Goal: Information Seeking & Learning: Check status

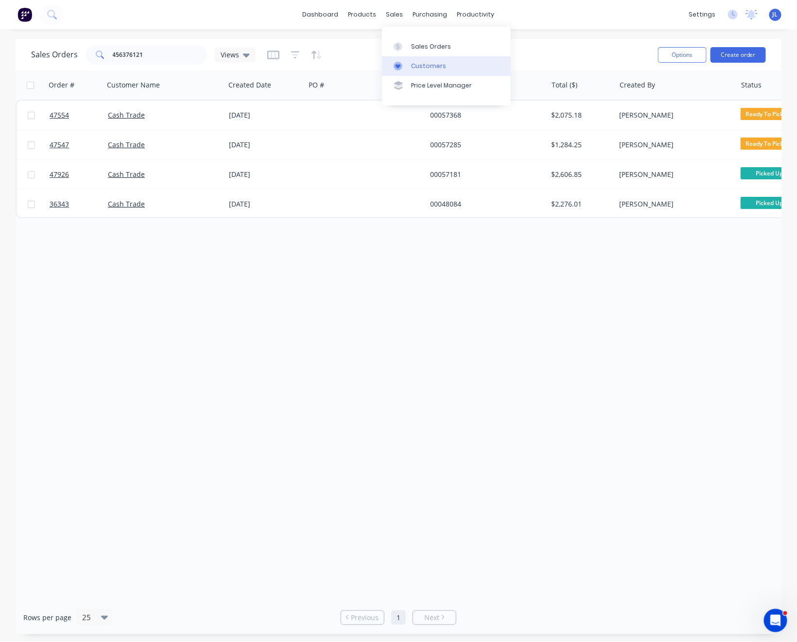
click at [417, 67] on div "Customers" at bounding box center [428, 66] width 35 height 9
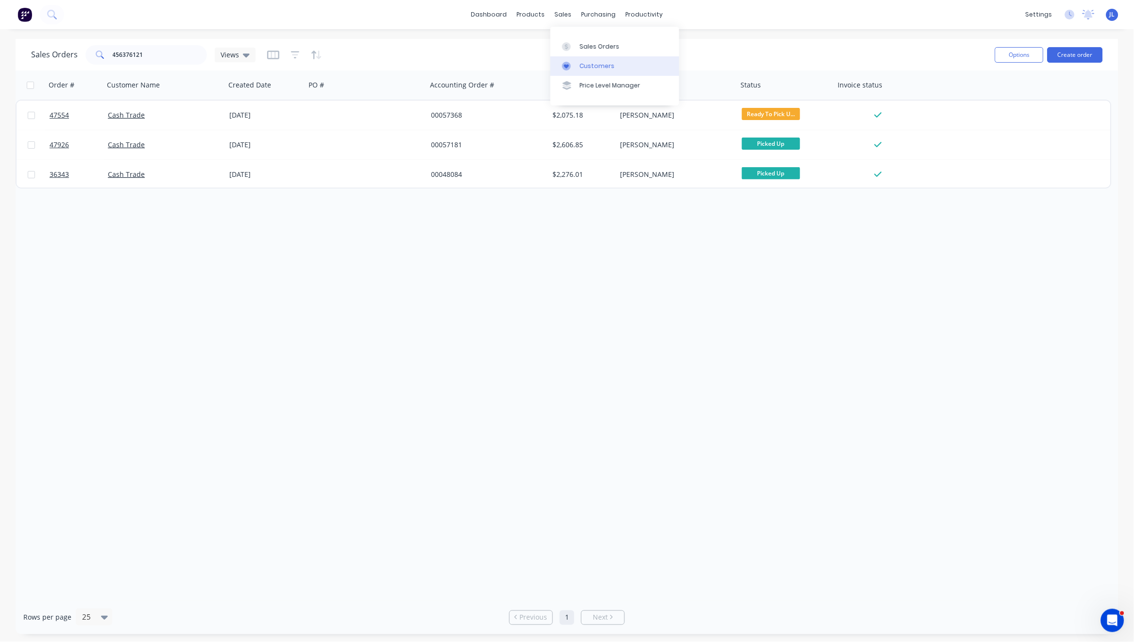
click at [586, 68] on div "Customers" at bounding box center [597, 66] width 35 height 9
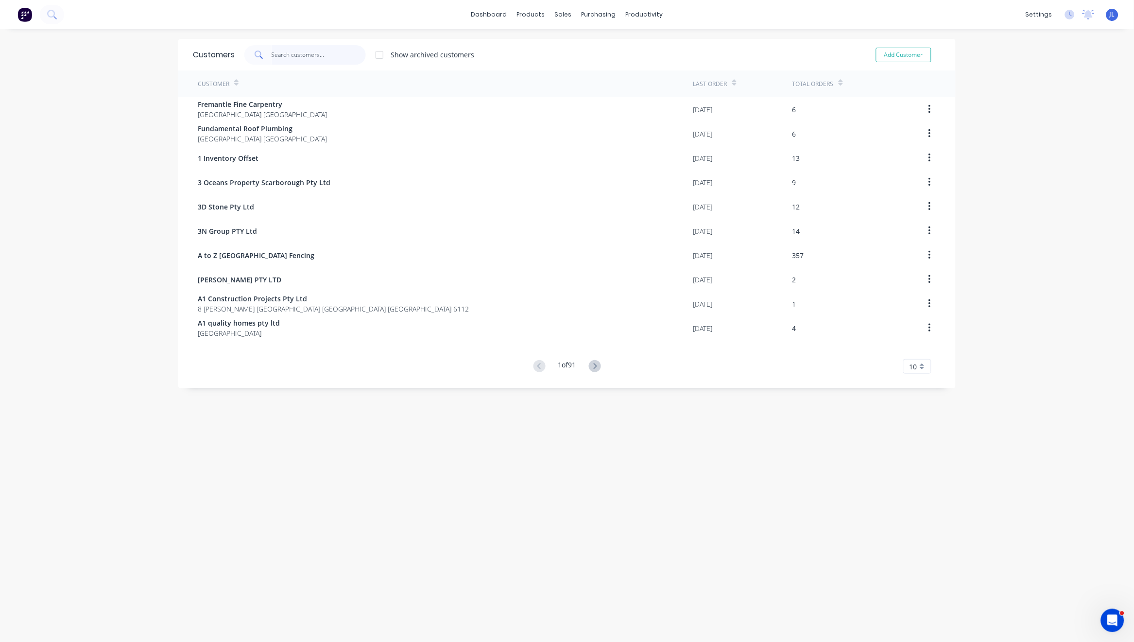
click at [333, 56] on input "text" at bounding box center [319, 54] width 95 height 19
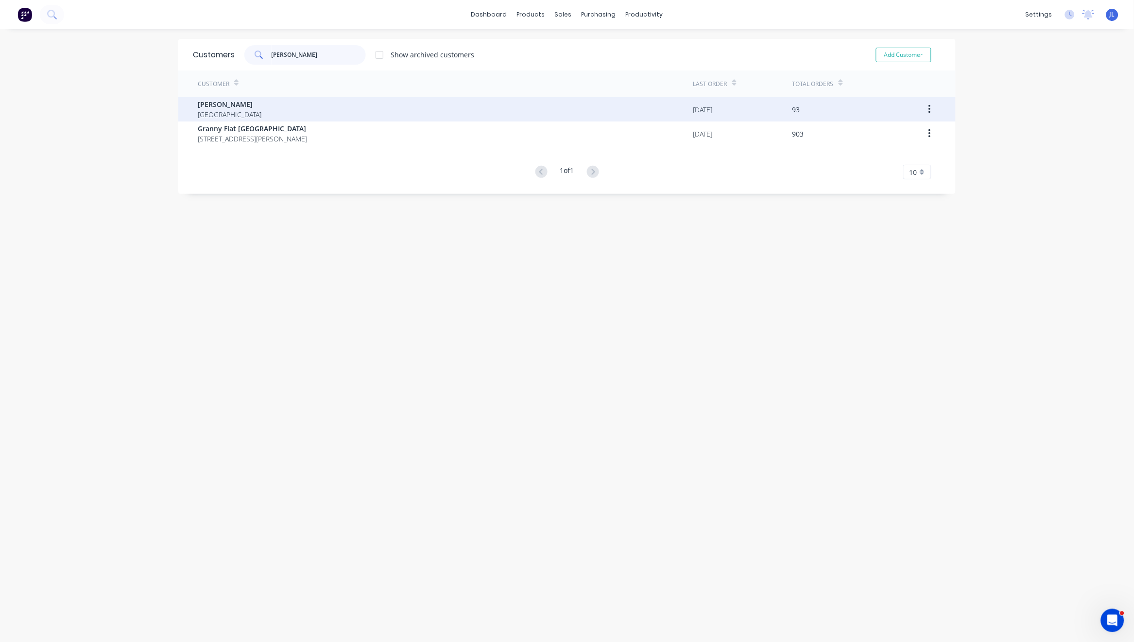
type input "CHRIS"
click at [268, 109] on div "Chris Gu Australia" at bounding box center [446, 109] width 496 height 24
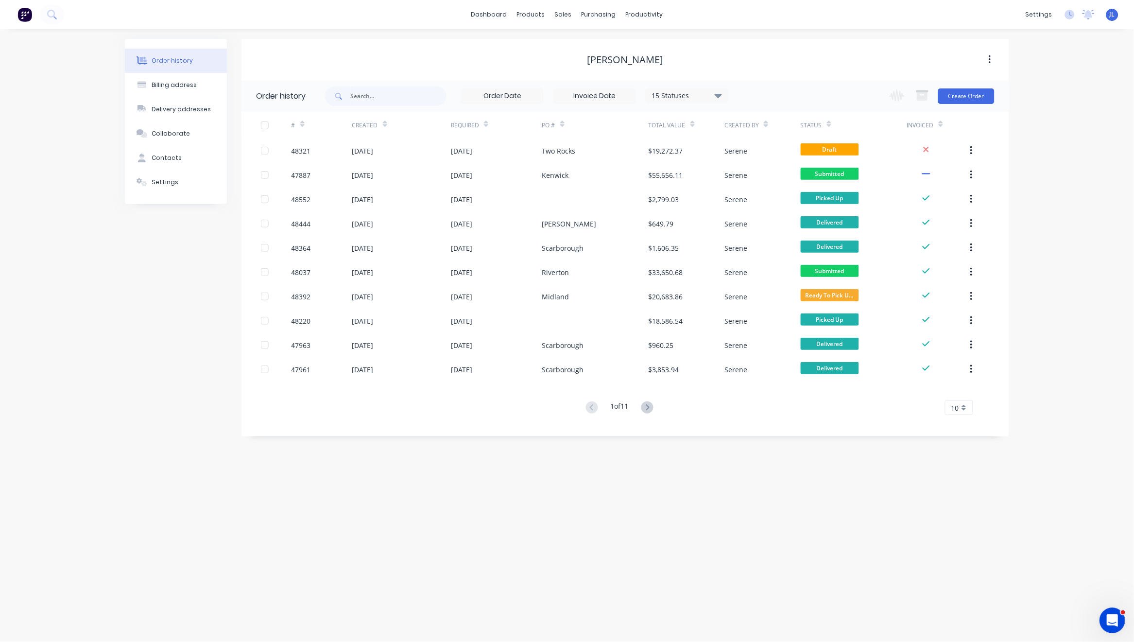
click at [1094, 620] on icon "Open Intercom Messenger" at bounding box center [1111, 619] width 16 height 16
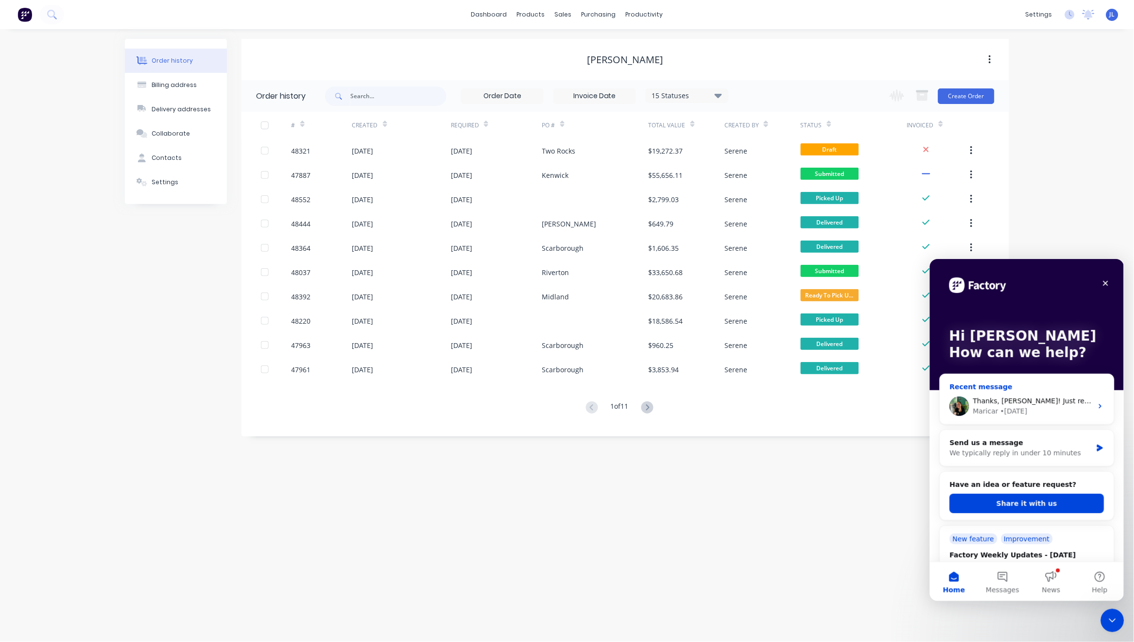
click at [1048, 404] on span "Thanks, [PERSON_NAME]! Just reach out if there’s anything else you need." at bounding box center [1100, 401] width 254 height 8
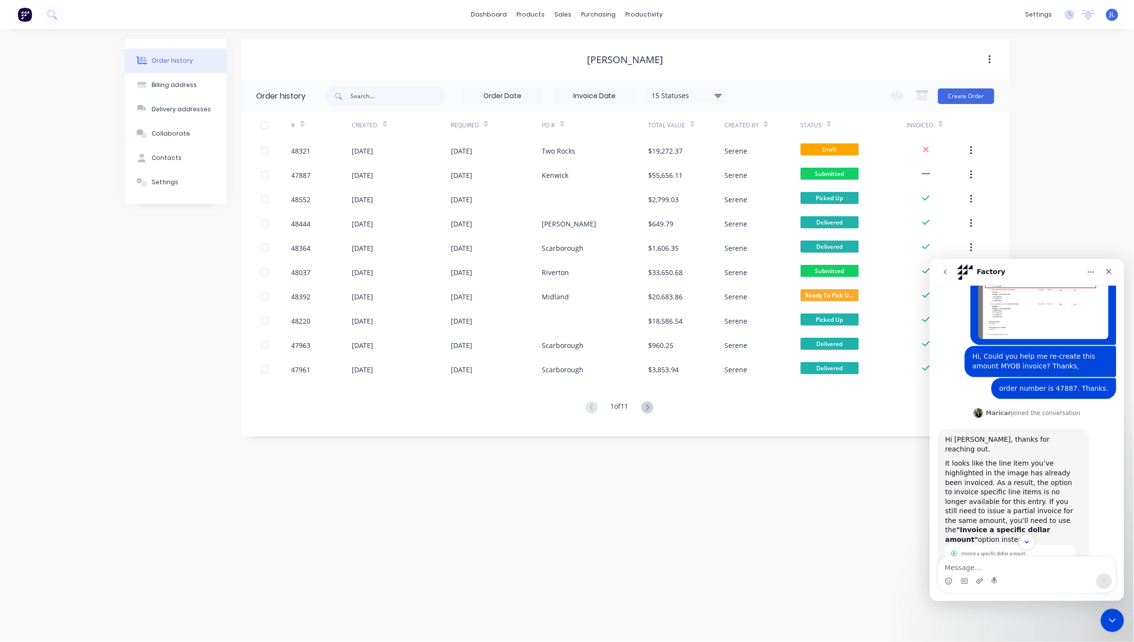
scroll to position [290, 0]
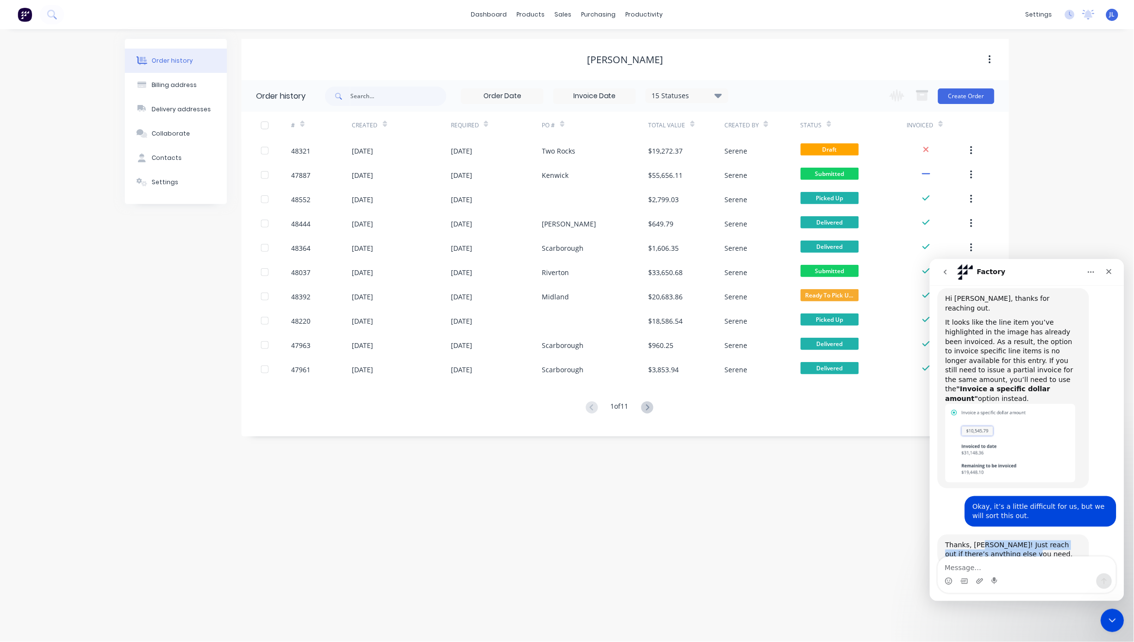
drag, startPoint x: 980, startPoint y: 515, endPoint x: 1033, endPoint y: 528, distance: 54.6
click at [1033, 540] on div "Thanks, [PERSON_NAME]! Just reach out if there’s anything else you need." at bounding box center [1013, 549] width 136 height 19
click at [1047, 540] on div "Thanks, [PERSON_NAME]! Just reach out if there’s anything else you need." at bounding box center [1013, 549] width 136 height 19
click at [980, 566] on textarea "Message…" at bounding box center [1027, 564] width 178 height 17
type textarea "h"
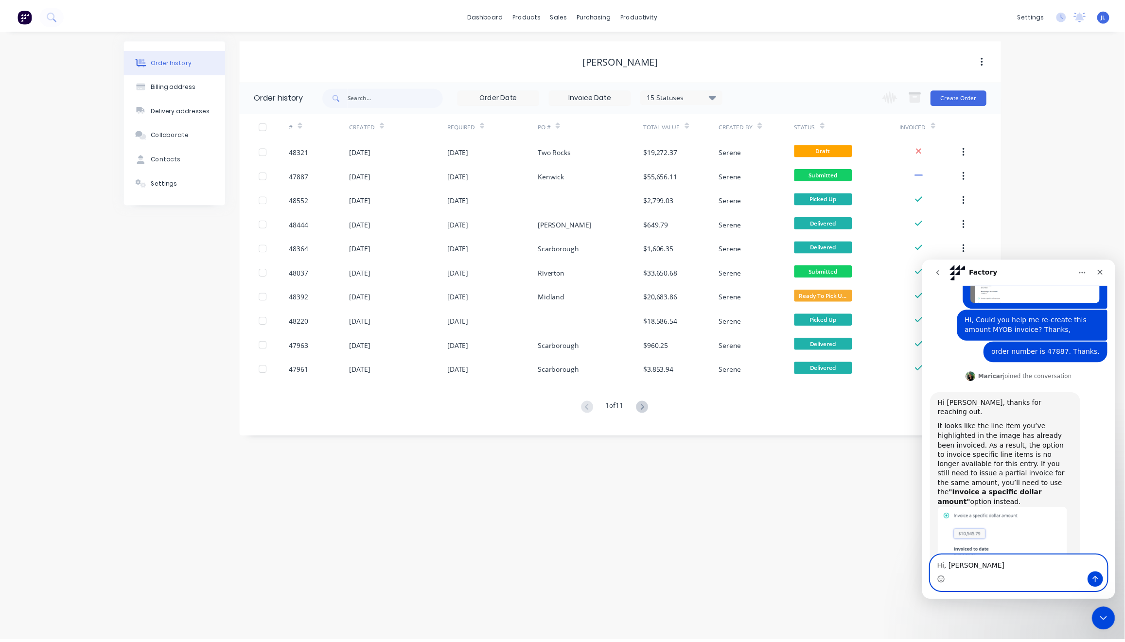
scroll to position [96, 0]
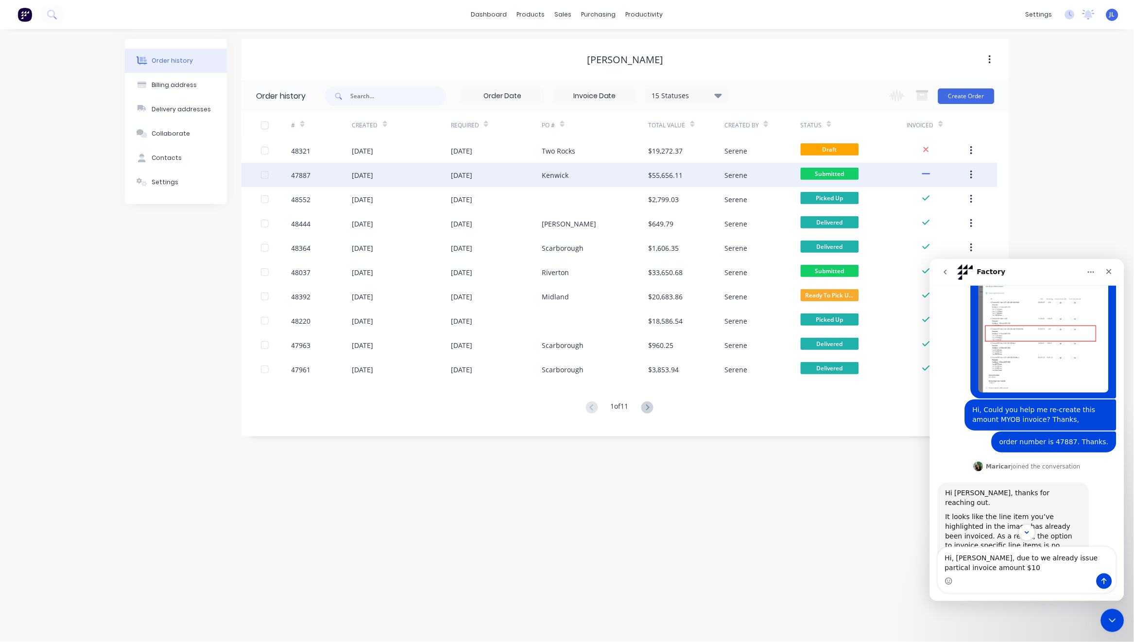
click at [611, 175] on div "Kenwick" at bounding box center [595, 175] width 106 height 24
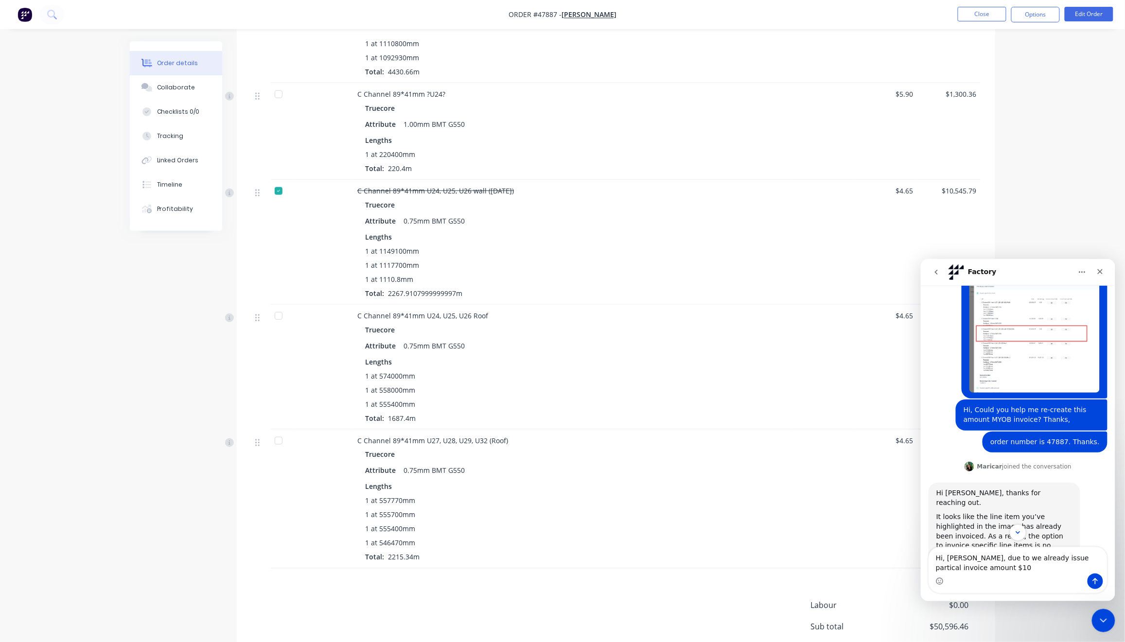
scroll to position [453, 0]
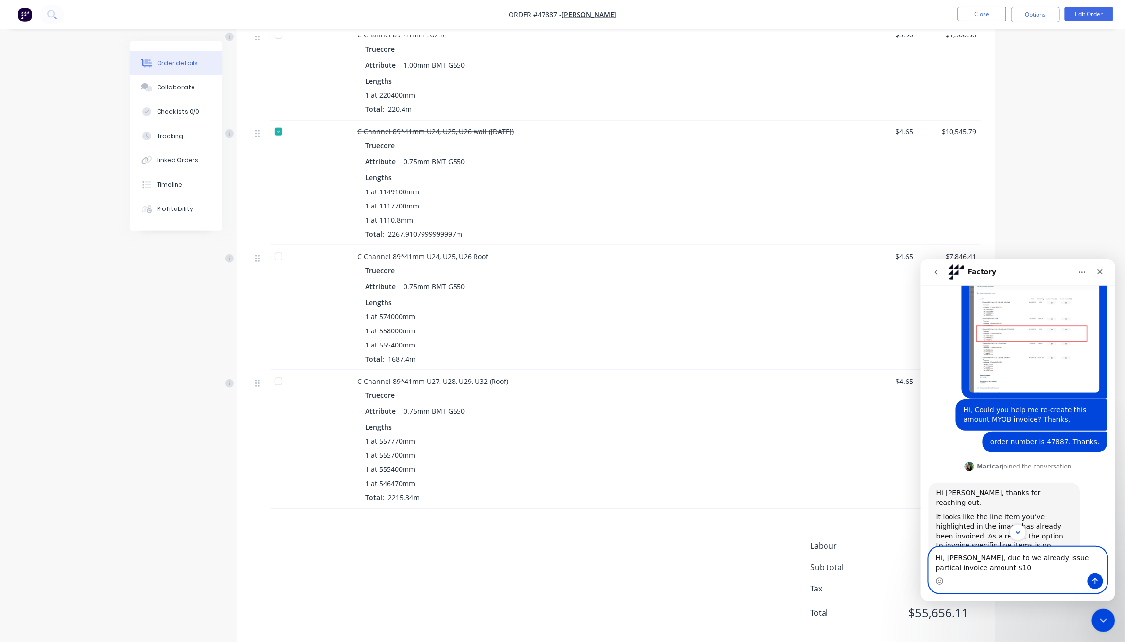
click at [983, 564] on textarea "Hi, Maricar, due to we already issue partical invoice amount $10" at bounding box center [1017, 560] width 178 height 26
click at [1046, 12] on button "Options" at bounding box center [1035, 15] width 49 height 16
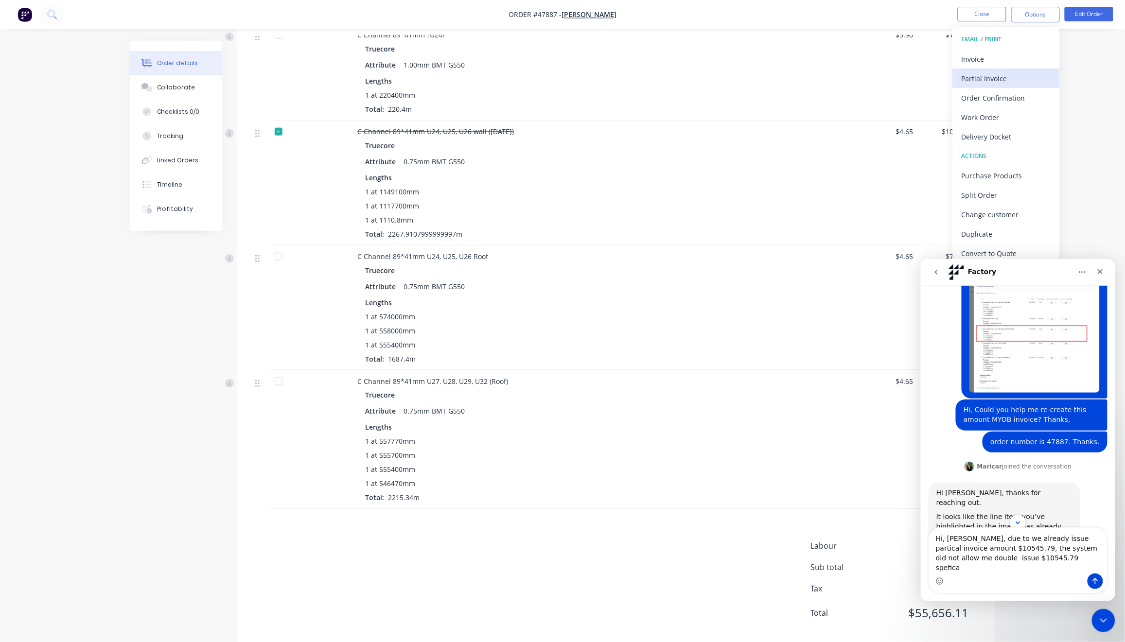
click at [990, 78] on div "Partial Invoice" at bounding box center [1005, 78] width 89 height 14
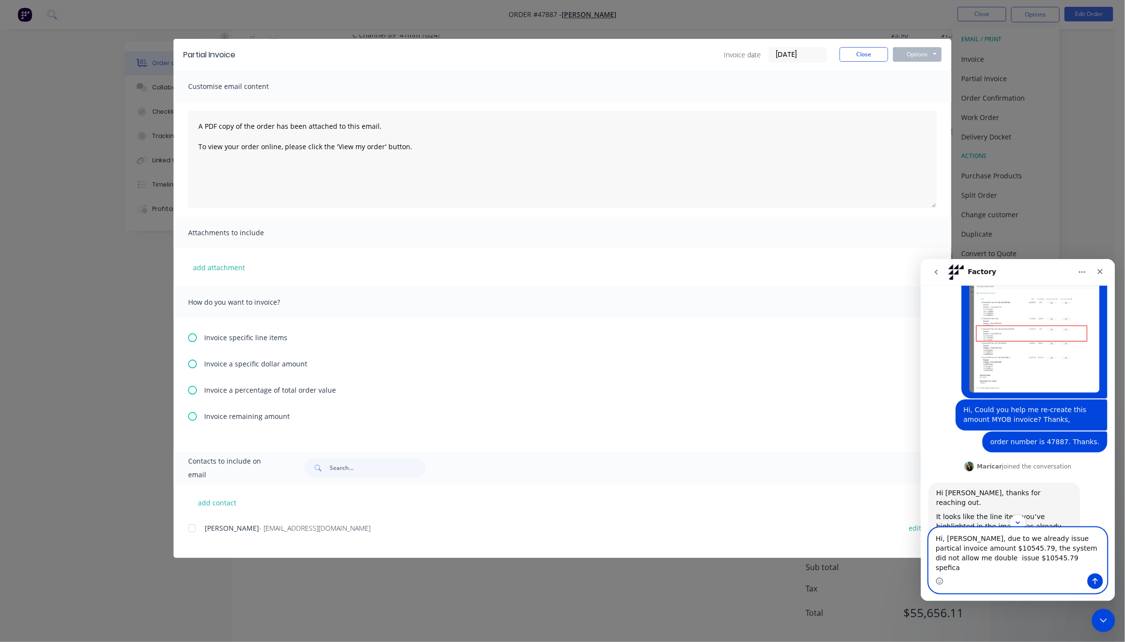
click at [1030, 571] on textarea "Hi, Maricar, due to we already issue partical invoice amount $10545.79, the sys…" at bounding box center [1017, 550] width 178 height 46
drag, startPoint x: 938, startPoint y: 556, endPoint x: 997, endPoint y: 555, distance: 58.4
click at [997, 555] on textarea "Hi, Maricar, due to we already issue partical invoice amount $10545.79, the sys…" at bounding box center [1017, 540] width 178 height 65
click at [1009, 556] on textarea "Hi, Maricar, due to we already issue partical invoice amount $10545.79, the sys…" at bounding box center [1017, 540] width 178 height 65
click at [980, 568] on textarea "Hi, Maricar, due to we already issue partical invoice amount $10545.79, the sys…" at bounding box center [1017, 540] width 178 height 65
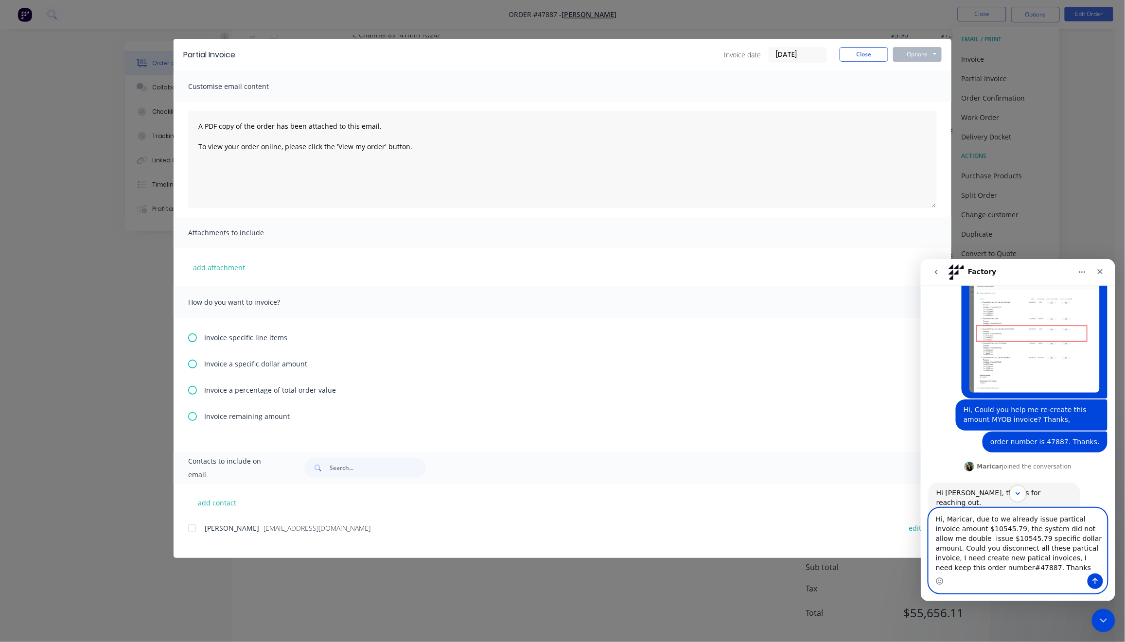
click at [1027, 519] on textarea "Hi, Maricar, due to we already issue partical invoice amount $10545.79, the sys…" at bounding box center [1017, 540] width 178 height 65
click at [989, 528] on textarea "Hi, Maricar, due to we already issue partical invoice amount $10545.79, the sys…" at bounding box center [1017, 540] width 178 height 65
click at [78, 264] on div "Partial Invoice Invoice date 01/09/25 Close Options Preview Print Email Customi…" at bounding box center [562, 321] width 1125 height 642
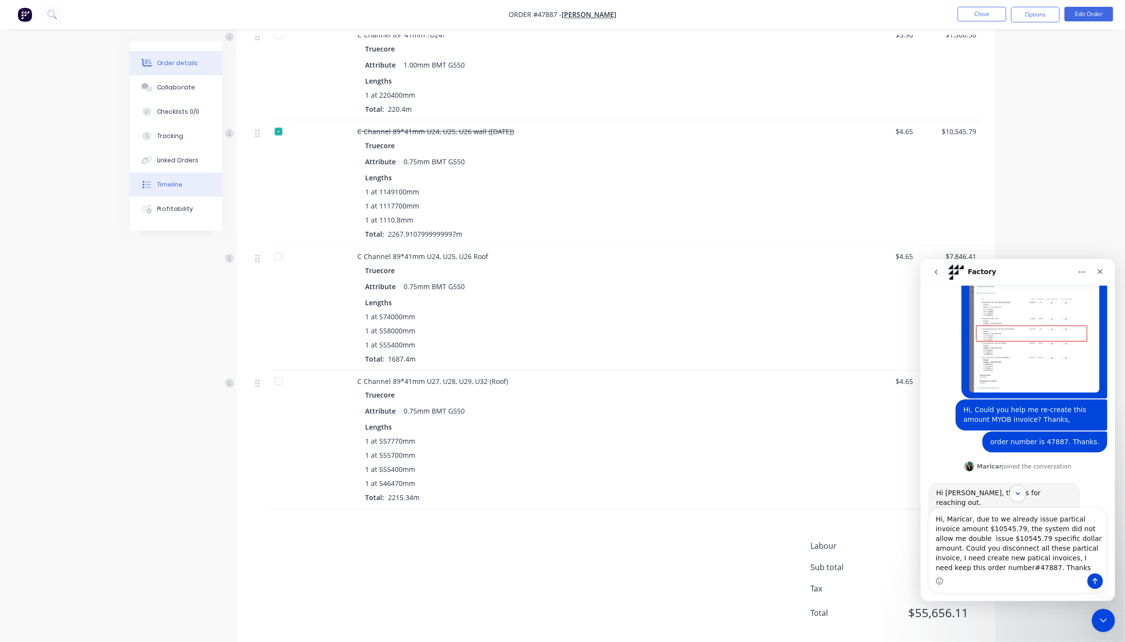
click at [175, 185] on div "Timeline" at bounding box center [170, 184] width 26 height 9
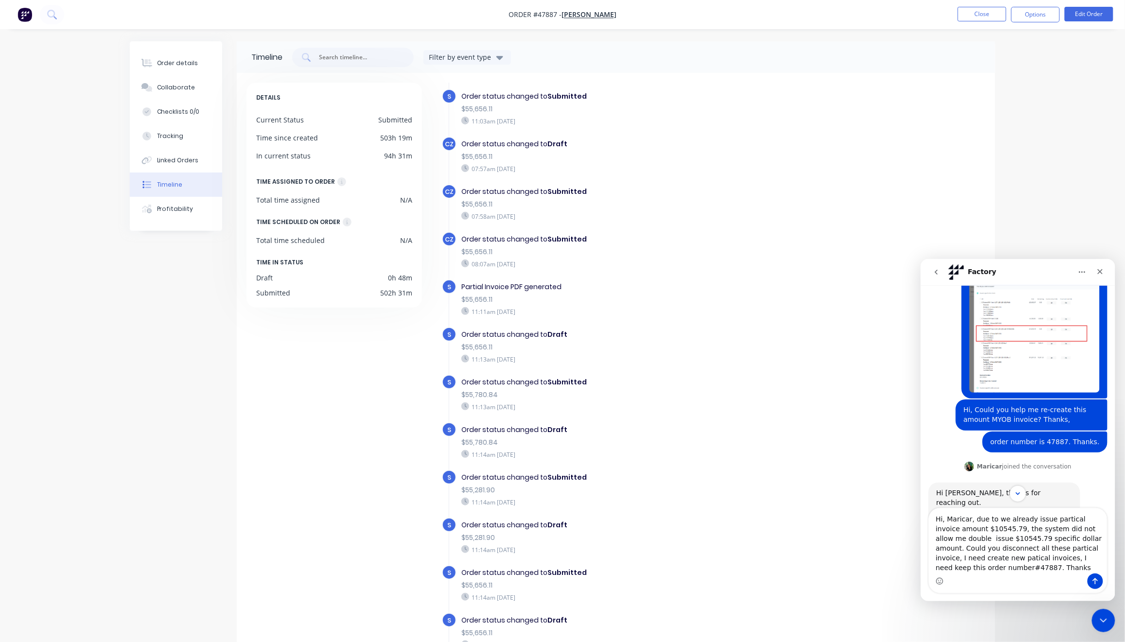
scroll to position [324, 0]
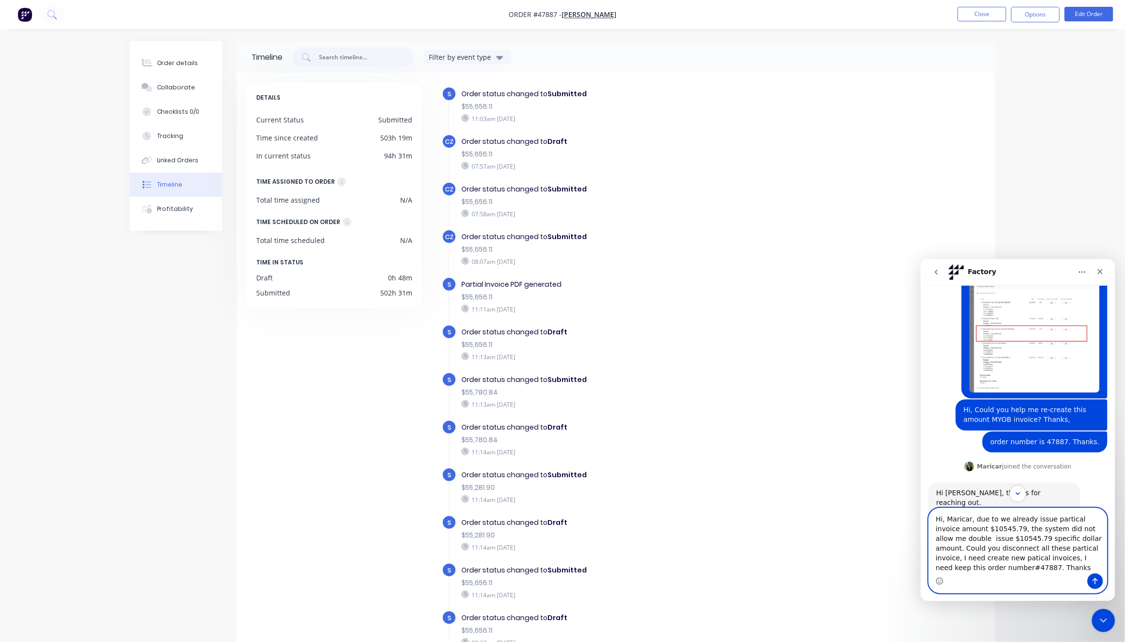
click at [989, 527] on textarea "Hi, Maricar, due to we already issue partical invoice amount $10545.79, the sys…" at bounding box center [1017, 540] width 178 height 65
click at [988, 539] on textarea "Hi, Maricar, due to we already issue partical invoice amount $10545.79 on 21/08…" at bounding box center [1017, 535] width 178 height 75
click at [1036, 540] on textarea "Hi, Maricar, due to we already issue partical invoice amount $10545.79 on [DATE…" at bounding box center [1017, 535] width 178 height 75
drag, startPoint x: 955, startPoint y: 556, endPoint x: 1040, endPoint y: 558, distance: 85.6
click at [1040, 558] on textarea "Hi, Maricar, due to we already issue partical invoice amount $10545.79 on [DATE…" at bounding box center [1017, 535] width 178 height 75
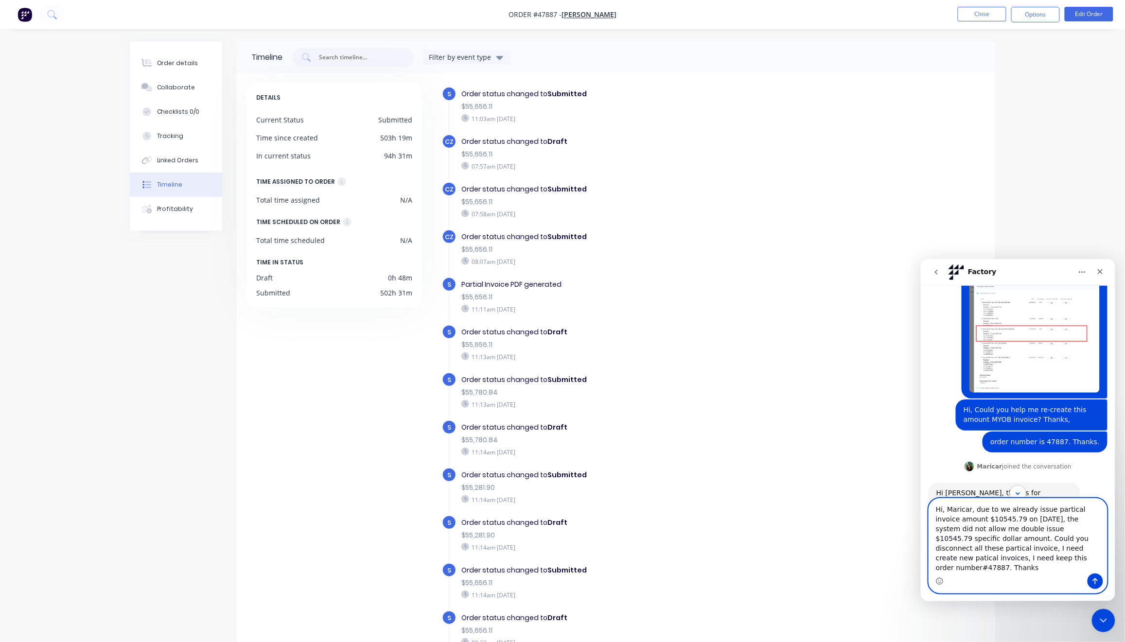
click at [1045, 557] on textarea "Hi, Maricar, due to we already issue partical invoice amount $10545.79 on [DATE…" at bounding box center [1017, 535] width 178 height 75
click at [1036, 558] on textarea "Hi, Maricar, due to we already issue partical invoice amount $10545.79 on [DATE…" at bounding box center [1017, 535] width 178 height 75
click at [1039, 556] on textarea "Hi, Maricar, due to we already issue partical invoice amount $10545.79 on [DATE…" at bounding box center [1017, 535] width 178 height 75
type textarea "Hi, Maricar, due to we already issue partical invoice amount $10545.79 on [DATE…"
click at [1041, 17] on button "Options" at bounding box center [1035, 15] width 49 height 16
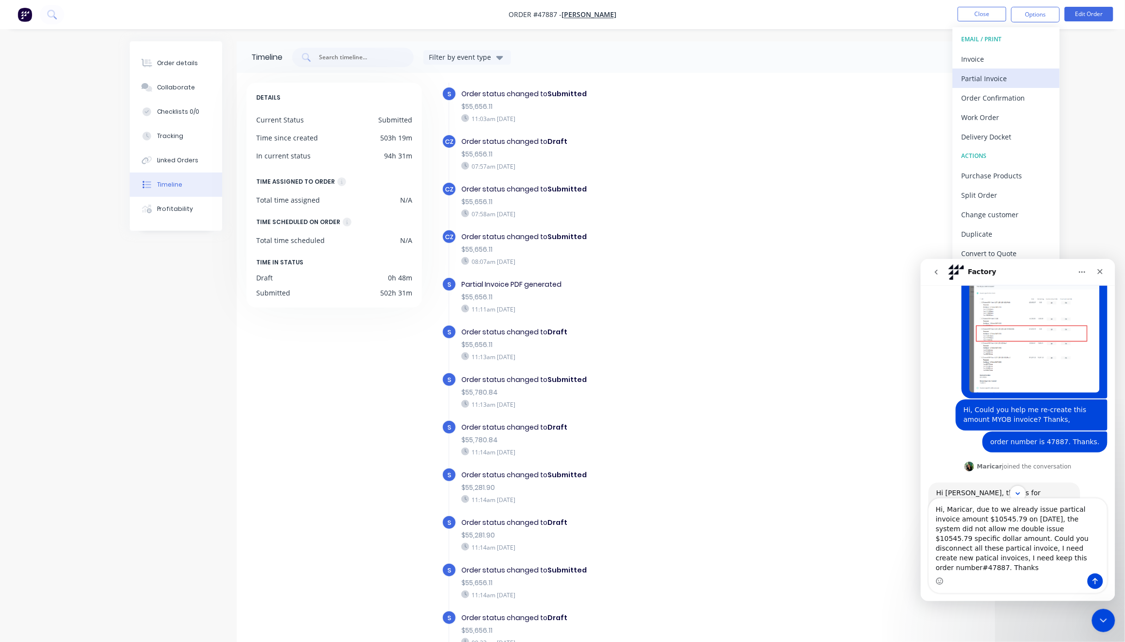
click at [1000, 76] on div "Partial Invoice" at bounding box center [1005, 78] width 89 height 14
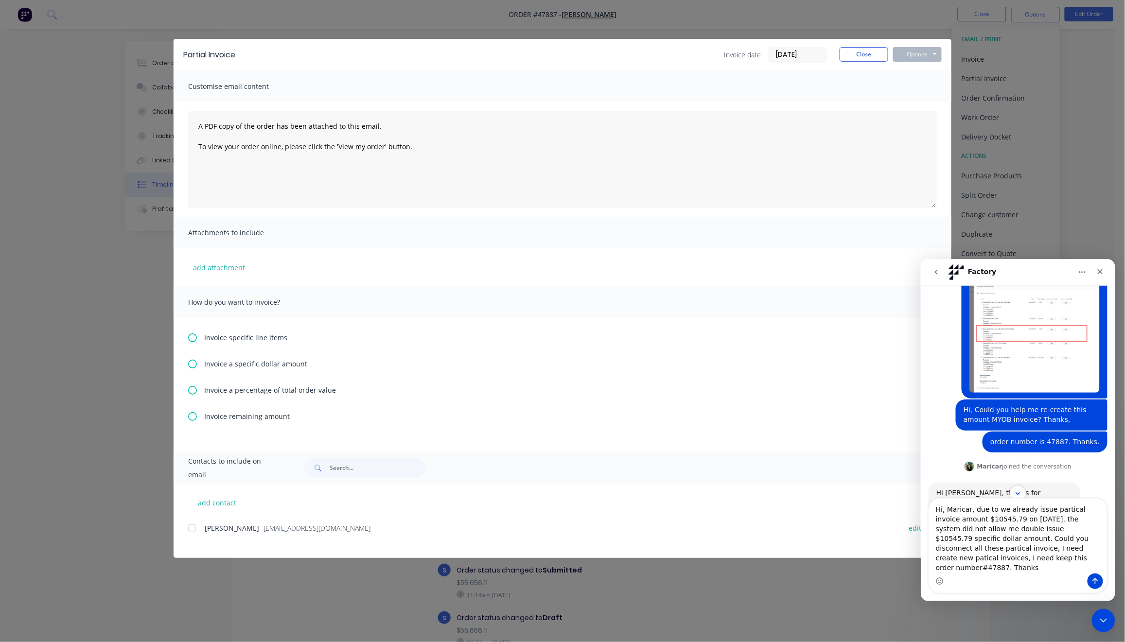
click at [195, 340] on icon at bounding box center [192, 337] width 9 height 9
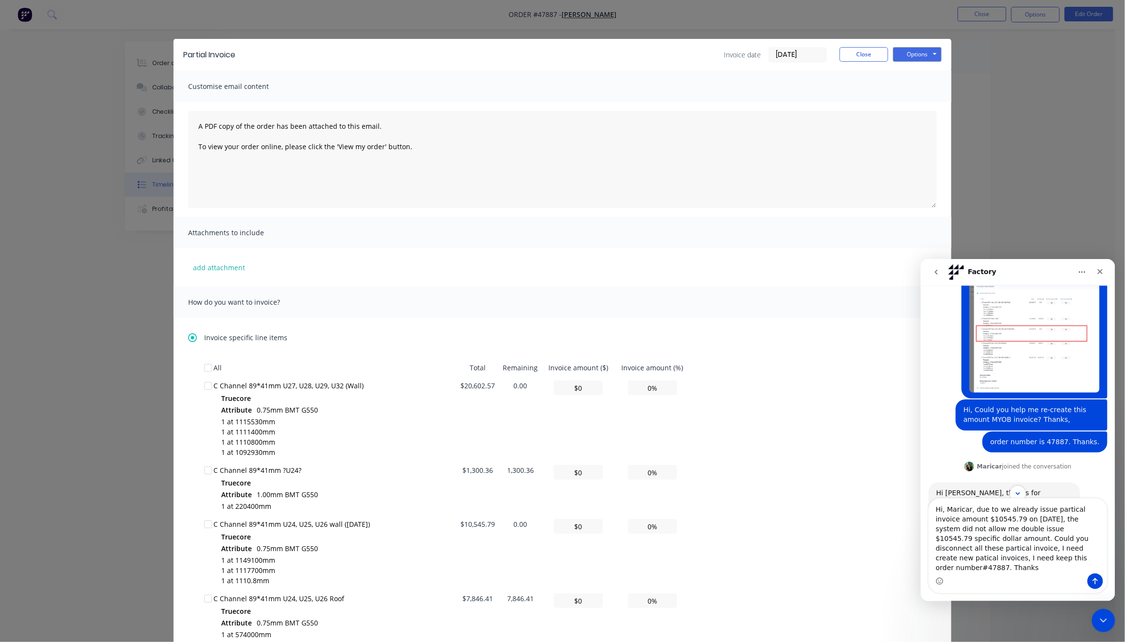
click at [190, 338] on icon at bounding box center [192, 337] width 9 height 9
click at [189, 337] on icon at bounding box center [192, 337] width 9 height 9
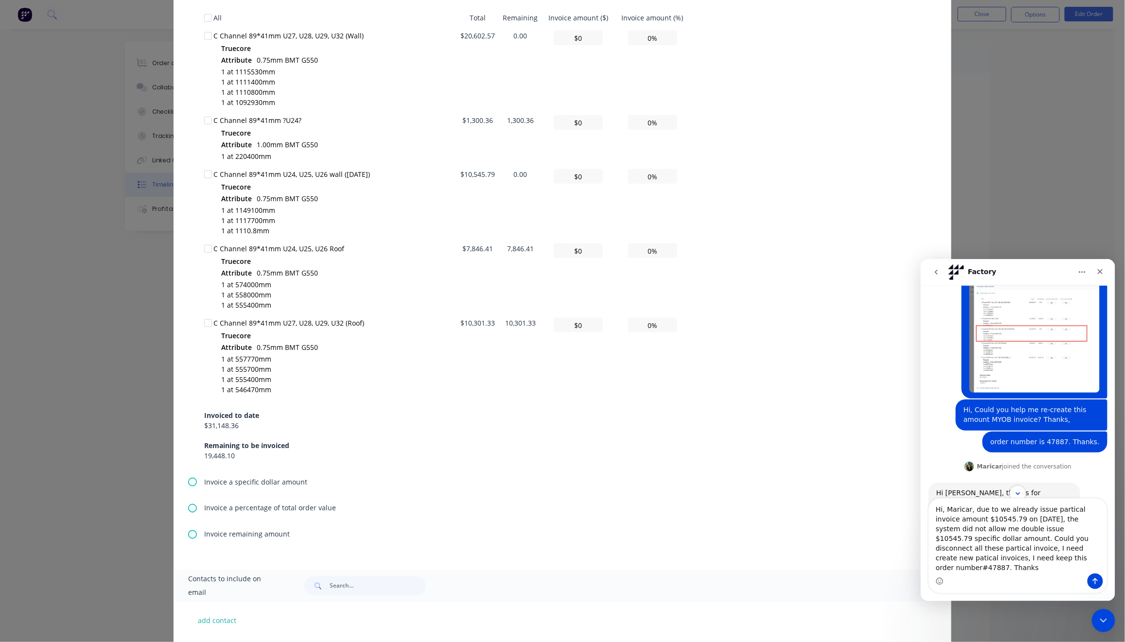
scroll to position [389, 0]
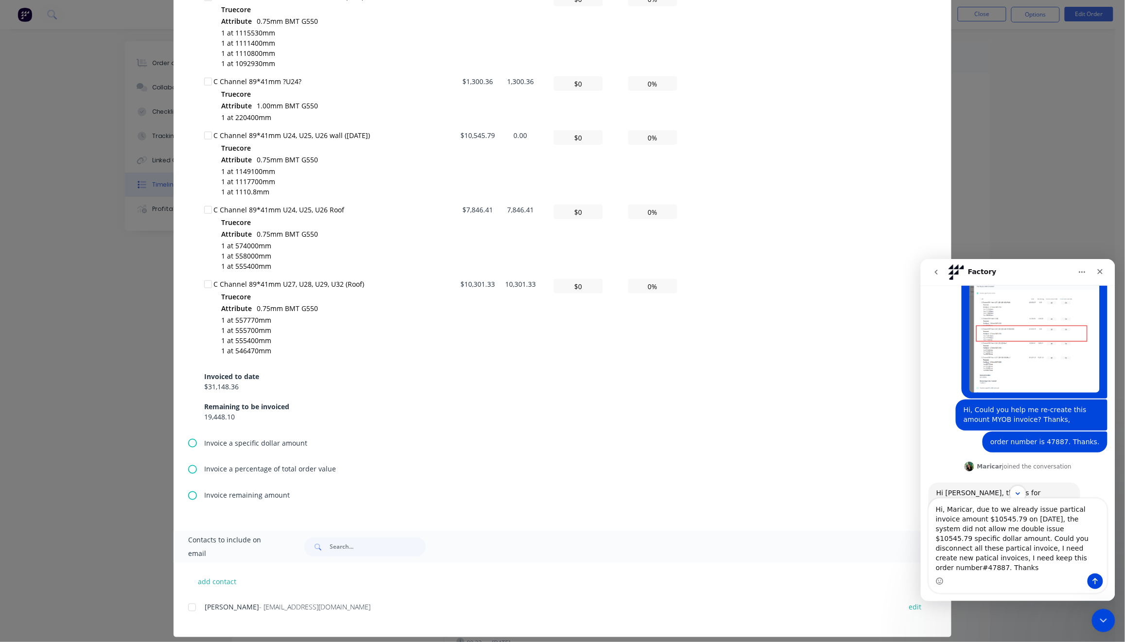
click at [188, 443] on icon at bounding box center [192, 443] width 9 height 9
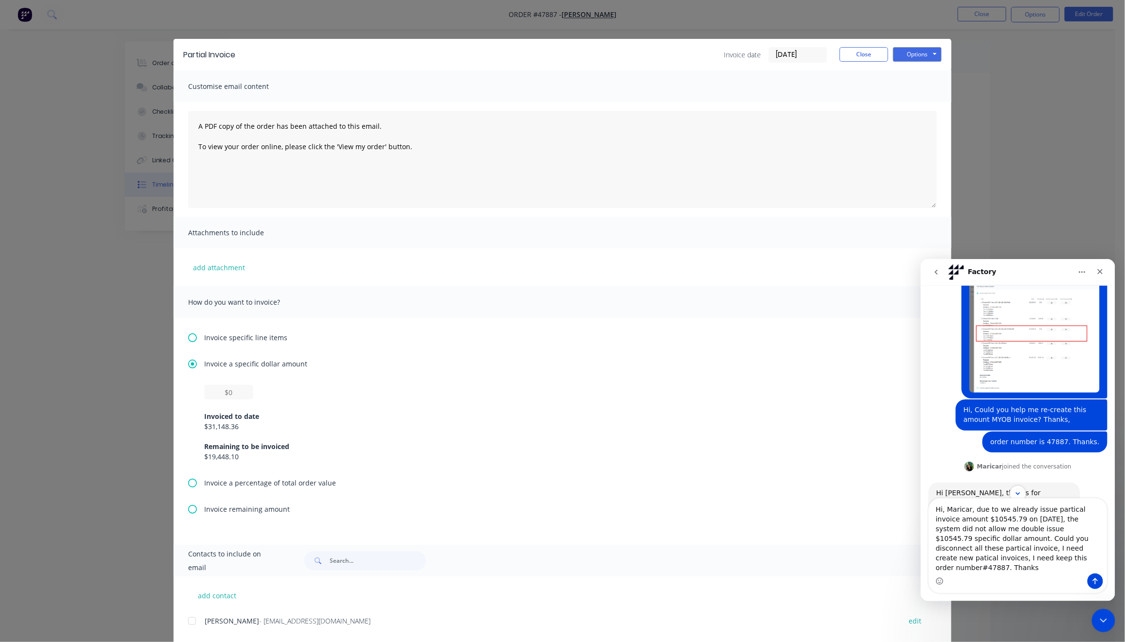
scroll to position [22, 0]
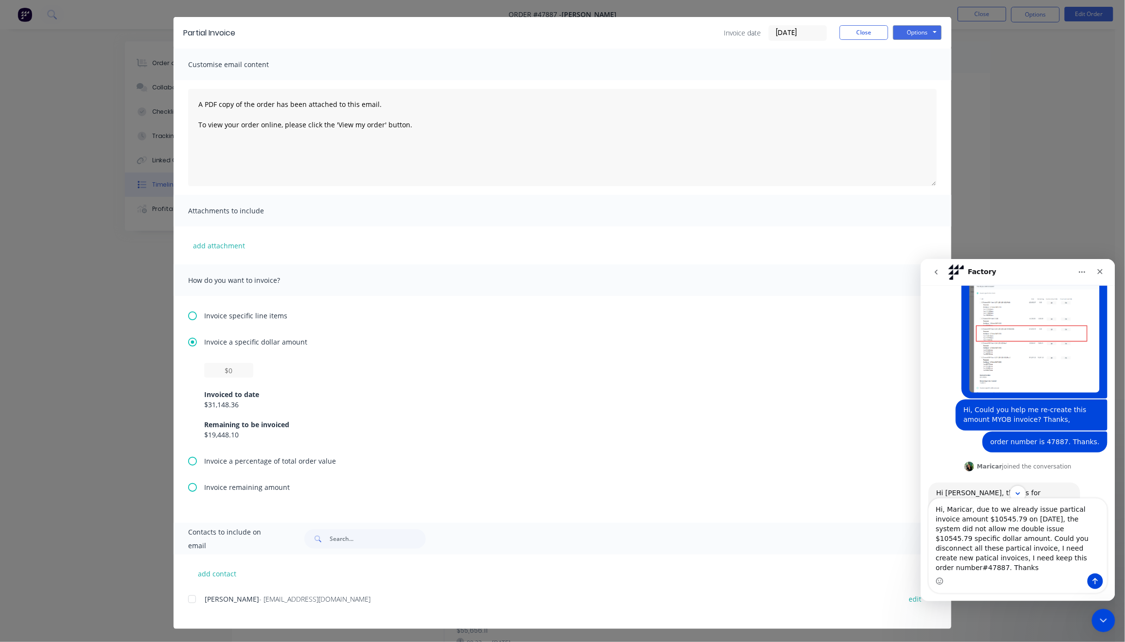
click at [188, 484] on icon at bounding box center [192, 487] width 9 height 9
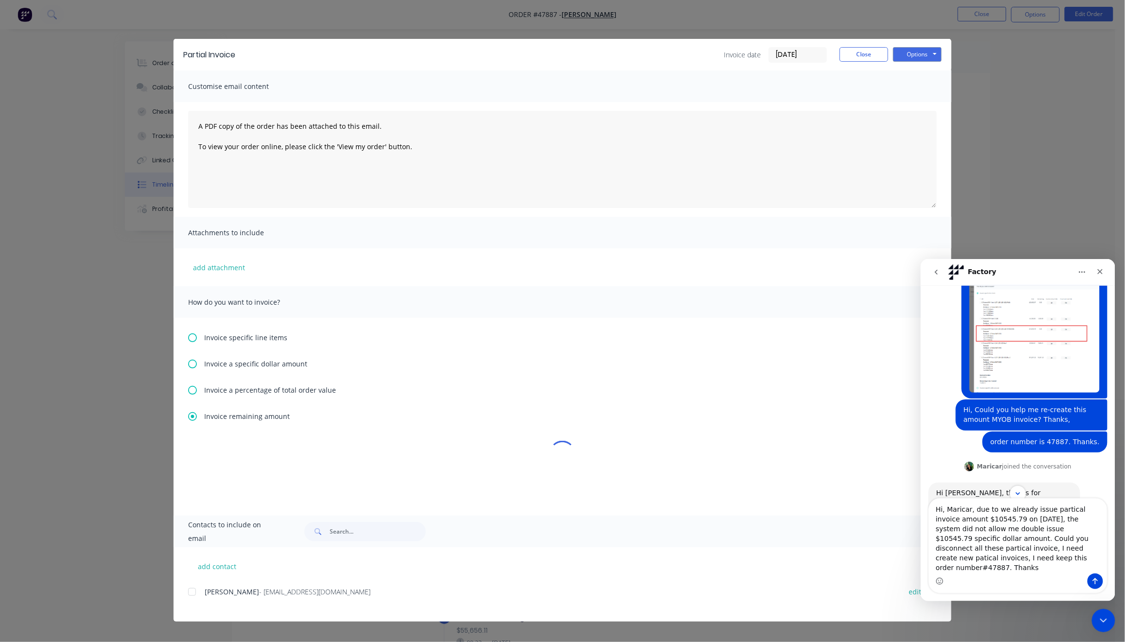
scroll to position [0, 0]
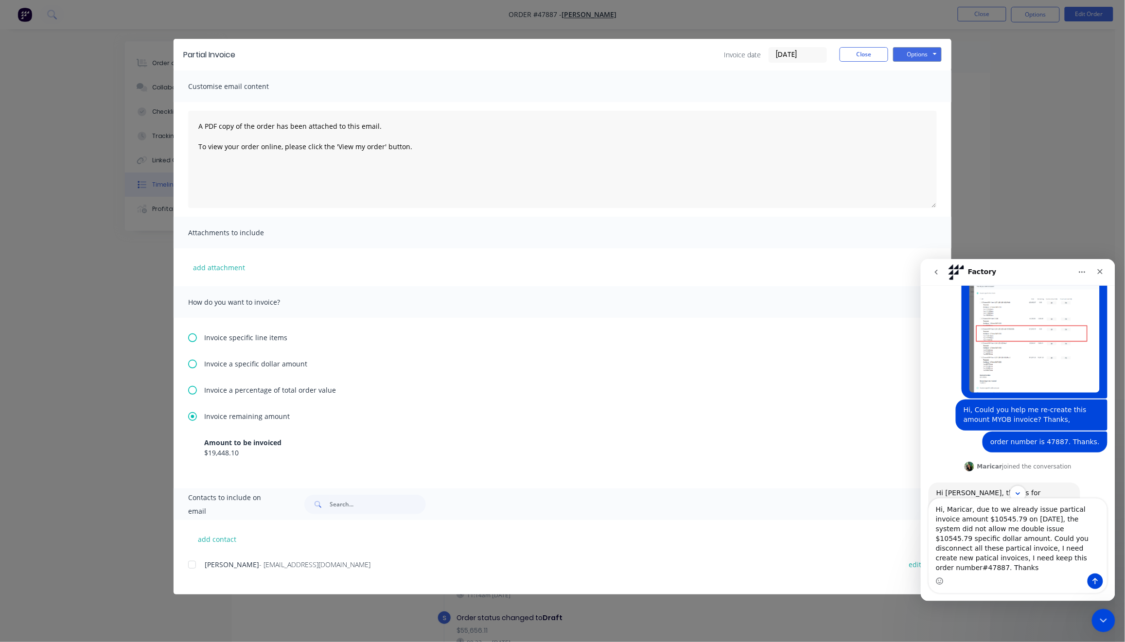
click at [189, 389] on icon at bounding box center [192, 390] width 9 height 9
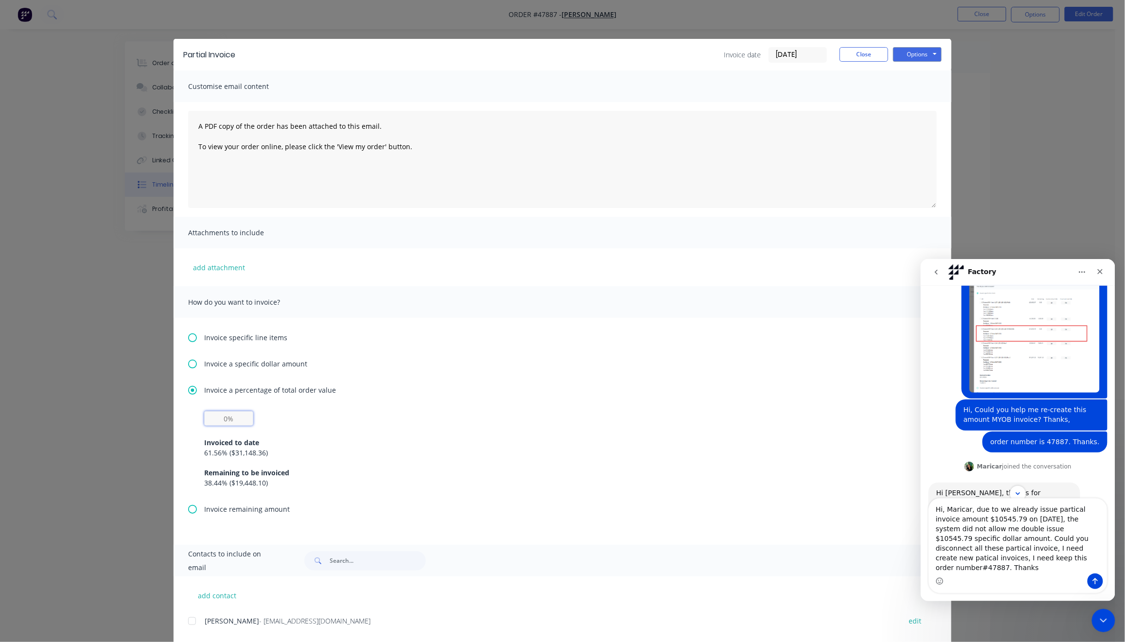
click at [230, 417] on input "text" at bounding box center [228, 418] width 49 height 15
drag, startPoint x: 239, startPoint y: 416, endPoint x: 192, endPoint y: 416, distance: 46.7
click at [192, 416] on div "Invoiced to date 61.56 % ( $31,148.36 ) Remaining to be invoiced 38.44 % ( $19,…" at bounding box center [562, 457] width 748 height 93
click at [190, 365] on icon at bounding box center [192, 364] width 9 height 9
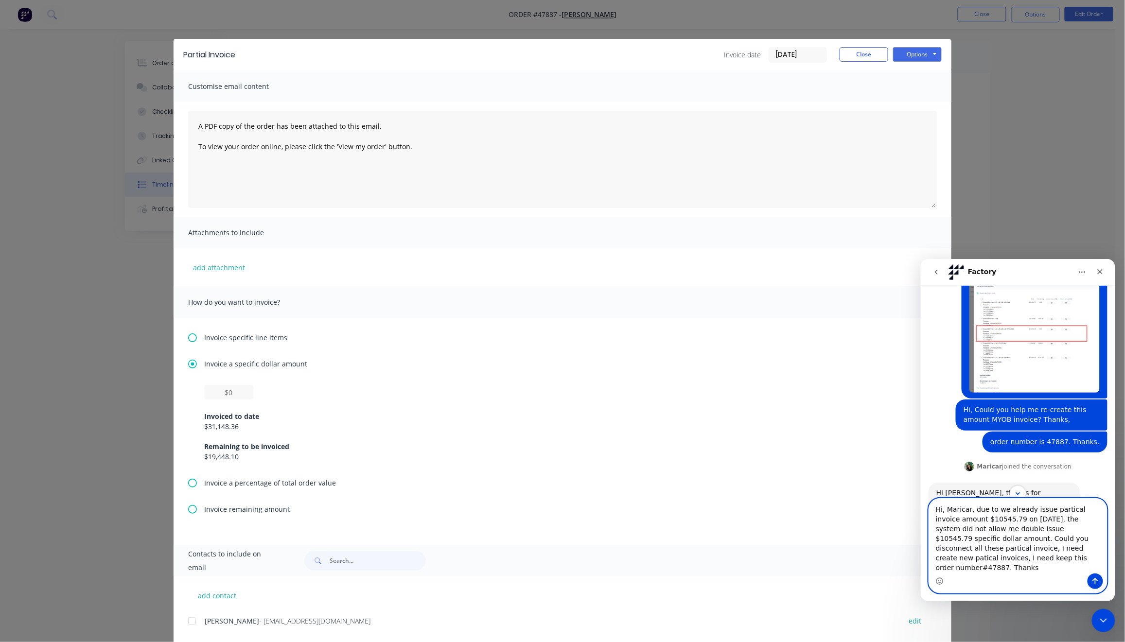
click at [1041, 569] on textarea "Hi, Maricar, due to we already issue partical invoice amount $10545.79 on [DATE…" at bounding box center [1017, 535] width 178 height 75
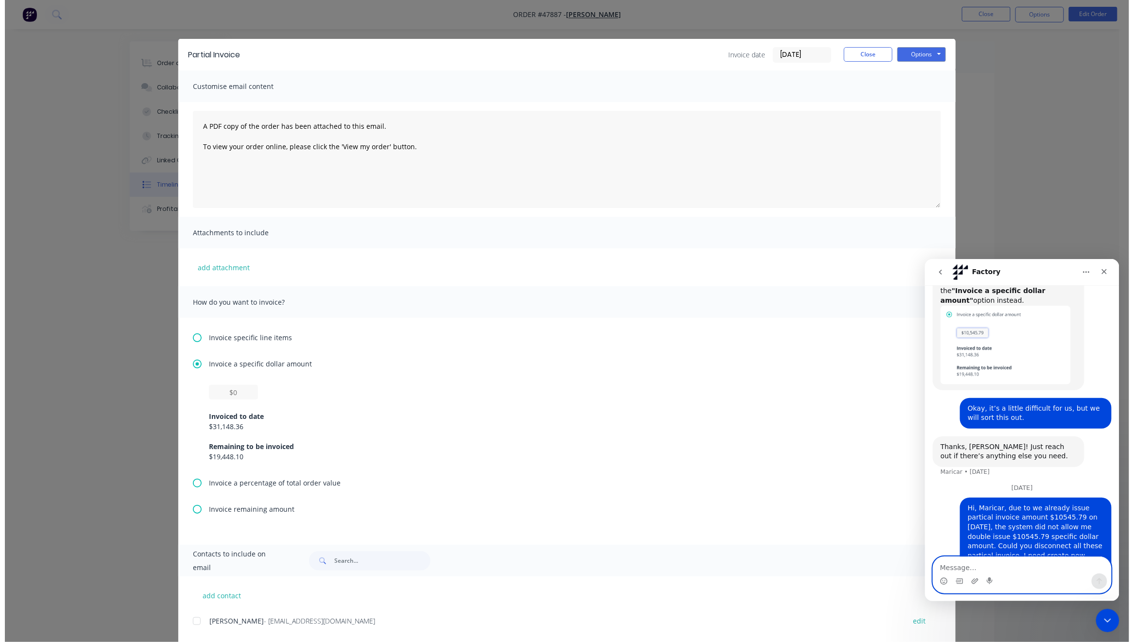
scroll to position [402, 0]
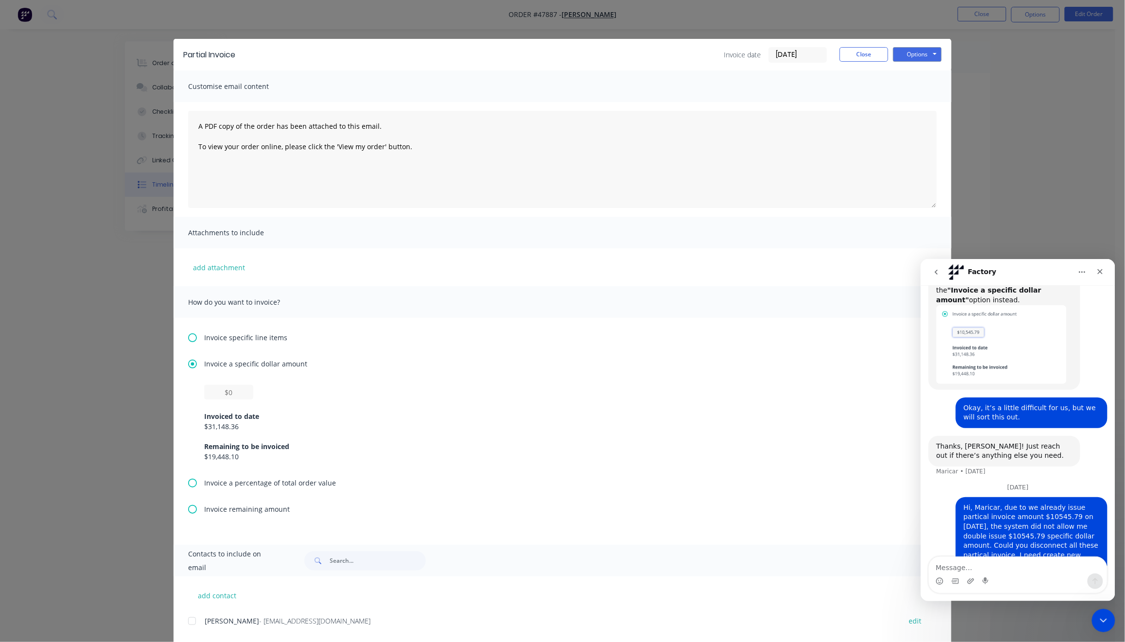
click at [1015, 118] on div "Partial Invoice Invoice date 01/09/25 Close Options Preview Print Email Customi…" at bounding box center [562, 321] width 1125 height 642
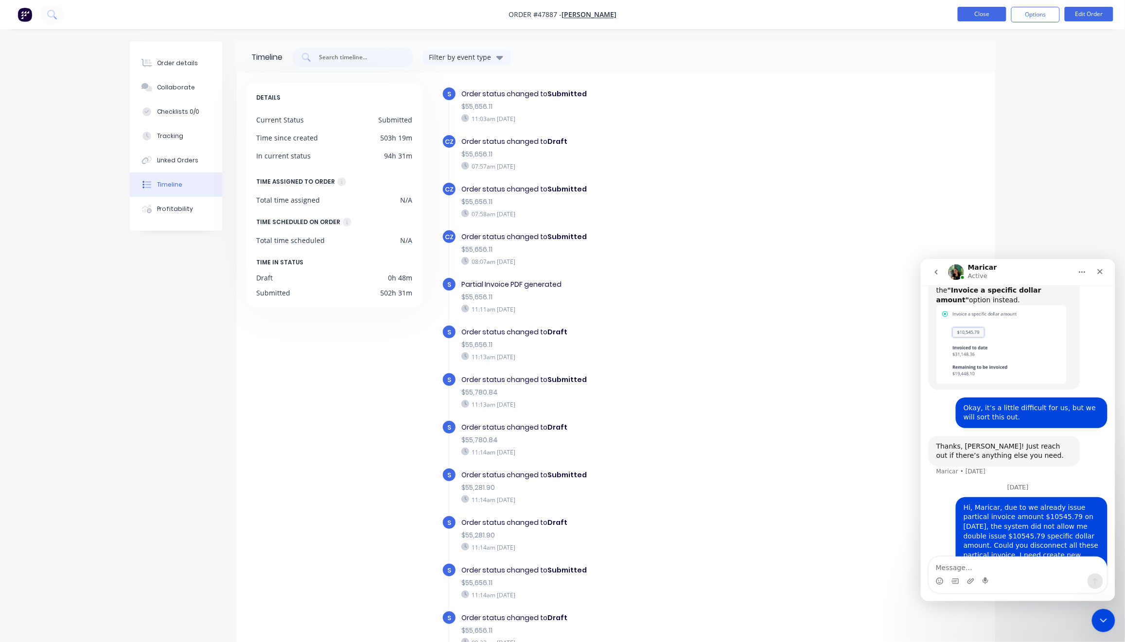
click at [976, 16] on button "Close" at bounding box center [981, 14] width 49 height 15
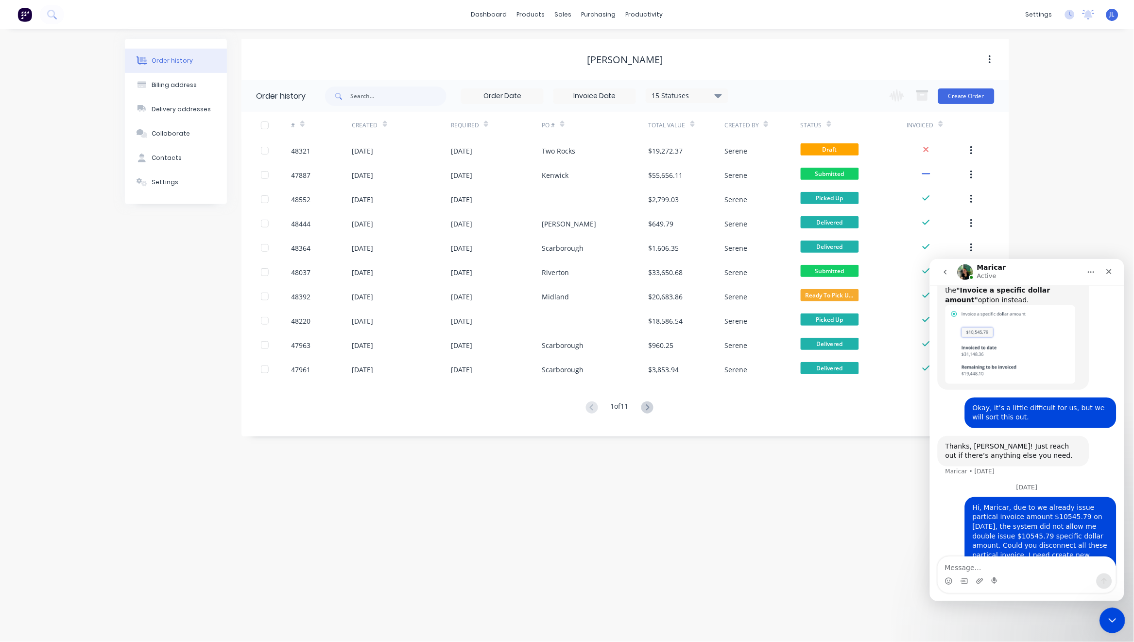
click at [1094, 619] on icon "Close Intercom Messenger" at bounding box center [1111, 619] width 12 height 12
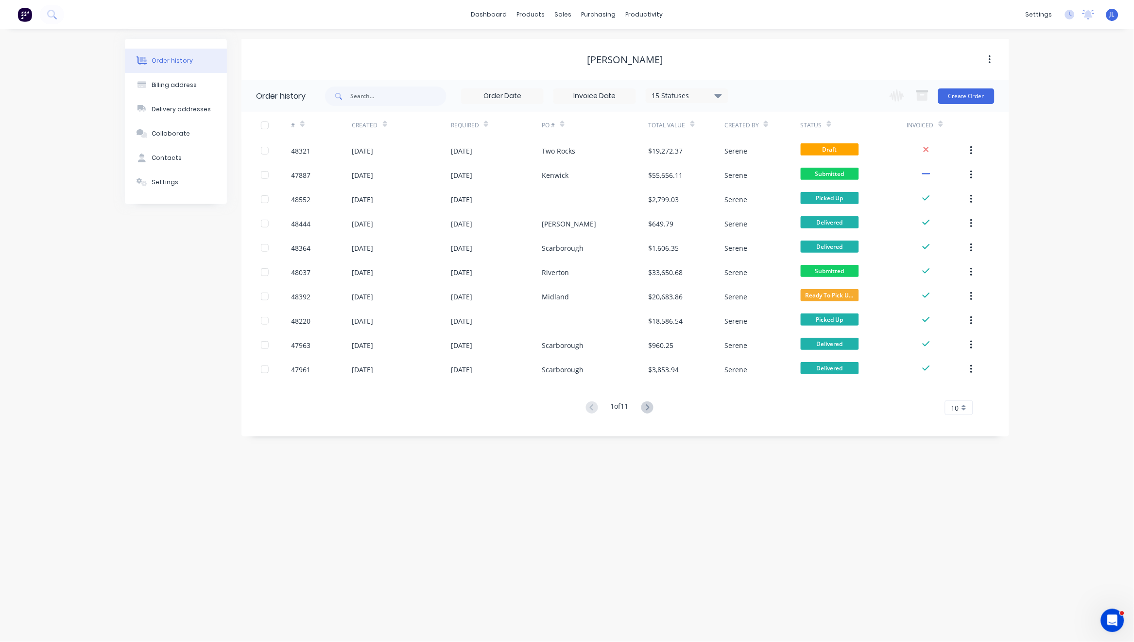
scroll to position [402, 0]
click at [1094, 615] on icon "Open Intercom Messenger" at bounding box center [1111, 619] width 16 height 16
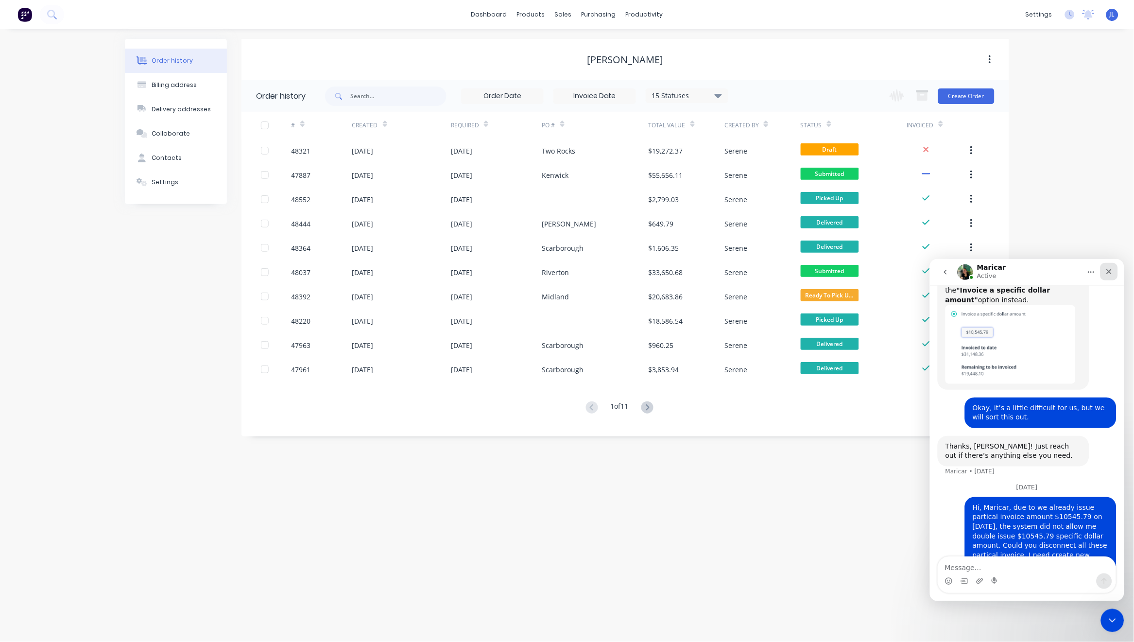
drag, startPoint x: 1107, startPoint y: 270, endPoint x: 2038, endPoint y: 530, distance: 967.2
click at [1094, 270] on icon "Close" at bounding box center [1109, 271] width 8 height 8
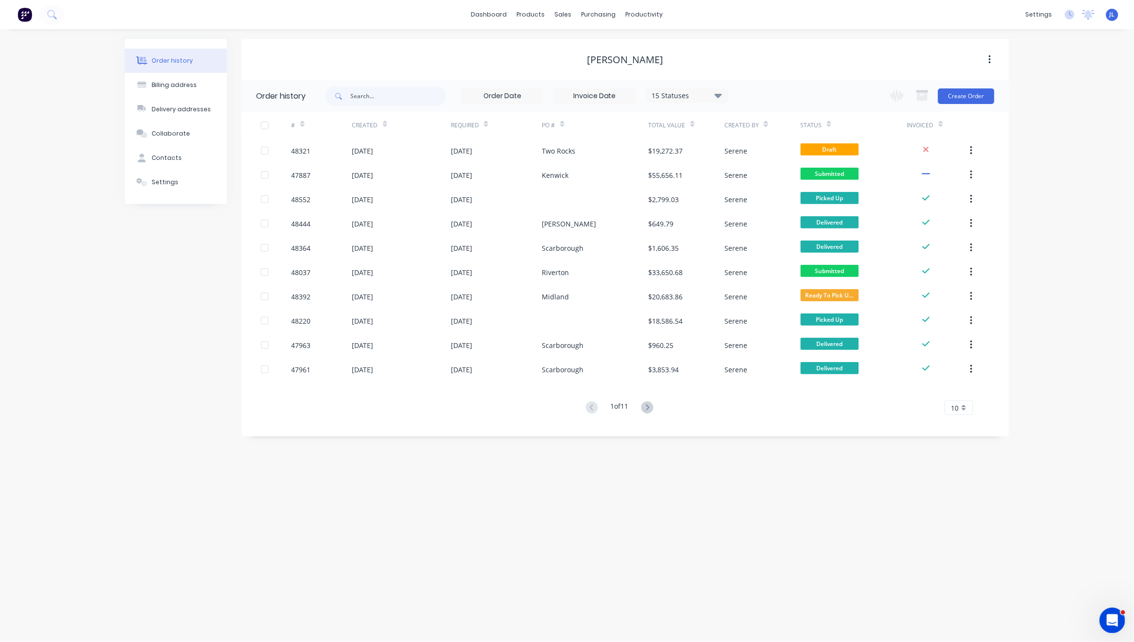
click at [1094, 623] on icon "Open Intercom Messenger" at bounding box center [1111, 619] width 16 height 16
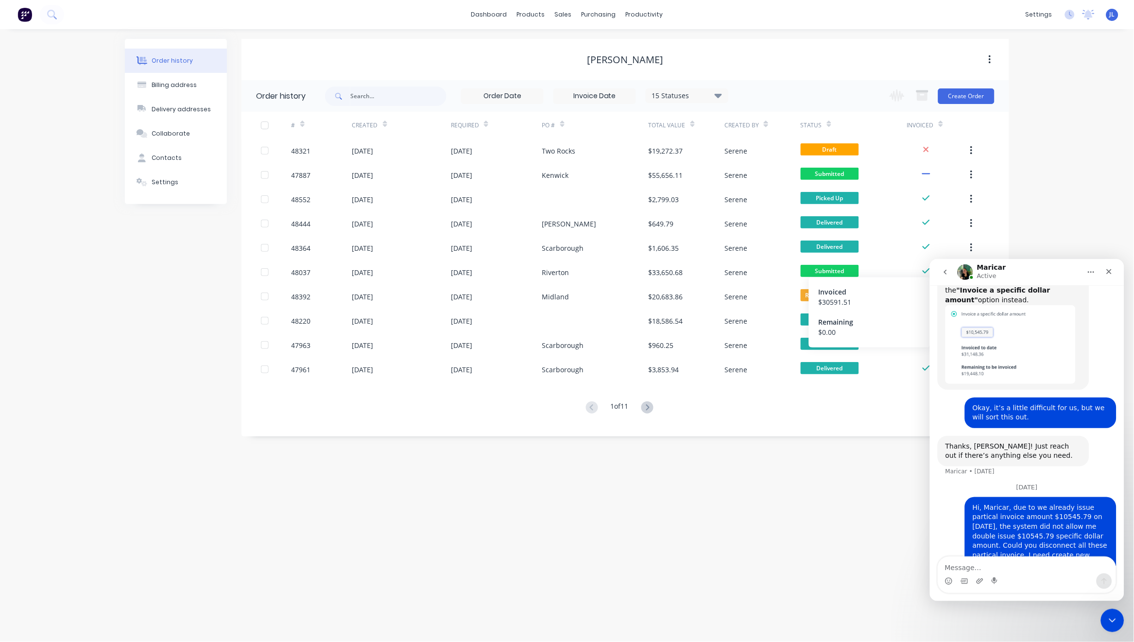
click at [944, 272] on icon "go back" at bounding box center [945, 271] width 3 height 5
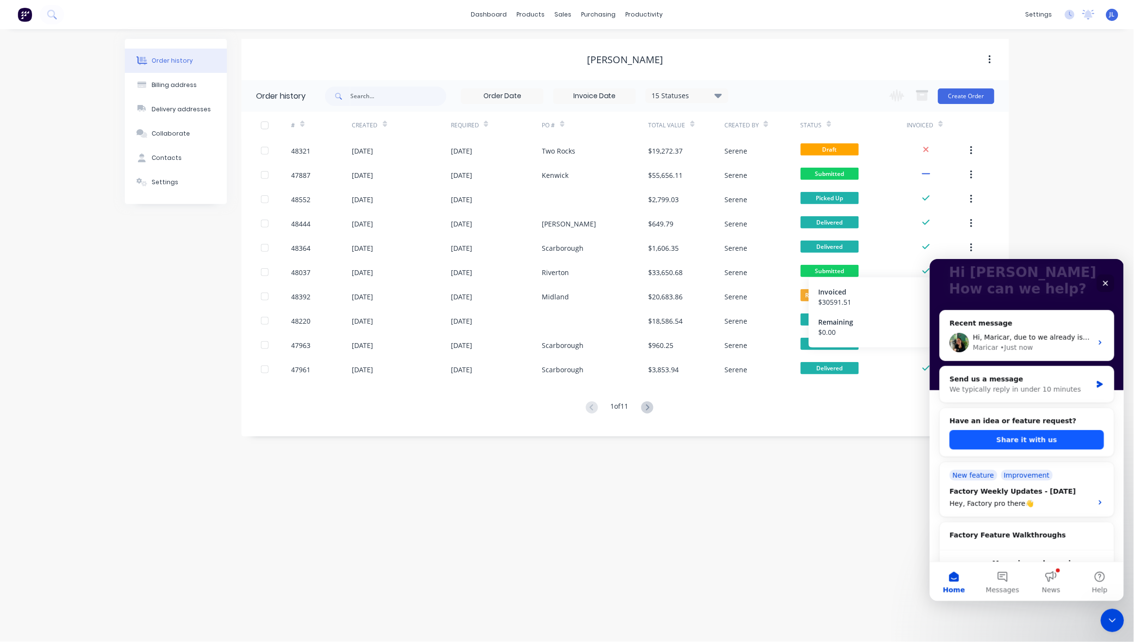
scroll to position [65, 0]
click at [1034, 434] on button "Share it with us" at bounding box center [1027, 438] width 155 height 19
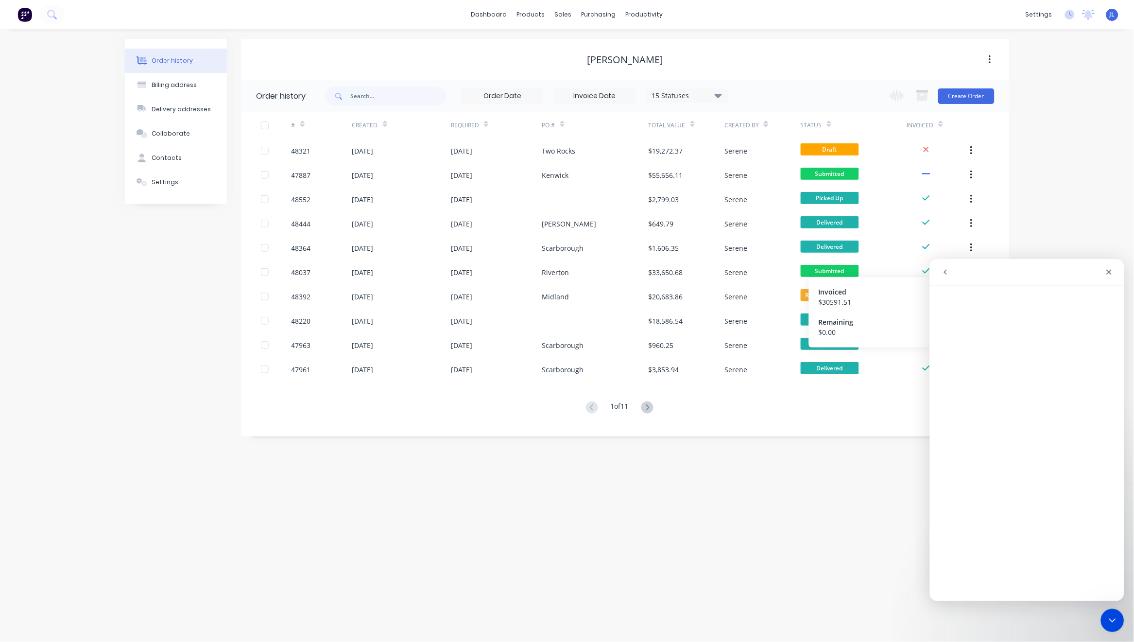
click at [946, 274] on icon "go back" at bounding box center [945, 271] width 3 height 5
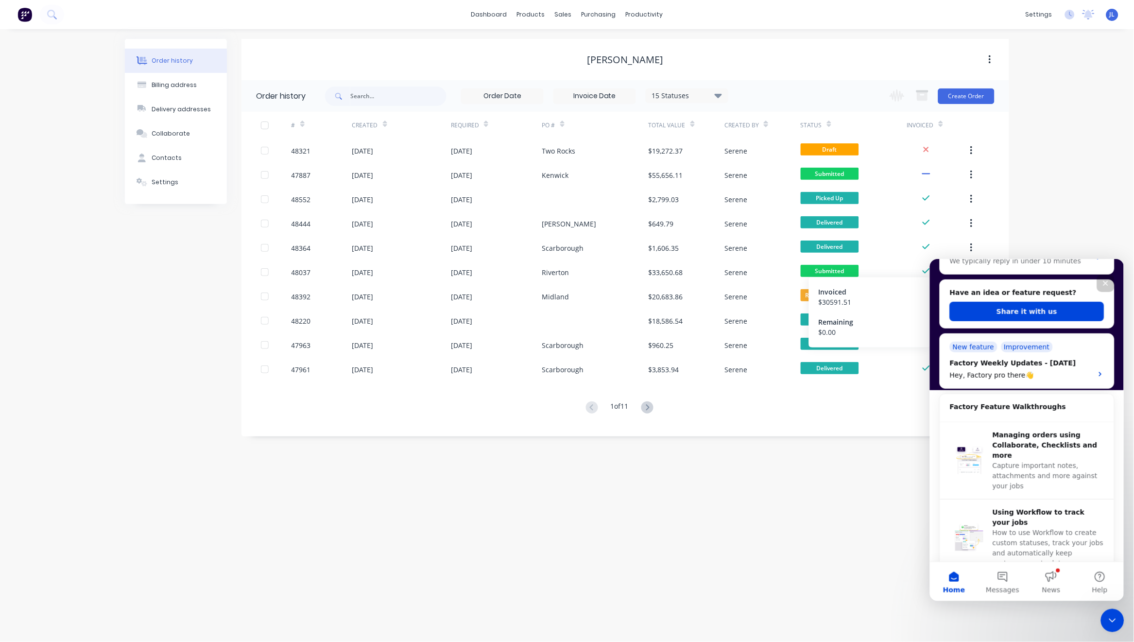
scroll to position [194, 0]
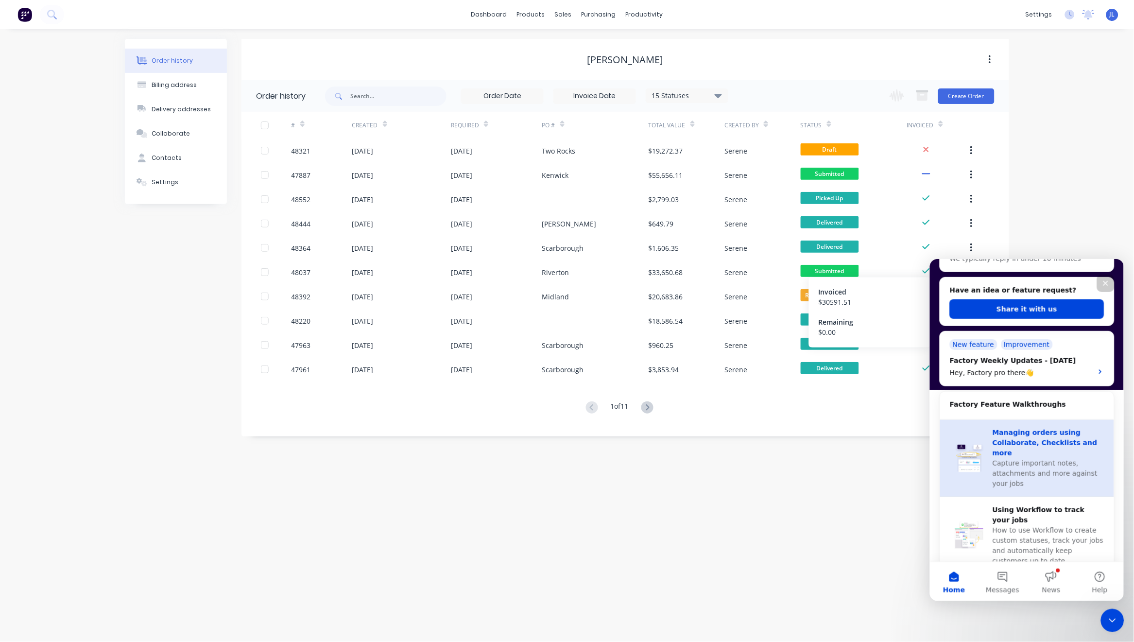
click at [965, 450] on img "Intercom messenger" at bounding box center [969, 458] width 39 height 28
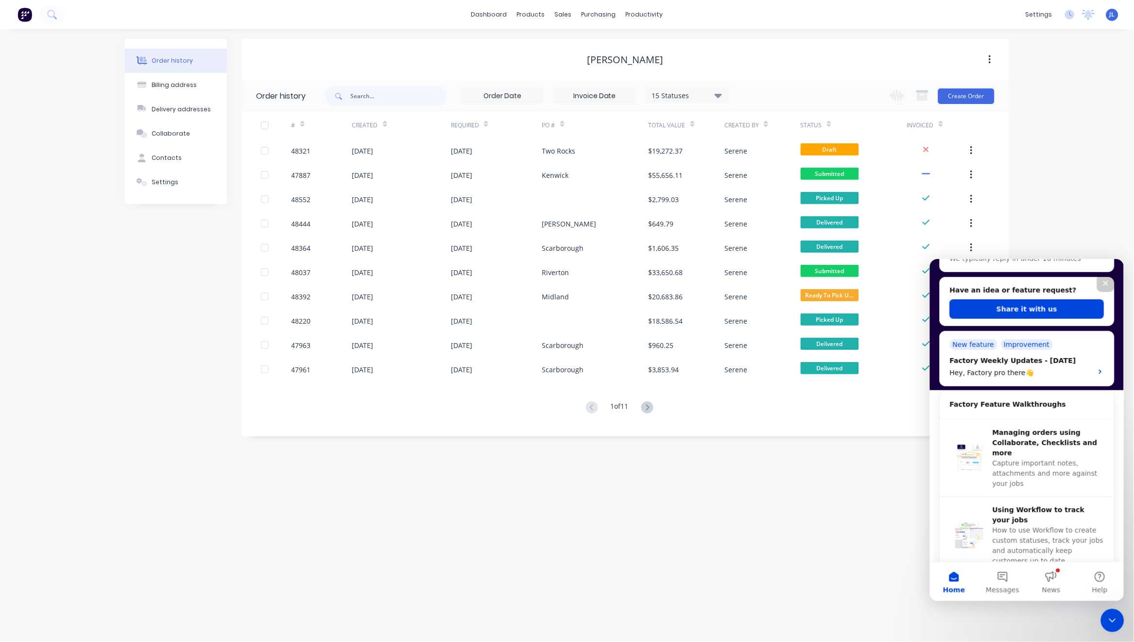
click at [1052, 191] on div "Order history Billing address Delivery addresses Collaborate Contacts Settings …" at bounding box center [567, 335] width 1134 height 613
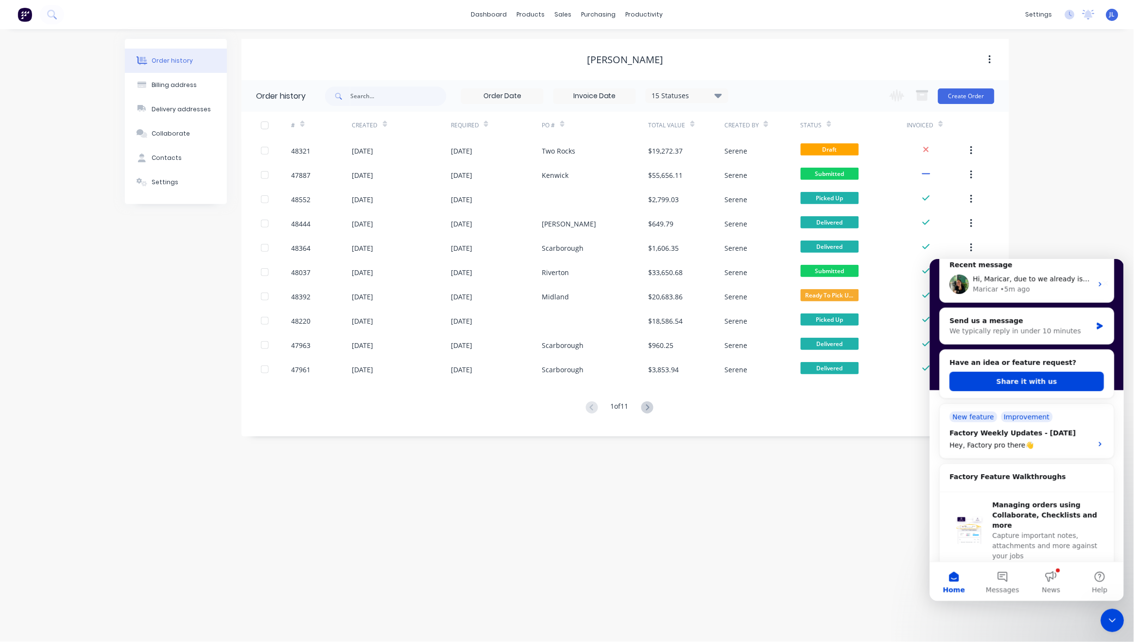
scroll to position [0, 0]
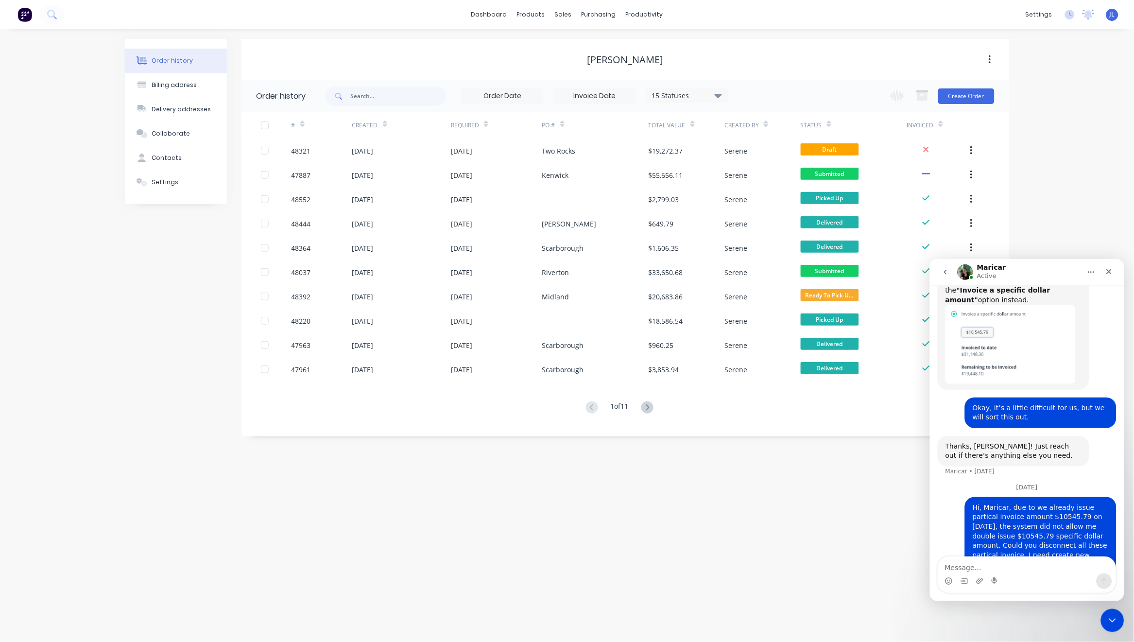
scroll to position [337, 0]
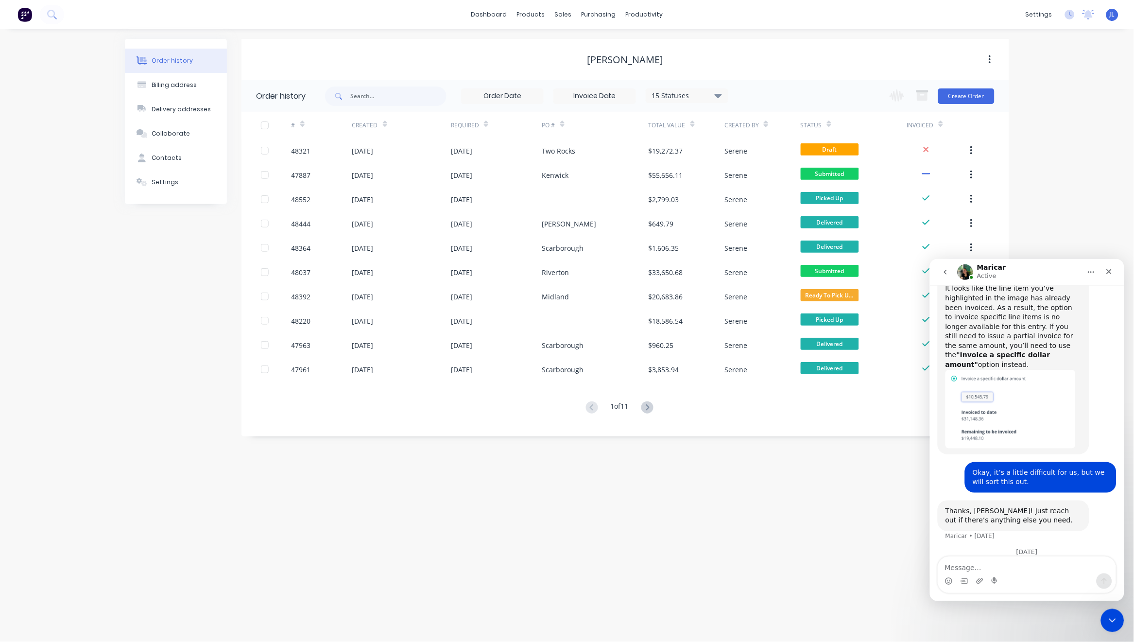
click at [1002, 565] on textarea "Message…" at bounding box center [1027, 564] width 178 height 17
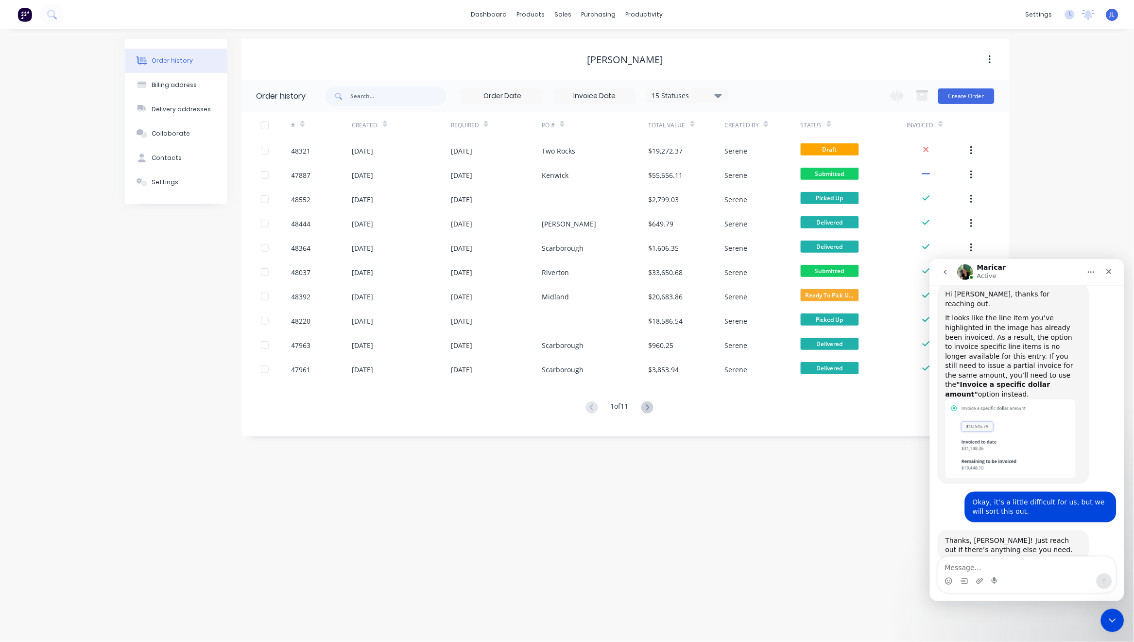
scroll to position [273, 0]
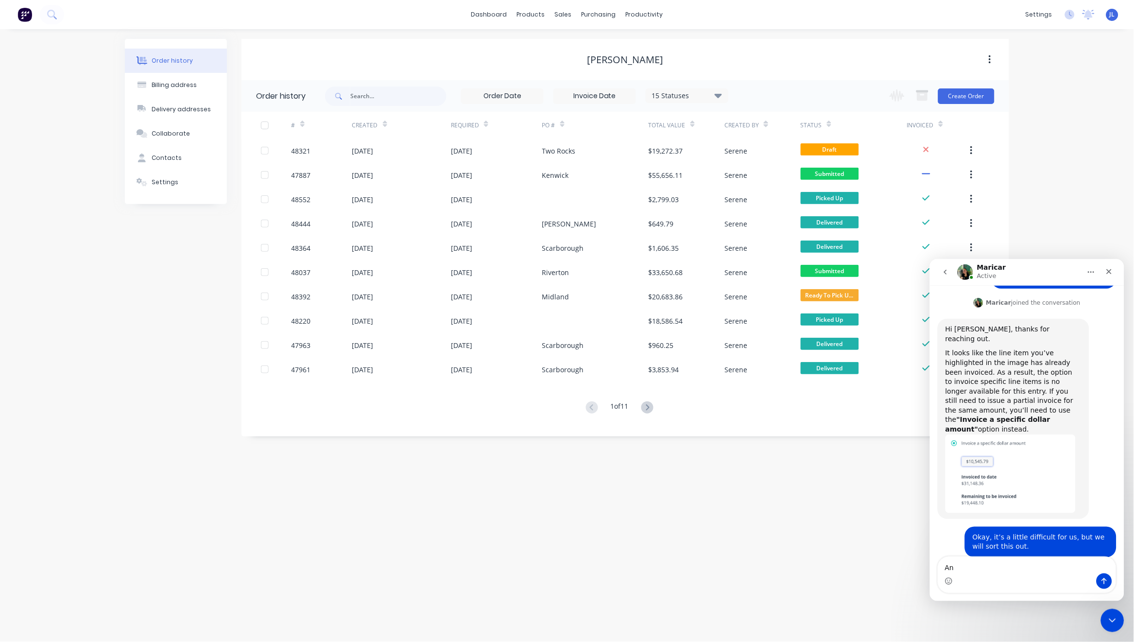
type textarea "A"
type textarea "M"
type textarea "Hi, Maricar, I checked"
click at [945, 271] on icon "go back" at bounding box center [945, 272] width 8 height 8
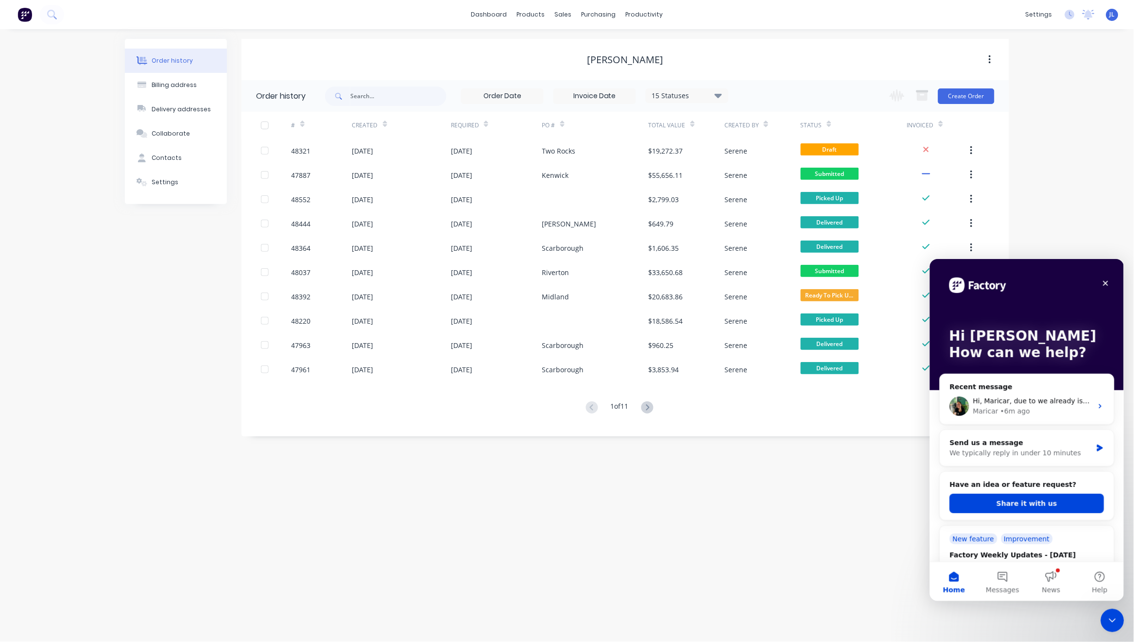
scroll to position [0, 0]
drag, startPoint x: 1000, startPoint y: 483, endPoint x: 1046, endPoint y: 484, distance: 46.2
click at [1046, 484] on h2 "Have an idea or feature request?" at bounding box center [1027, 484] width 155 height 10
click at [990, 392] on div "Hi, Maricar, due to we already issue partical invoice amount $10545.79 on 21/08…" at bounding box center [1027, 406] width 174 height 36
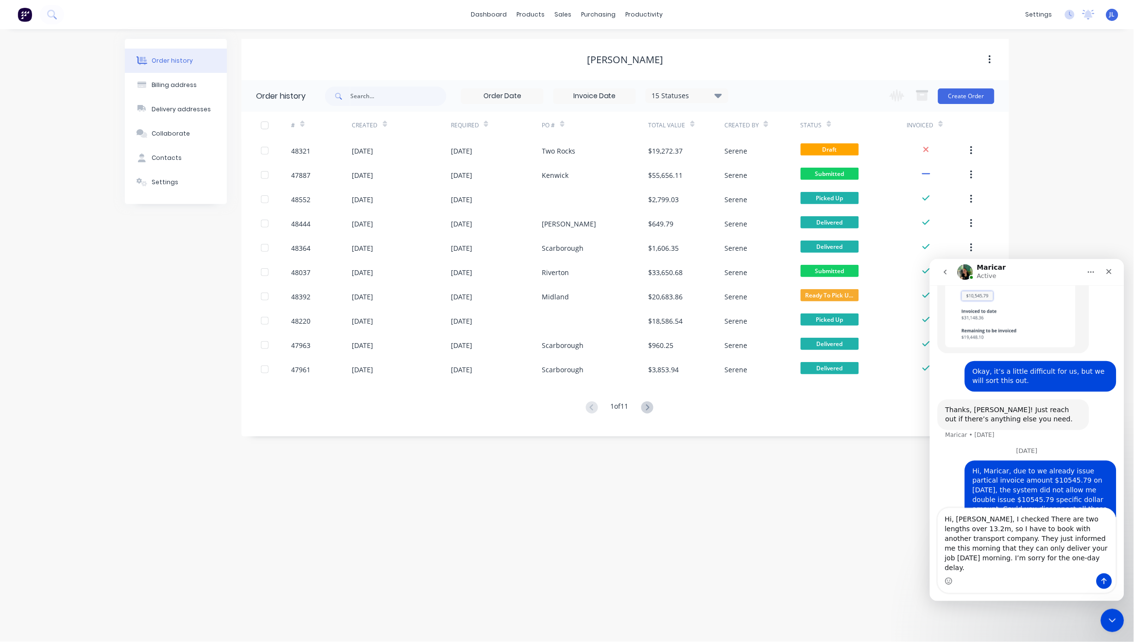
scroll to position [441, 0]
drag, startPoint x: 1028, startPoint y: 569, endPoint x: 1011, endPoint y: 528, distance: 44.2
click at [1011, 528] on textarea "Hi, Maricar, I checked There are two lengths over 13.2m, so I have to book with…" at bounding box center [1027, 540] width 178 height 65
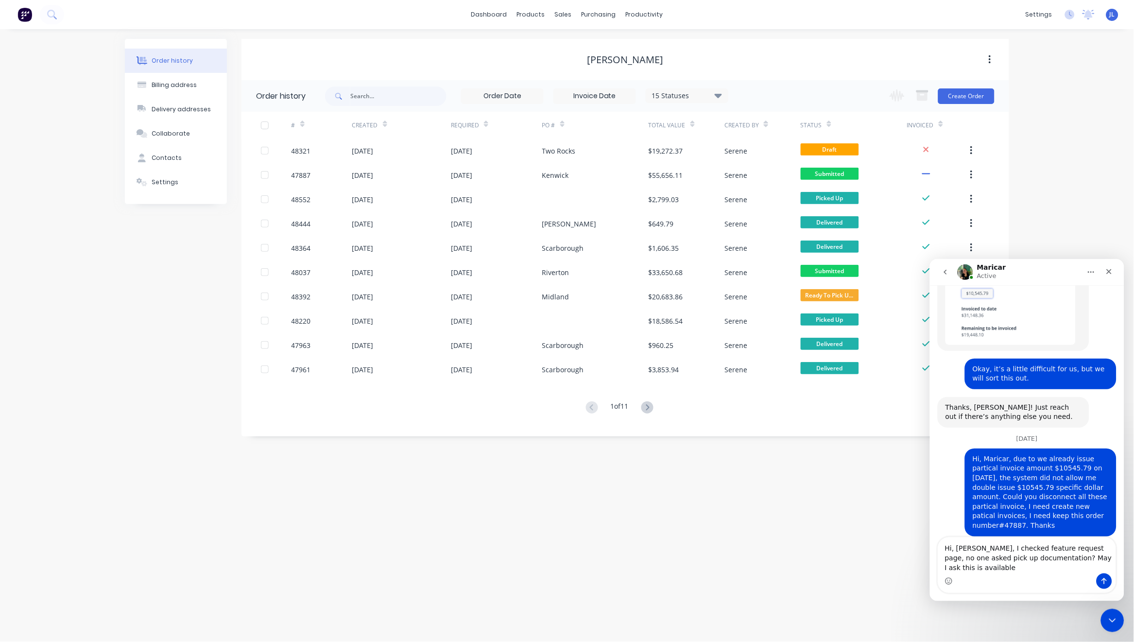
scroll to position [451, 0]
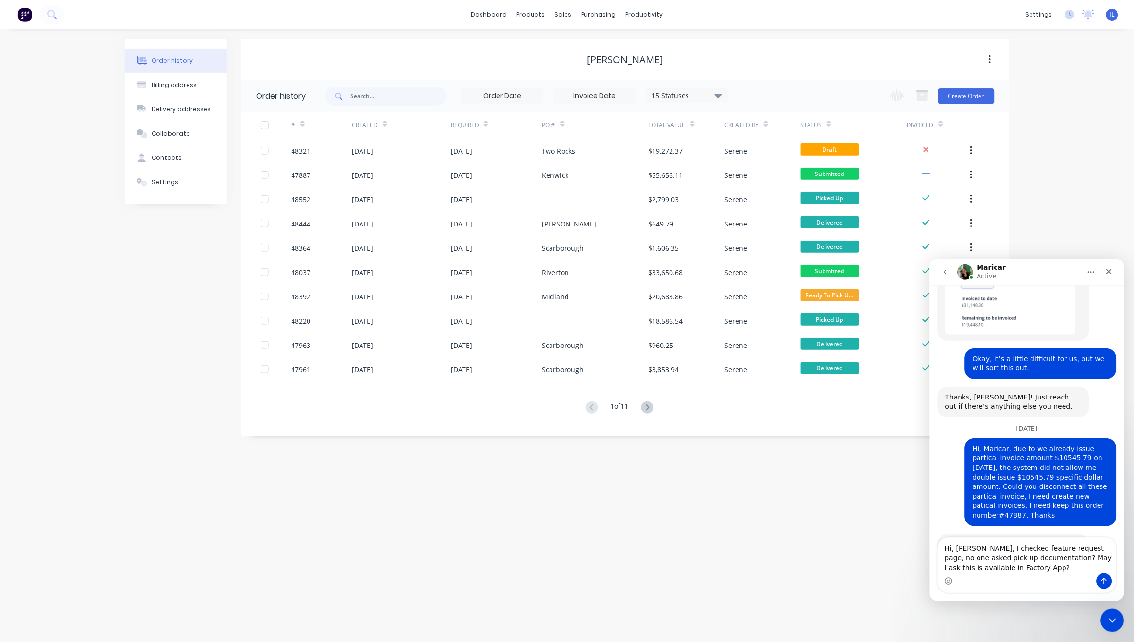
click at [963, 559] on textarea "Hi, Maricar, I checked feature request page, no one asked pick up documentation…" at bounding box center [1027, 555] width 178 height 36
drag, startPoint x: 1033, startPoint y: 558, endPoint x: 989, endPoint y: 560, distance: 44.3
click at [989, 560] on textarea "Hi, Maricar, I checked feature request page, no one asked pick up documentation…" at bounding box center [1027, 555] width 178 height 36
type textarea "Hi, [PERSON_NAME], I checked feature request page, no one asked pick up docket?…"
click at [1094, 582] on icon "Send a message…" at bounding box center [1104, 581] width 8 height 8
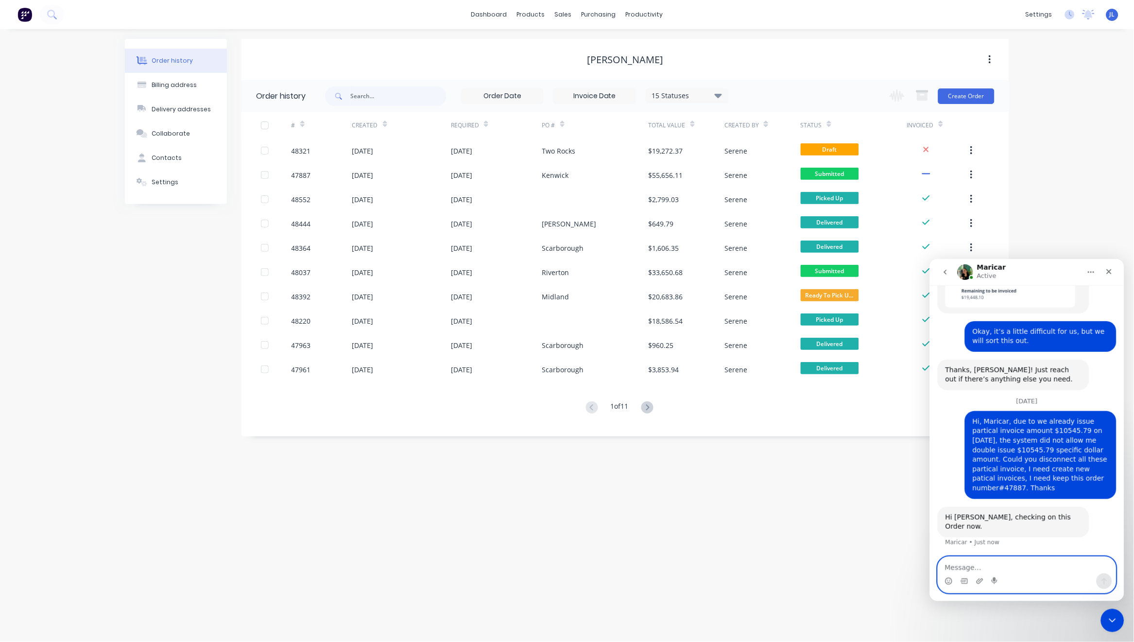
scroll to position [479, 0]
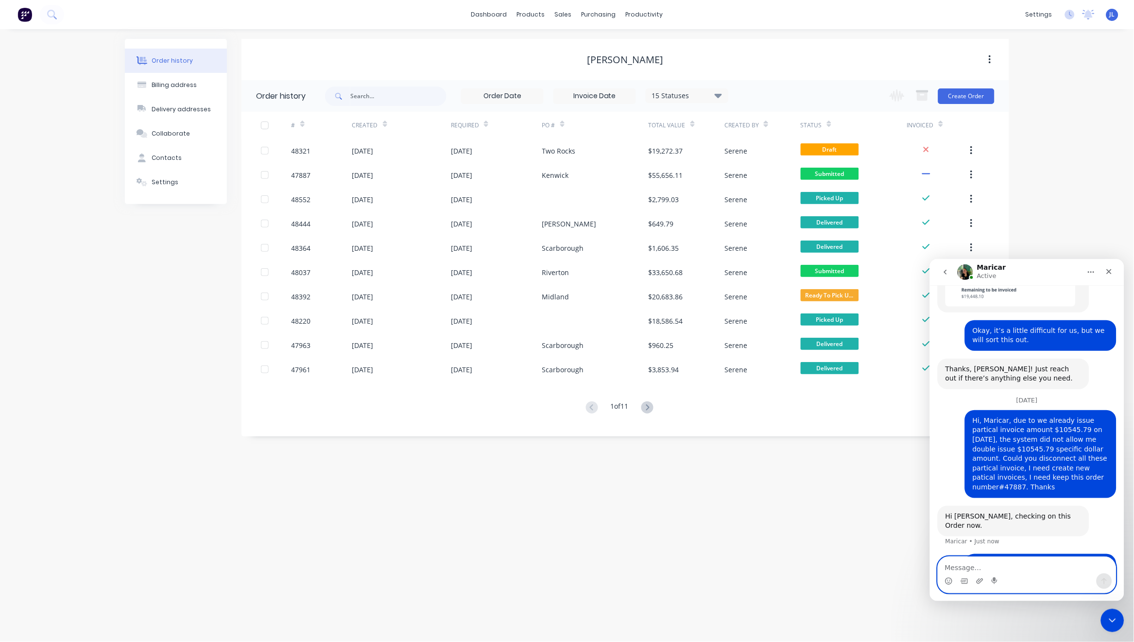
drag, startPoint x: 997, startPoint y: 476, endPoint x: 973, endPoint y: 568, distance: 95.0
click at [973, 568] on textarea "Message…" at bounding box center [1027, 564] width 178 height 17
type textarea "Thanks."
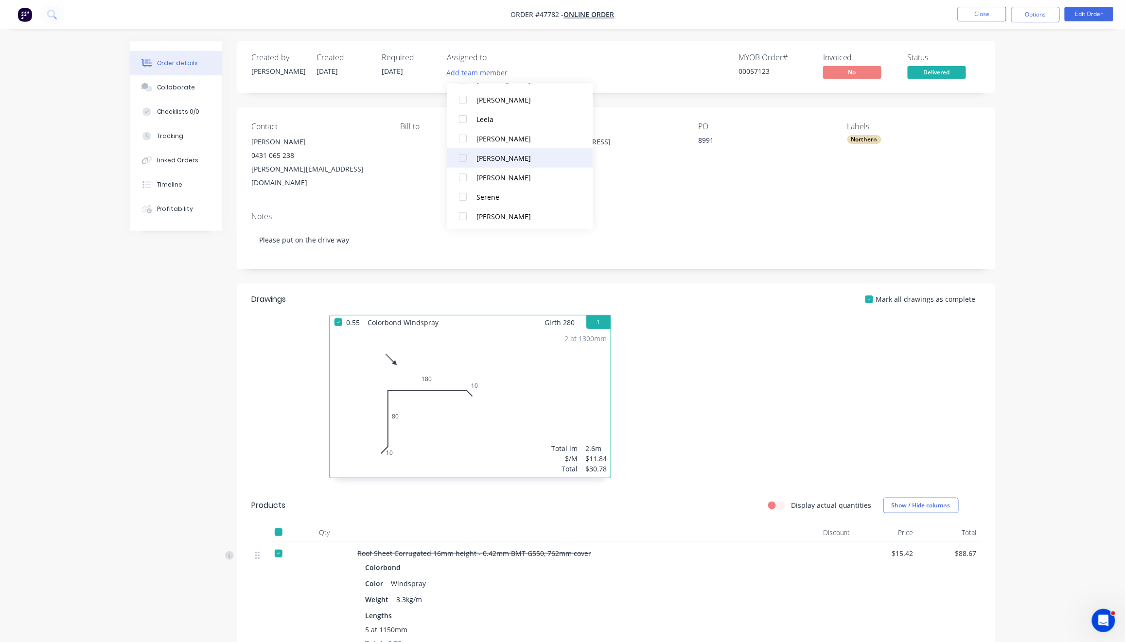
scroll to position [146, 0]
click at [563, 60] on div "MYOB Order # 00057123 Invoiced No Status Delivered" at bounding box center [762, 67] width 436 height 28
drag, startPoint x: 454, startPoint y: 57, endPoint x: 510, endPoint y: 53, distance: 56.0
click at [509, 53] on div "Assigned to" at bounding box center [495, 57] width 97 height 9
click at [512, 53] on div "Assigned to" at bounding box center [495, 57] width 97 height 9
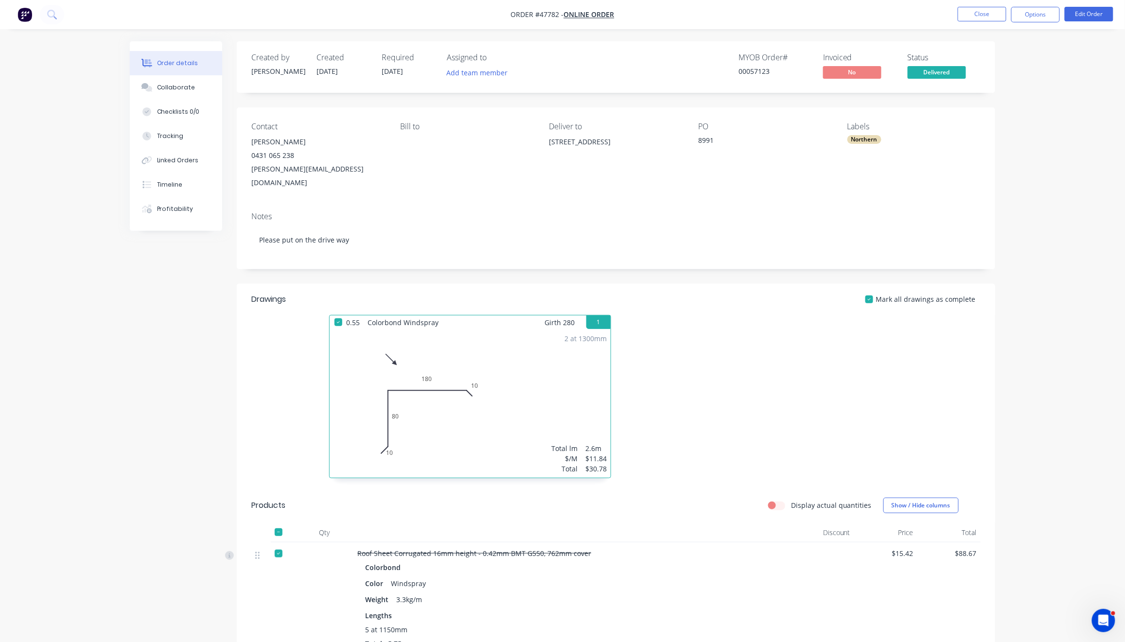
click at [503, 44] on div "Created by Rachel Created 08/08/25 Required 26/08/25 Assigned to Add team membe…" at bounding box center [616, 67] width 758 height 52
drag, startPoint x: 449, startPoint y: 58, endPoint x: 506, endPoint y: 59, distance: 57.8
click at [503, 59] on div "Assigned to" at bounding box center [495, 57] width 97 height 9
click at [522, 55] on div "Assigned to" at bounding box center [495, 57] width 97 height 9
click at [472, 76] on button "Add team member" at bounding box center [476, 72] width 71 height 13
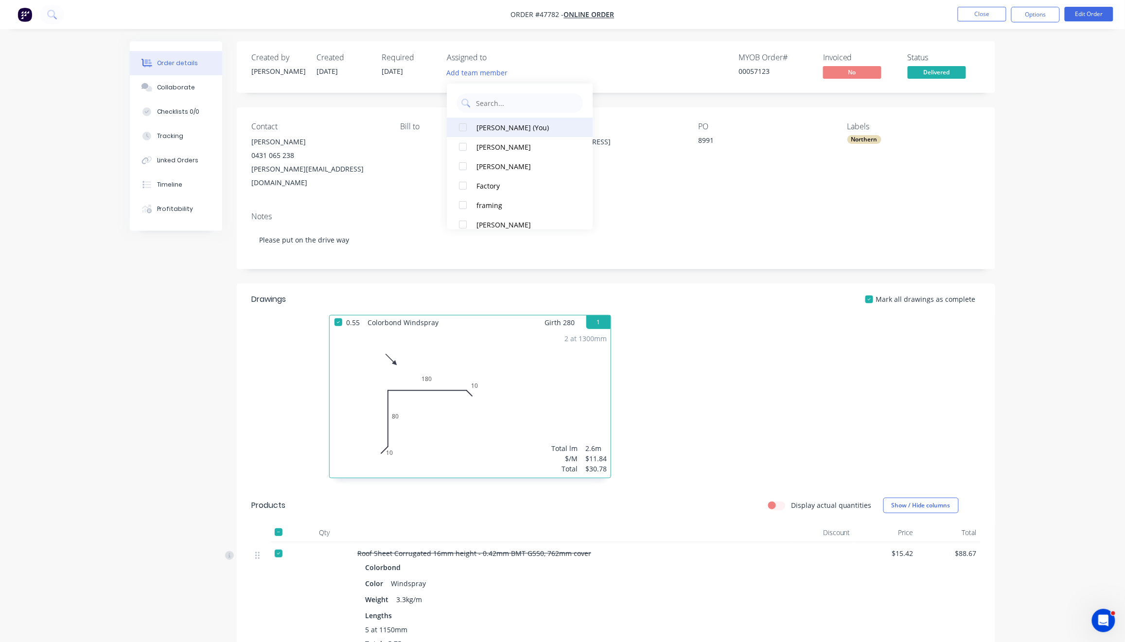
click at [457, 125] on div at bounding box center [462, 127] width 19 height 19
drag, startPoint x: 463, startPoint y: 145, endPoint x: 509, endPoint y: 100, distance: 64.6
click at [463, 145] on div at bounding box center [462, 146] width 19 height 19
click at [487, 24] on nav "Order #47782 - Online Order Close Options Edit Order" at bounding box center [562, 14] width 1125 height 29
click at [433, 6] on nav "Order #47782 - Online Order Close Options Edit Order" at bounding box center [562, 14] width 1125 height 29
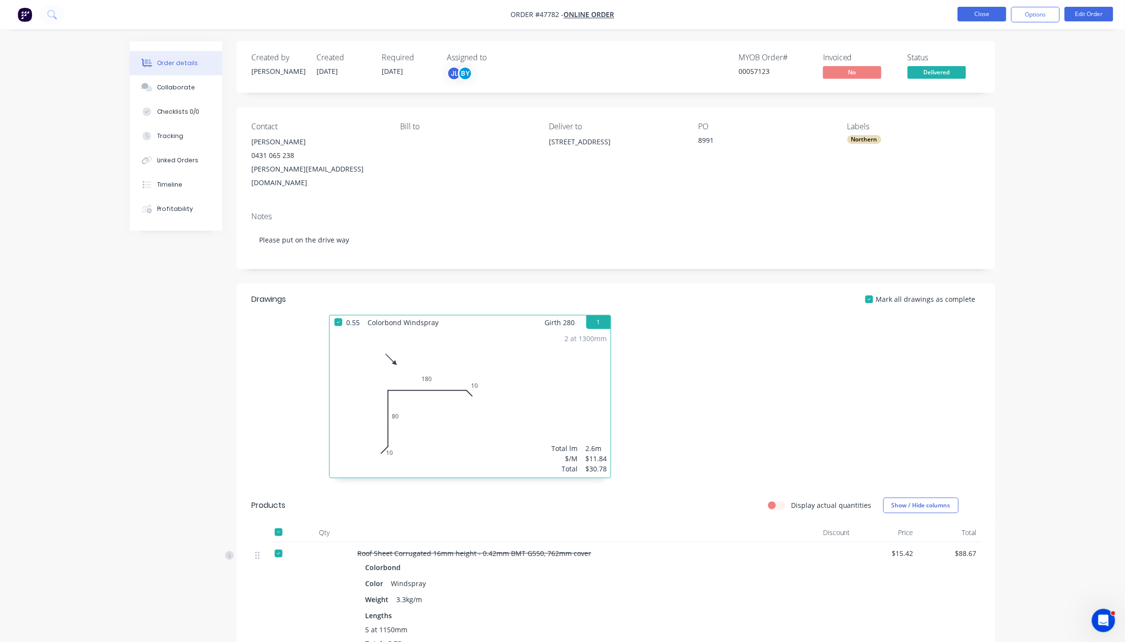
click at [990, 14] on button "Close" at bounding box center [981, 14] width 49 height 15
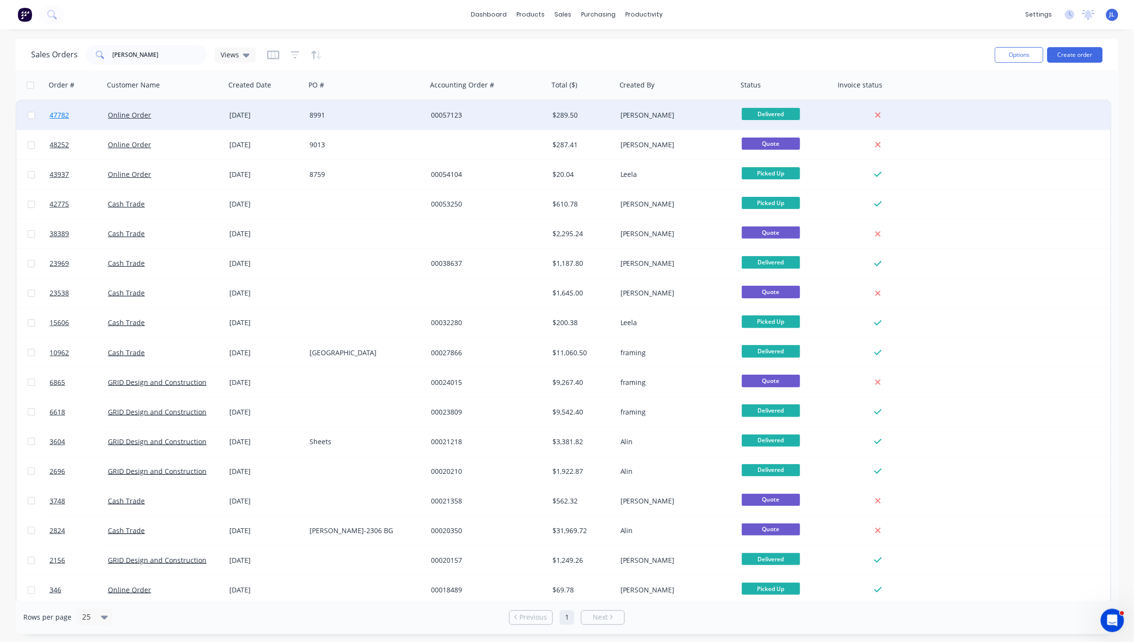
click at [58, 113] on span "47782" at bounding box center [59, 115] width 19 height 10
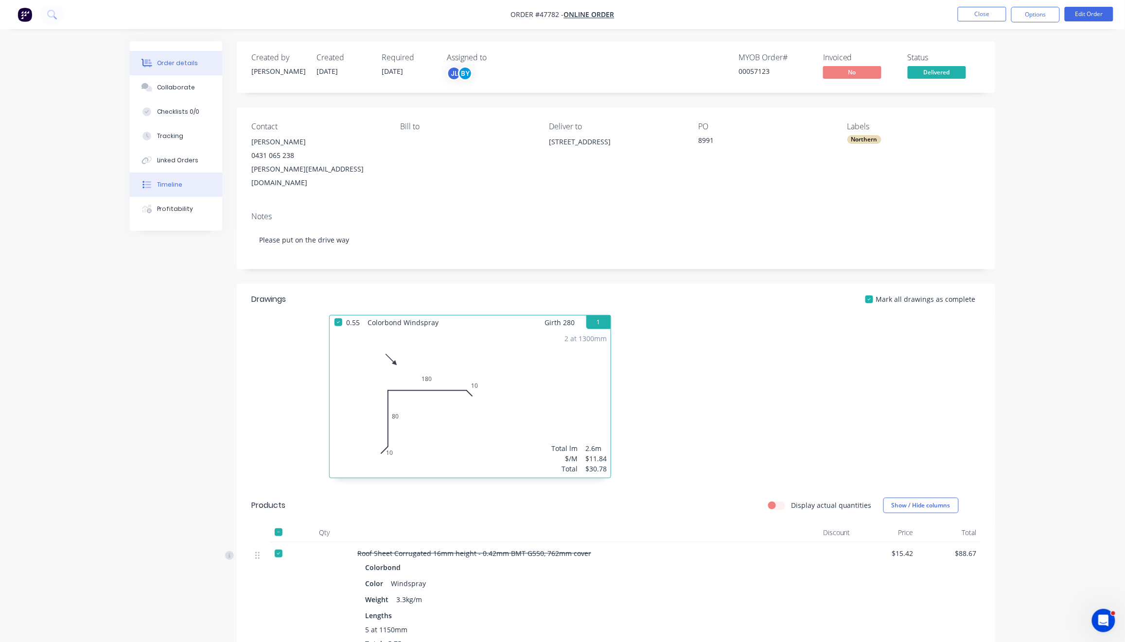
click at [175, 181] on div "Timeline" at bounding box center [170, 184] width 26 height 9
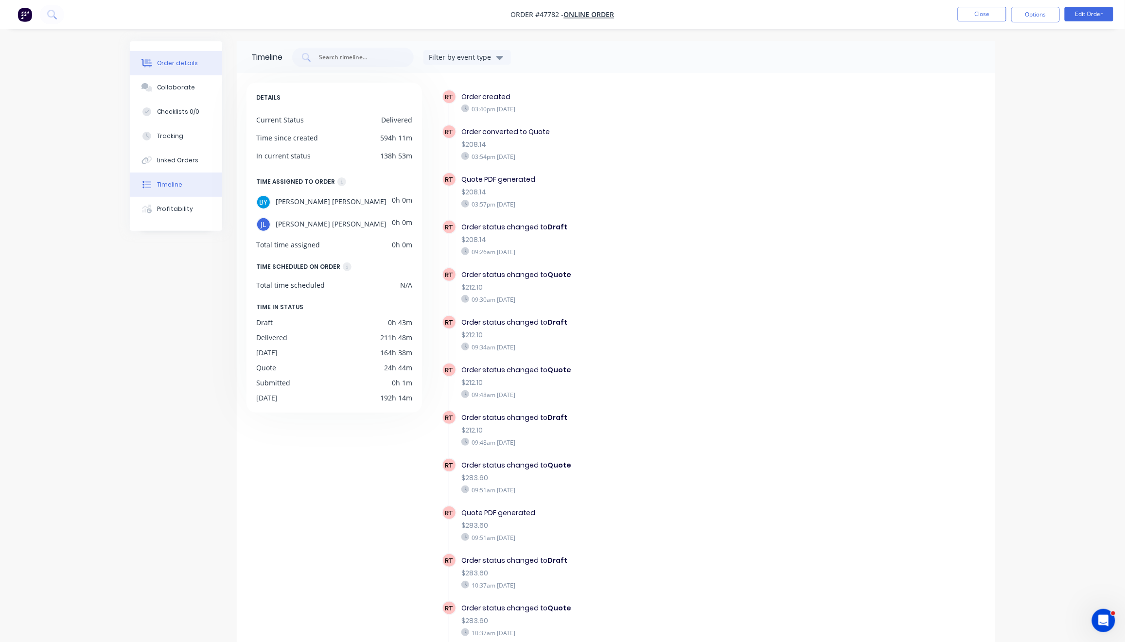
click at [161, 61] on div "Order details" at bounding box center [177, 63] width 41 height 9
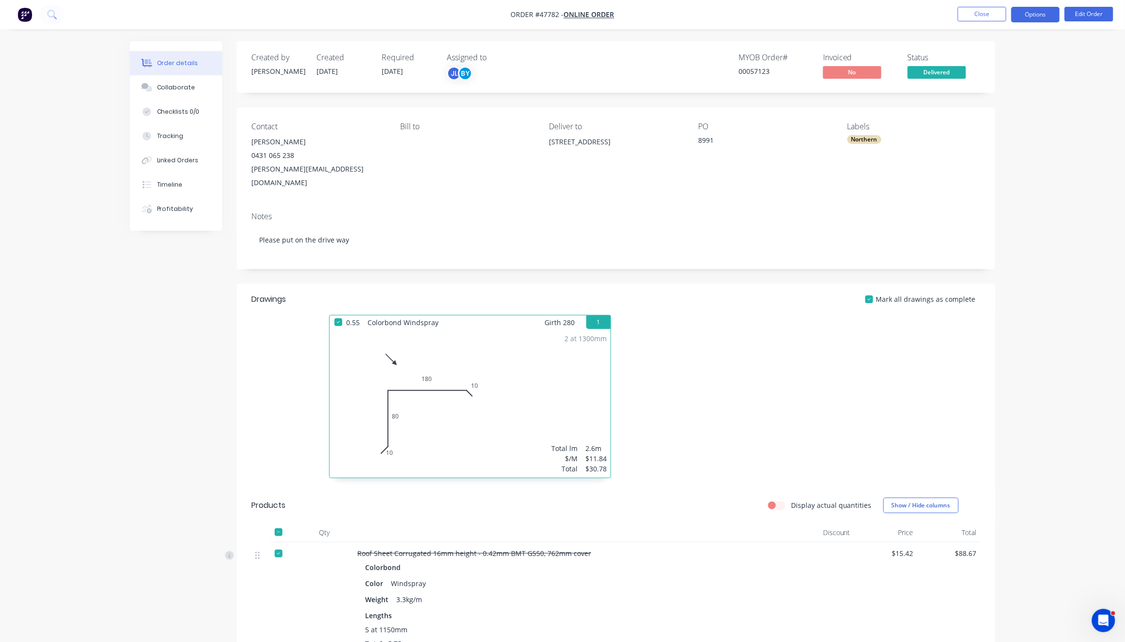
click at [1044, 17] on button "Options" at bounding box center [1035, 15] width 49 height 16
click at [1014, 53] on div "Invoice" at bounding box center [1005, 59] width 89 height 14
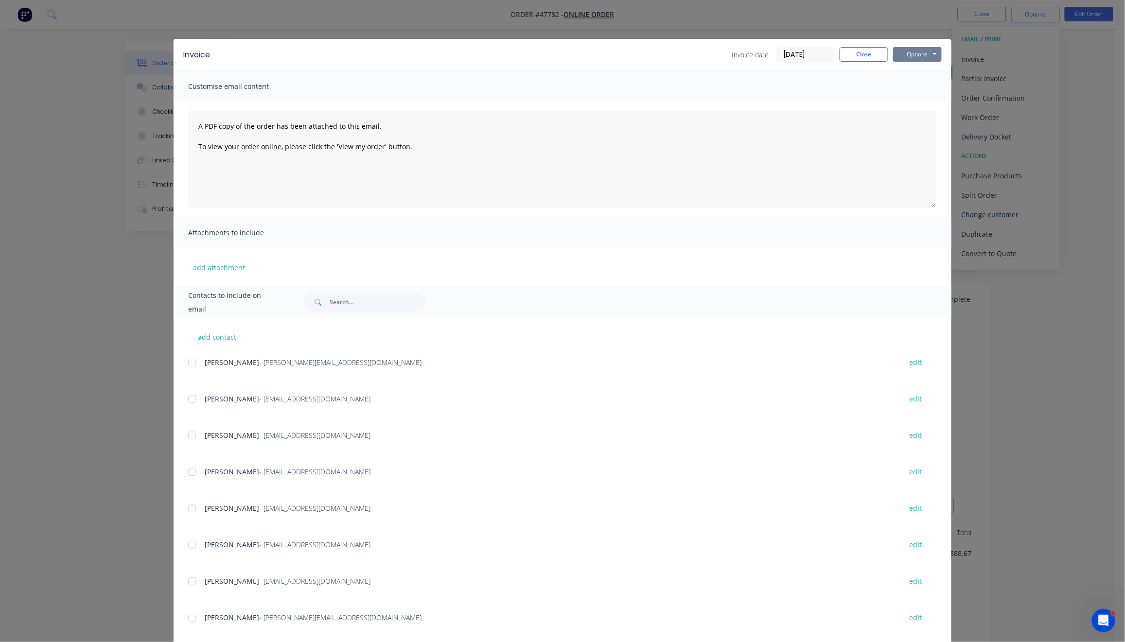
click at [926, 53] on button "Options" at bounding box center [917, 54] width 49 height 15
click at [926, 85] on button "Print" at bounding box center [924, 88] width 62 height 16
click at [861, 53] on button "Close" at bounding box center [863, 54] width 49 height 15
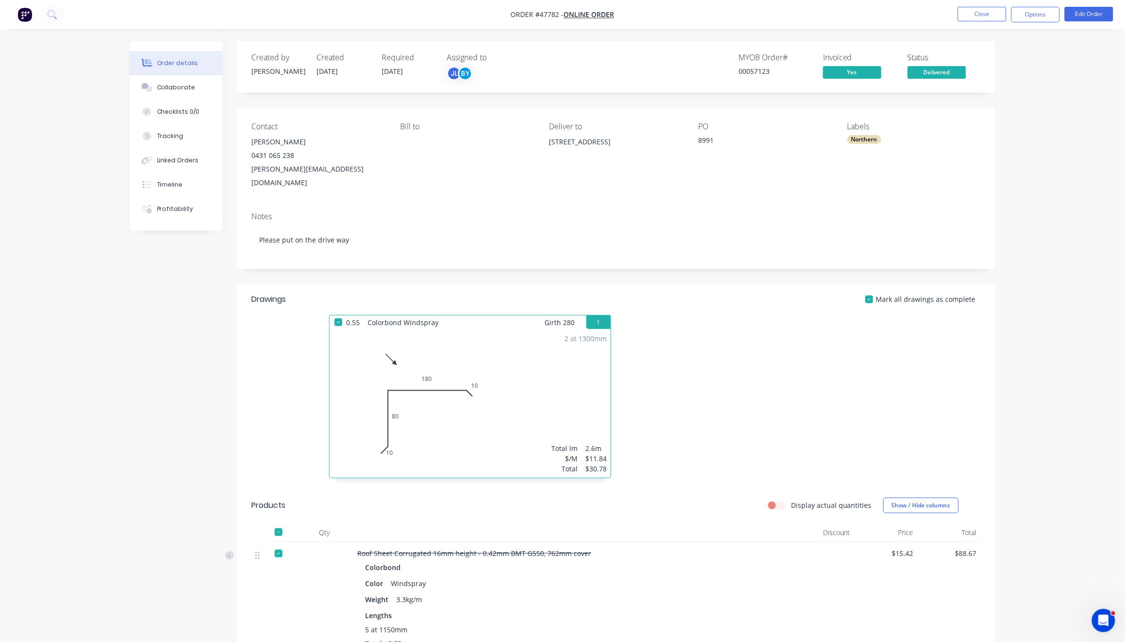
click at [717, 18] on nav "Order #47782 - Online Order Close Options Edit Order" at bounding box center [562, 14] width 1125 height 29
click at [1025, 16] on button "Options" at bounding box center [1035, 15] width 49 height 16
click at [978, 14] on button "Close" at bounding box center [981, 14] width 49 height 15
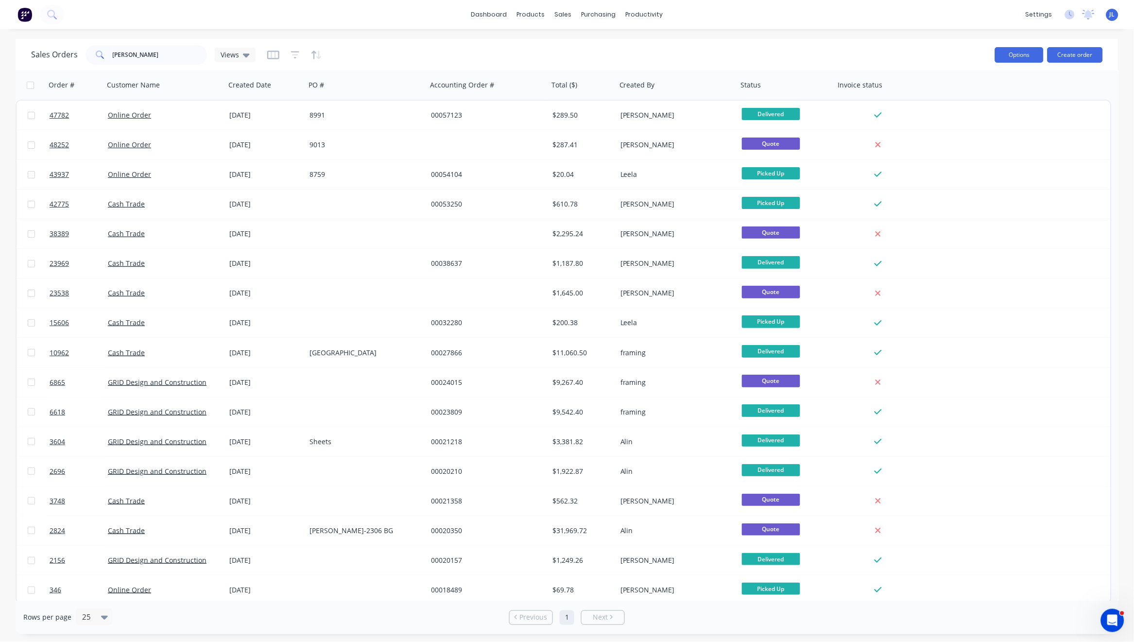
click at [1032, 53] on button "Options" at bounding box center [1019, 55] width 49 height 16
click at [985, 116] on div "Export" at bounding box center [990, 118] width 89 height 14
click at [369, 21] on div "dashboard products sales purchasing productivity dashboard products Product Cat…" at bounding box center [567, 14] width 1134 height 29
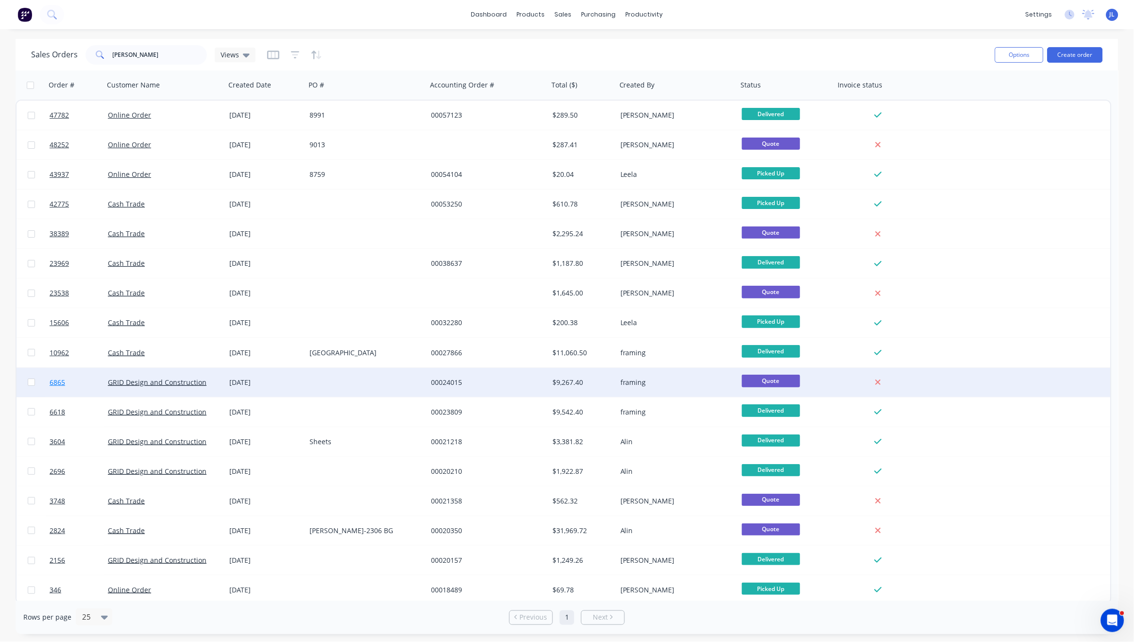
click at [57, 383] on span "6865" at bounding box center [58, 383] width 16 height 10
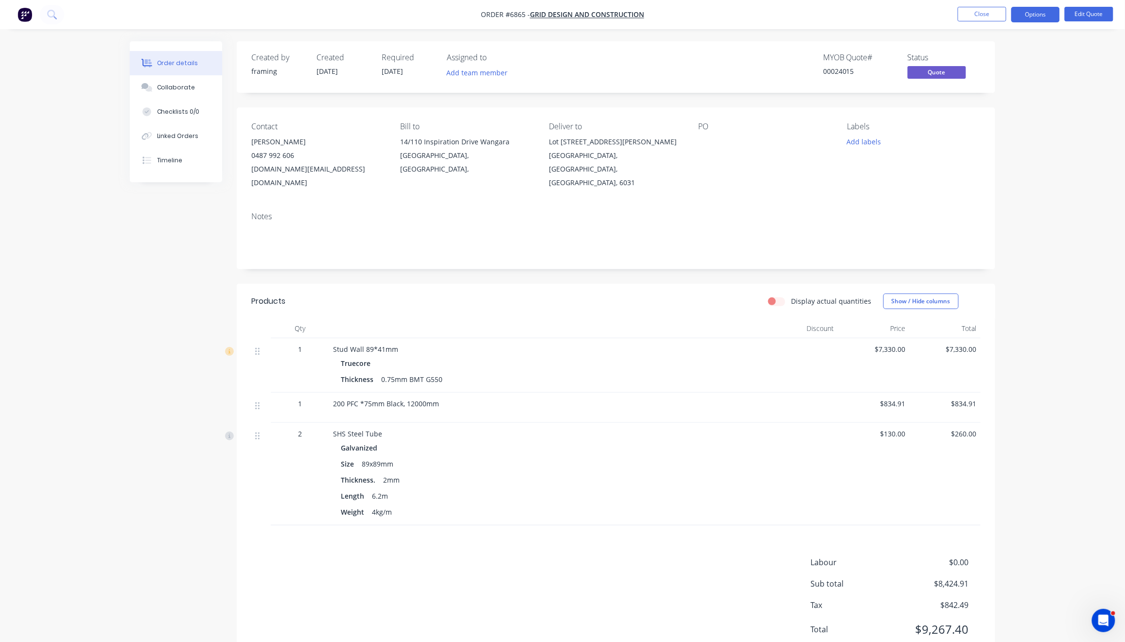
click at [945, 21] on nav "Order #6865 - GRID Design and Construction Close Options Edit Quote" at bounding box center [562, 14] width 1125 height 29
click at [968, 20] on button "Close" at bounding box center [981, 14] width 49 height 15
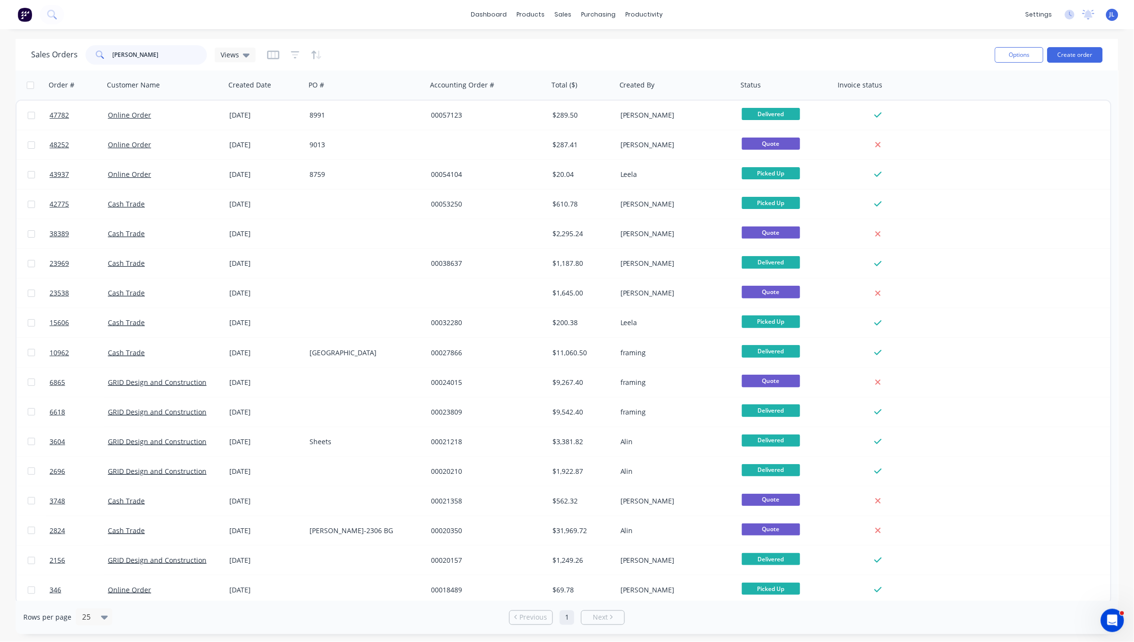
click at [190, 52] on input "JOSEPH" at bounding box center [160, 54] width 95 height 19
type input "chris"
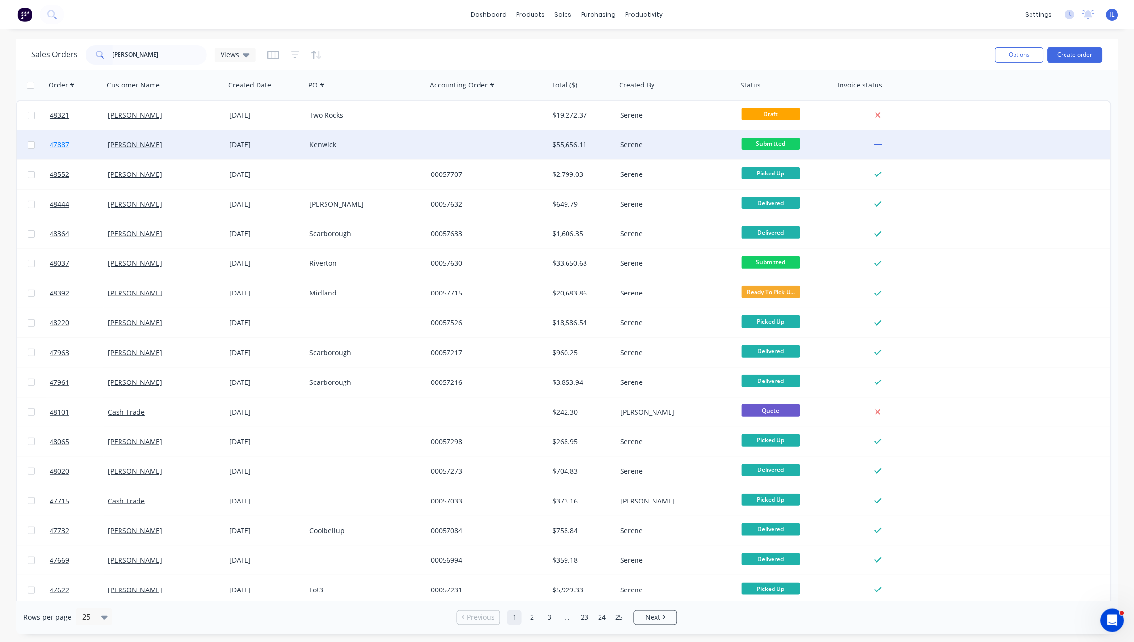
click at [51, 143] on span "47887" at bounding box center [59, 145] width 19 height 10
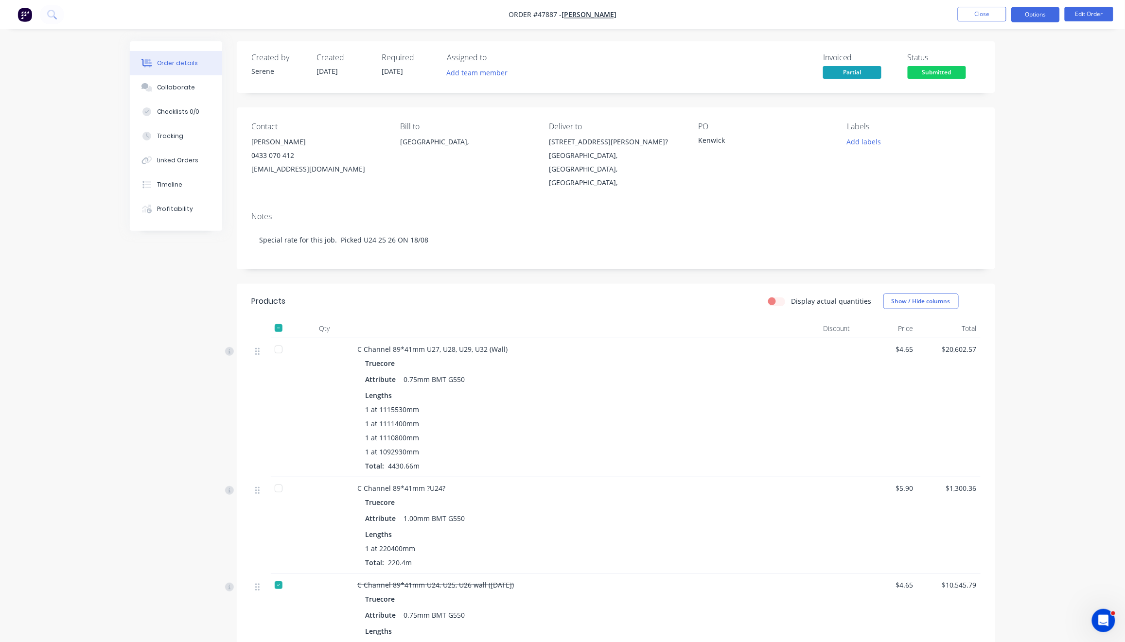
click at [1031, 10] on button "Options" at bounding box center [1035, 15] width 49 height 16
click at [1003, 77] on div "Partial Invoice" at bounding box center [1005, 78] width 89 height 14
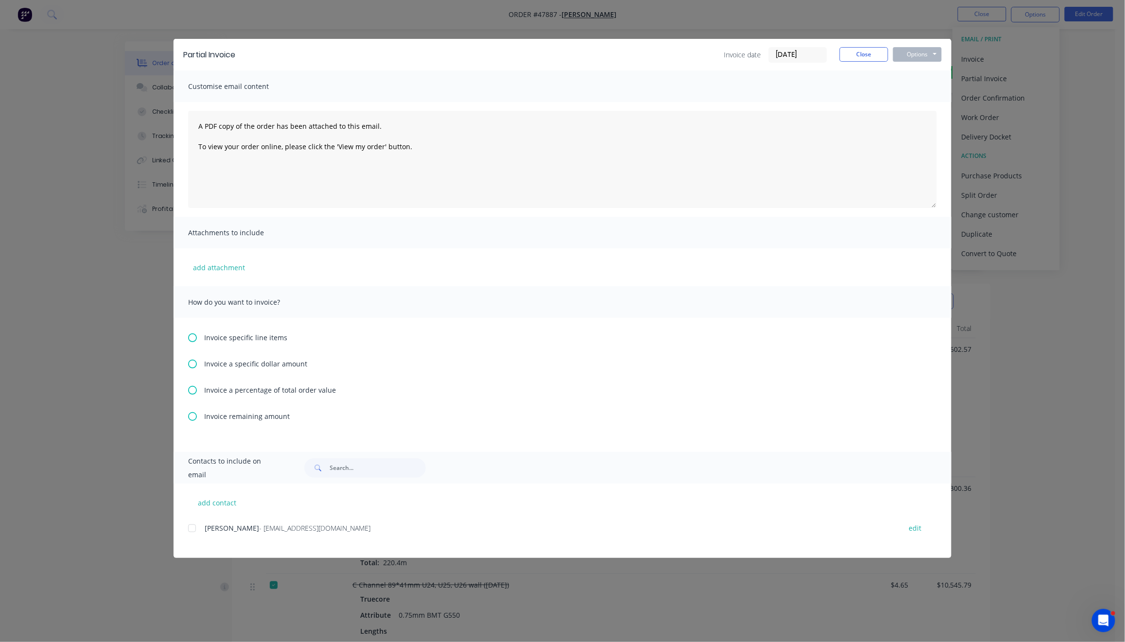
click at [195, 417] on icon at bounding box center [192, 416] width 9 height 9
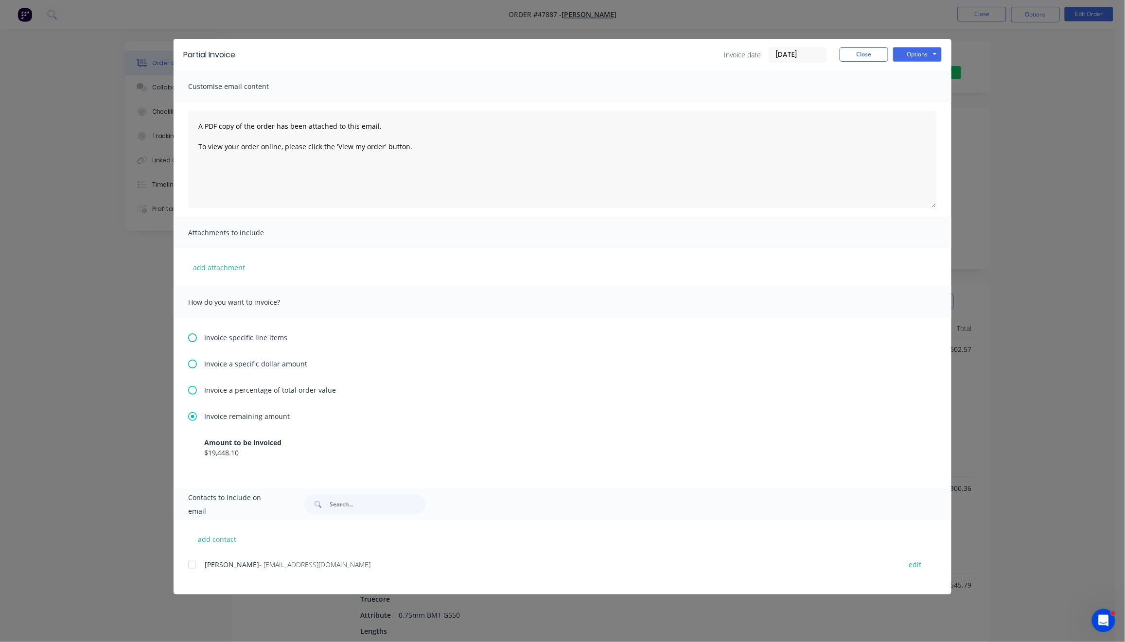
click at [193, 338] on icon at bounding box center [192, 337] width 9 height 9
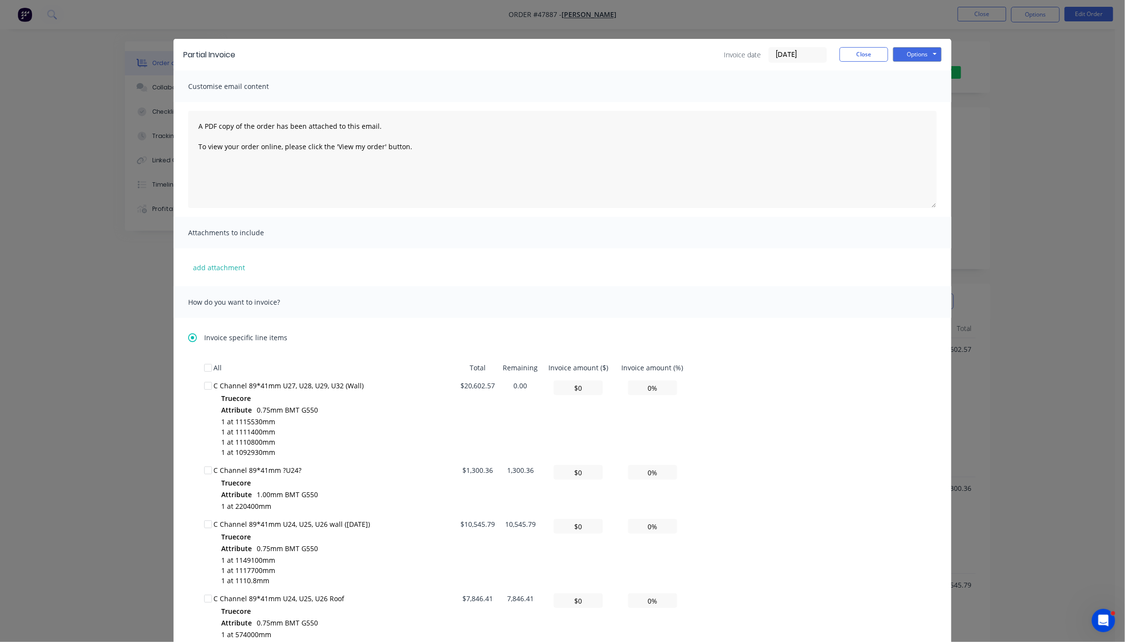
click at [193, 338] on div "Invoice specific line items" at bounding box center [562, 337] width 748 height 10
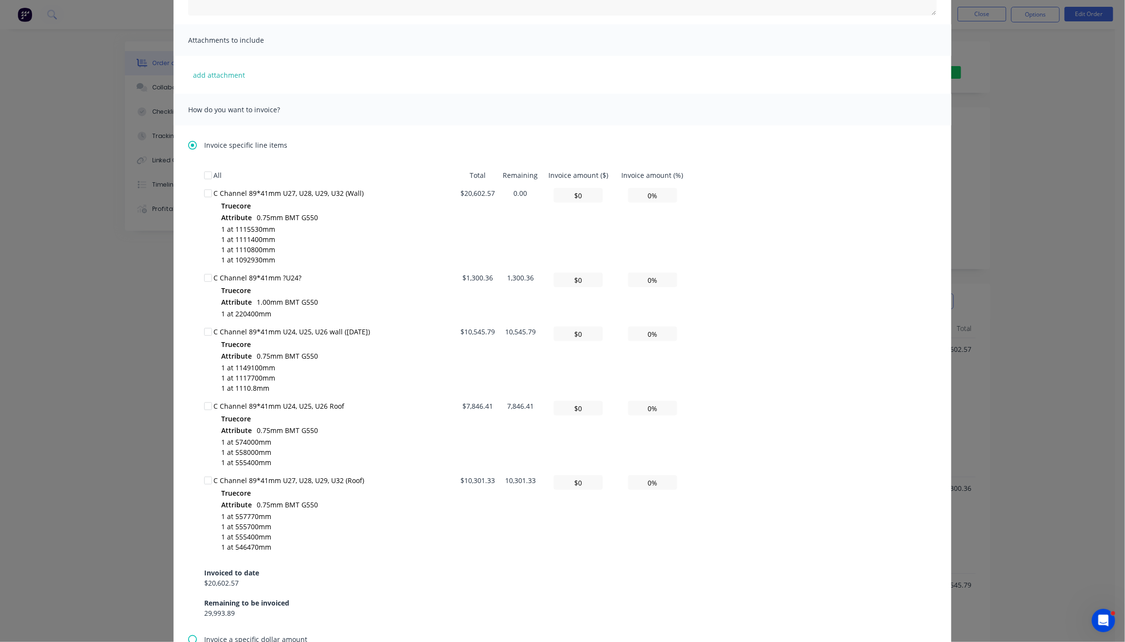
scroll to position [194, 0]
drag, startPoint x: 500, startPoint y: 329, endPoint x: 532, endPoint y: 330, distance: 31.7
click at [532, 330] on td "10,545.79" at bounding box center [520, 358] width 43 height 74
click at [541, 328] on td "$0" at bounding box center [577, 358] width 73 height 74
drag, startPoint x: 540, startPoint y: 328, endPoint x: 444, endPoint y: 327, distance: 96.7
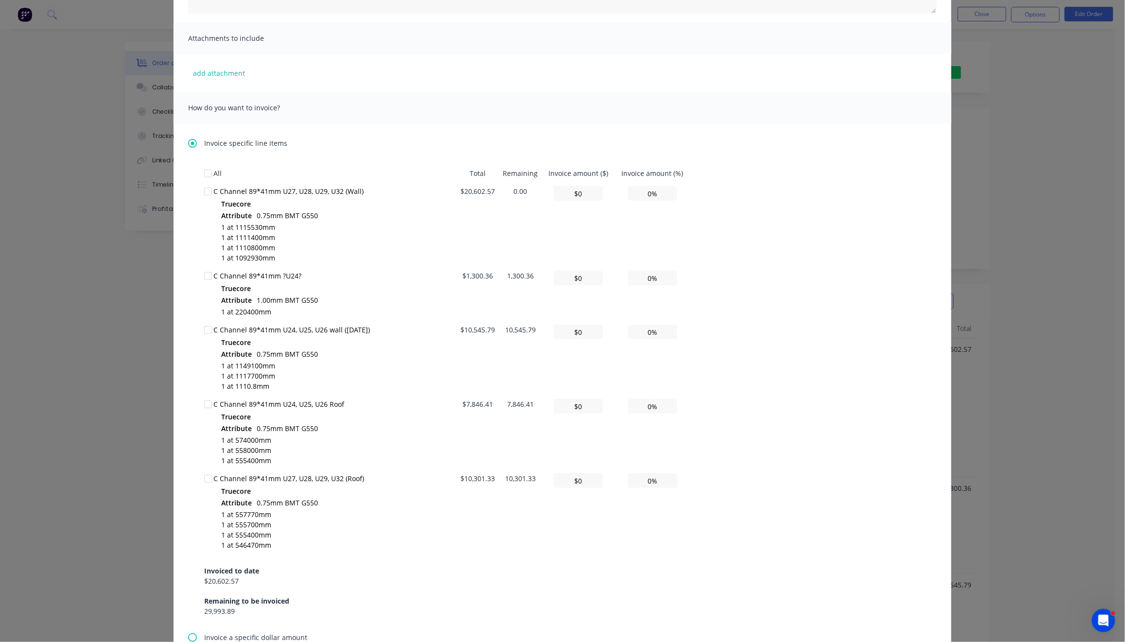
click at [444, 327] on tr "C Channel 89*41mm U24, U25, U26 wall (15/08/2025) Truecore Attribute 0.75mm BMT…" at bounding box center [447, 358] width 486 height 74
click at [433, 326] on div "C Channel 89*41mm U24, U25, U26 wall (15/08/2025)" at bounding box center [335, 330] width 243 height 10
drag, startPoint x: 540, startPoint y: 328, endPoint x: 435, endPoint y: 322, distance: 104.6
click at [435, 322] on tr "C Channel 89*41mm U24, U25, U26 wall (15/08/2025) Truecore Attribute 0.75mm BMT…" at bounding box center [447, 358] width 486 height 74
click at [434, 322] on td "C Channel 89*41mm U24, U25, U26 wall (15/08/2025) Truecore Attribute 0.75mm BMT…" at bounding box center [335, 358] width 243 height 74
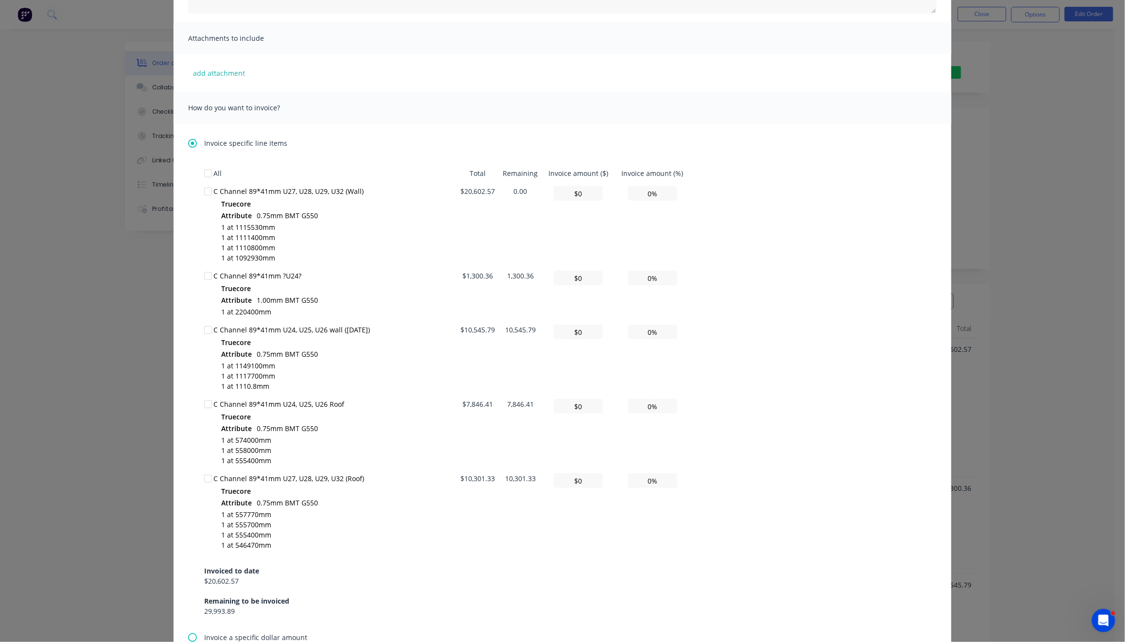
click at [204, 330] on div at bounding box center [207, 329] width 19 height 19
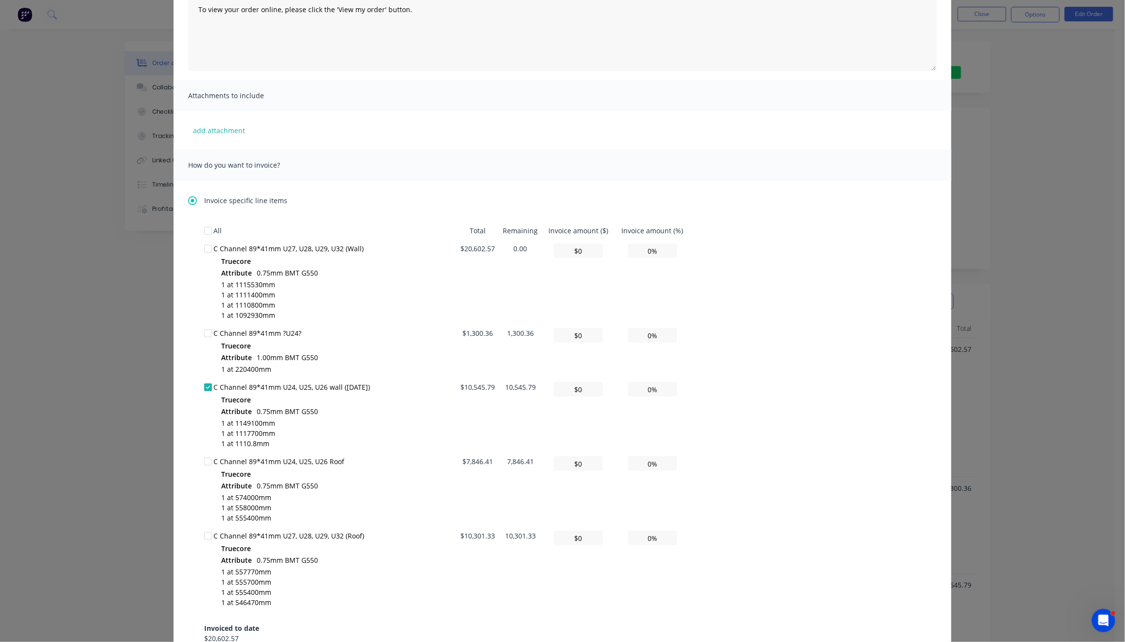
scroll to position [0, 0]
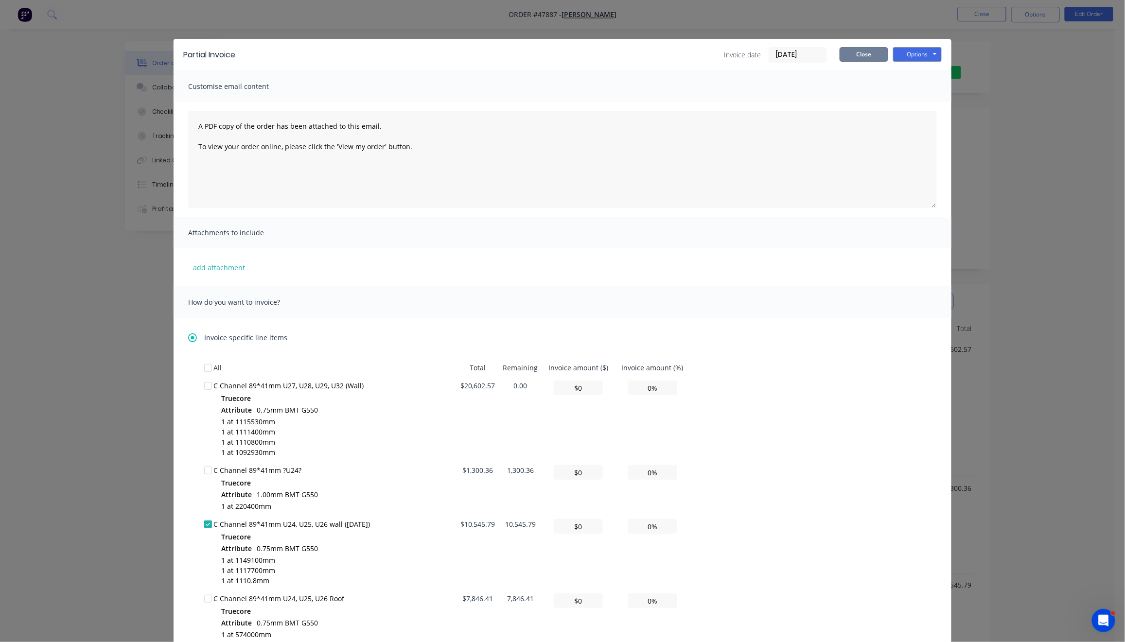
click at [862, 53] on button "Close" at bounding box center [863, 54] width 49 height 15
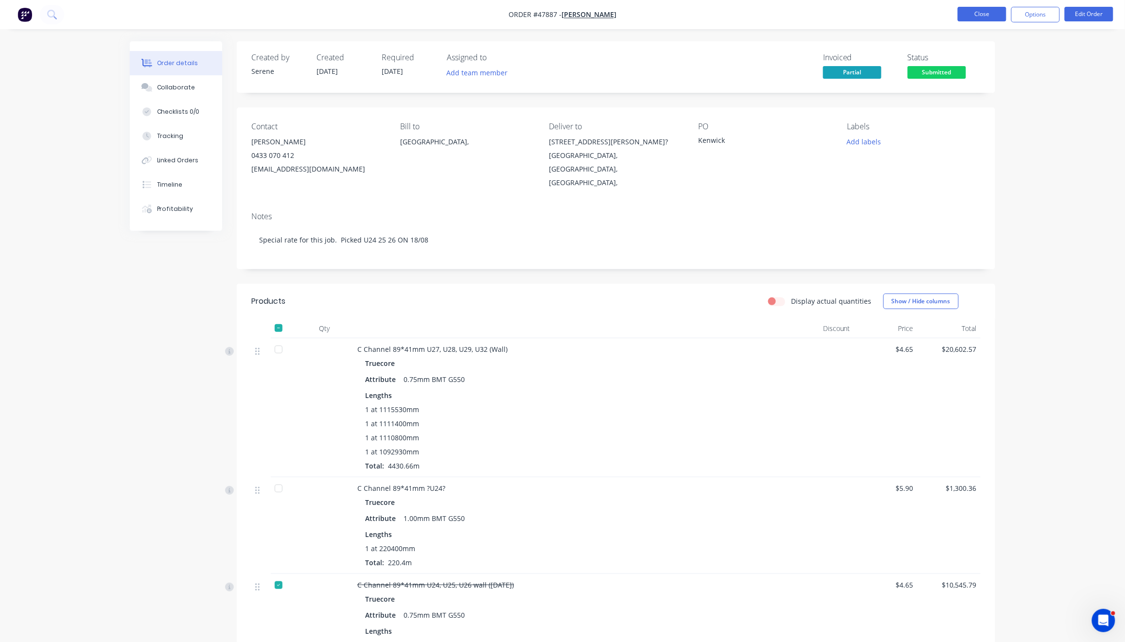
click at [989, 15] on button "Close" at bounding box center [981, 14] width 49 height 15
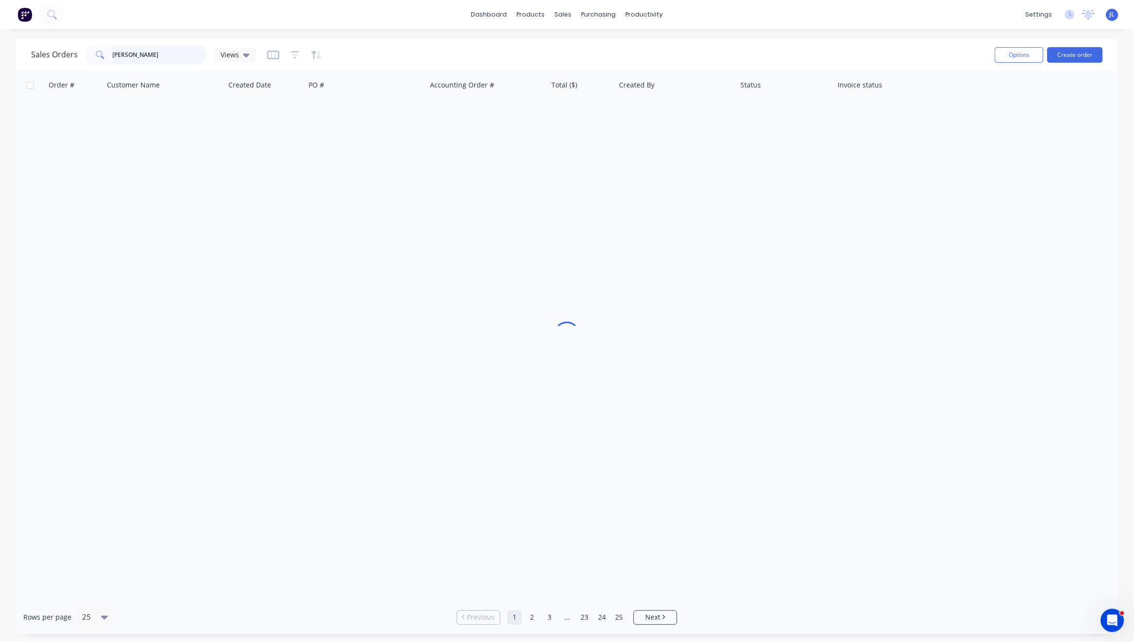
click at [185, 53] on input "chris" at bounding box center [160, 54] width 95 height 19
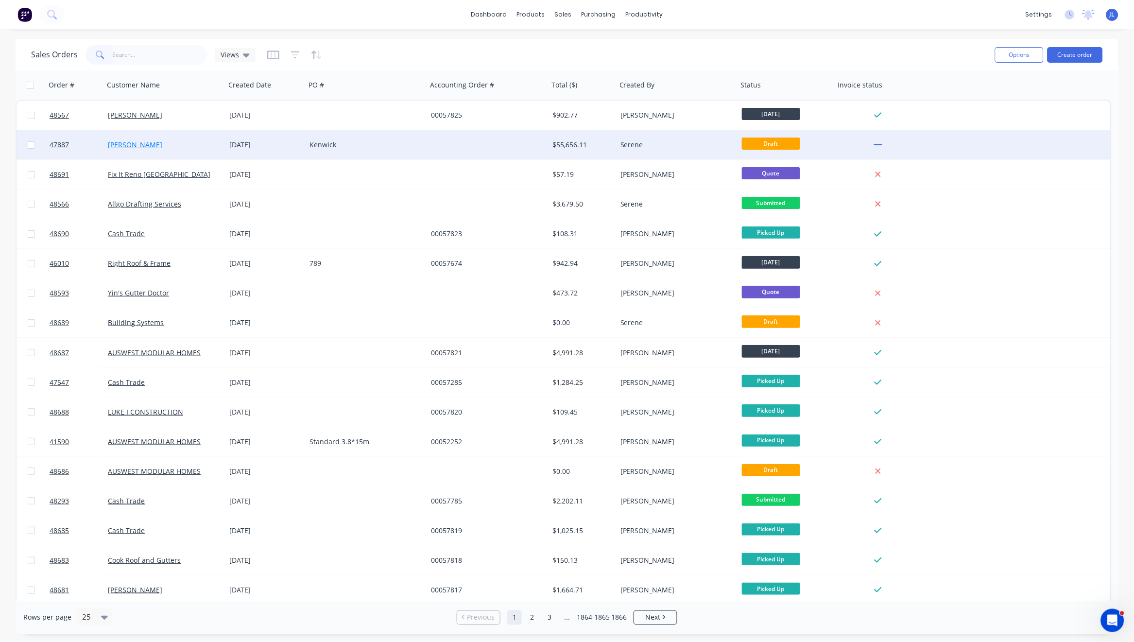
click at [121, 147] on link "[PERSON_NAME]" at bounding box center [135, 144] width 54 height 9
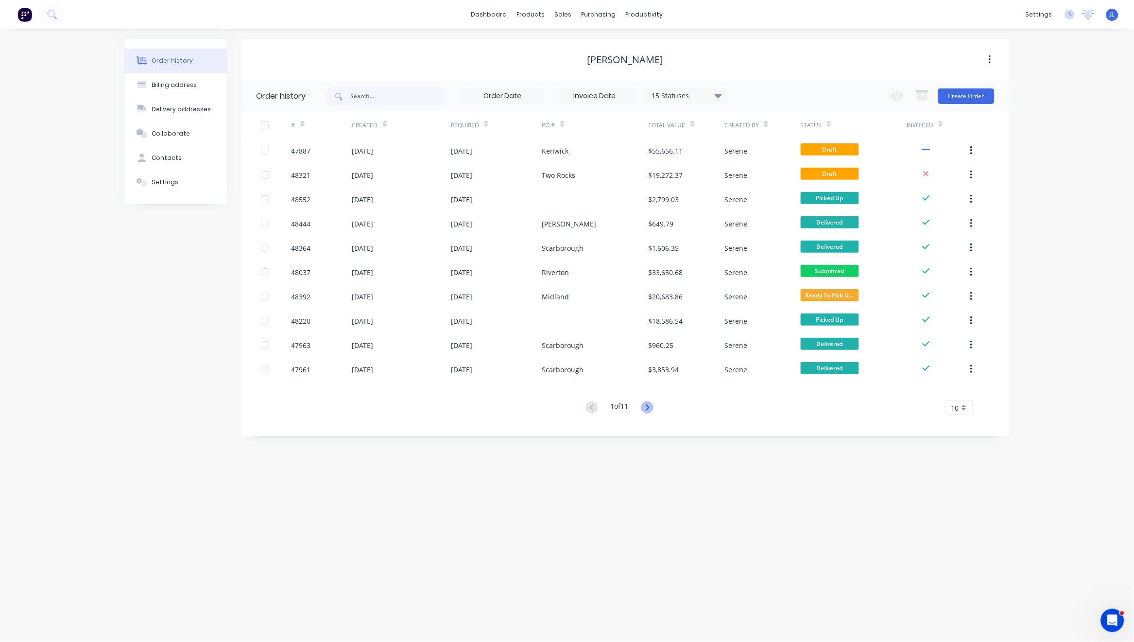
click at [652, 406] on icon at bounding box center [648, 407] width 12 height 12
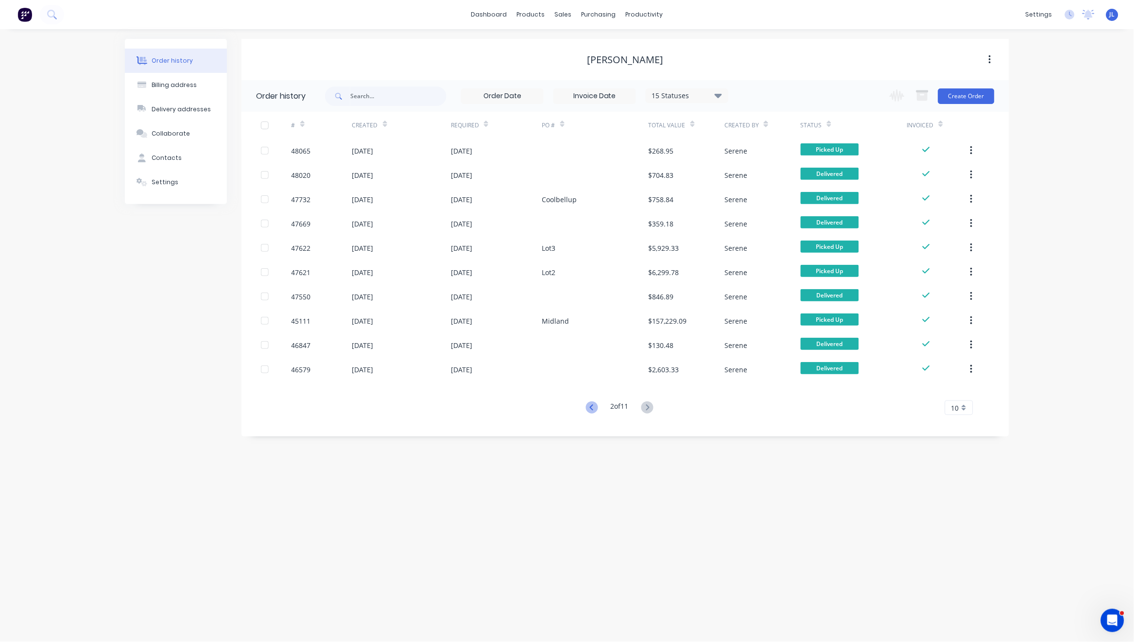
click at [588, 409] on icon at bounding box center [592, 407] width 12 height 12
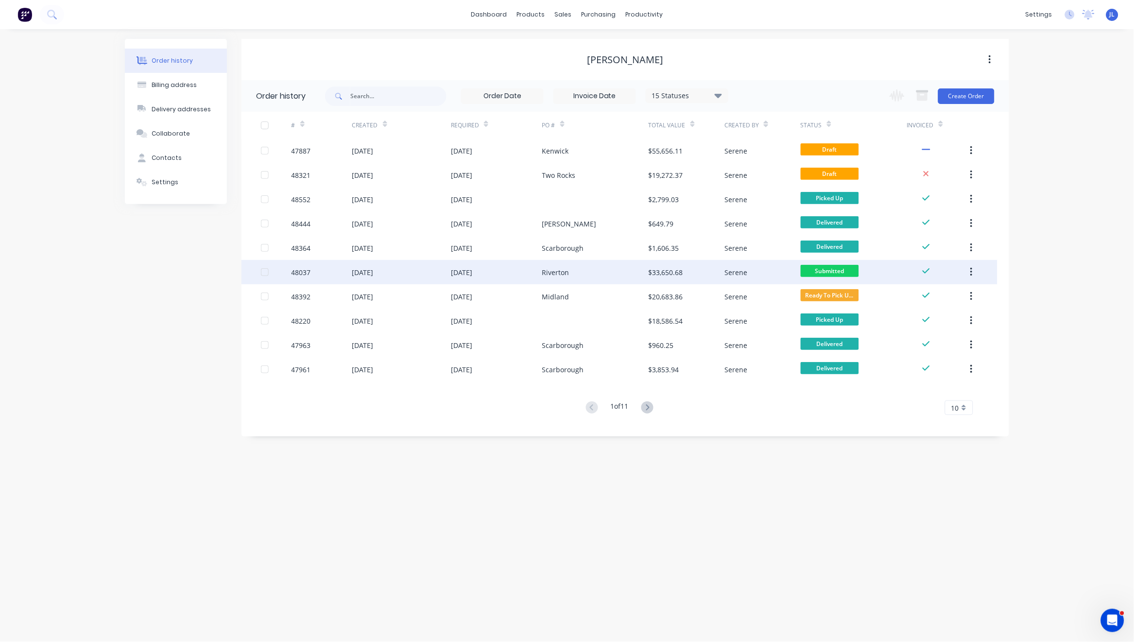
click at [413, 268] on div "[DATE]" at bounding box center [401, 272] width 99 height 24
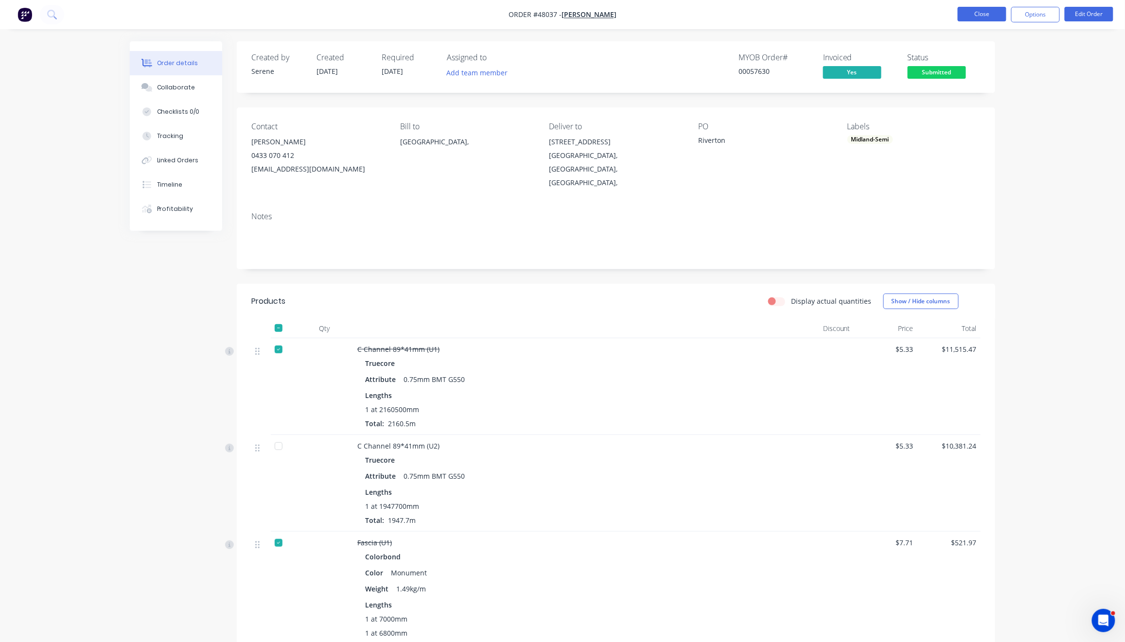
click at [990, 14] on button "Close" at bounding box center [981, 14] width 49 height 15
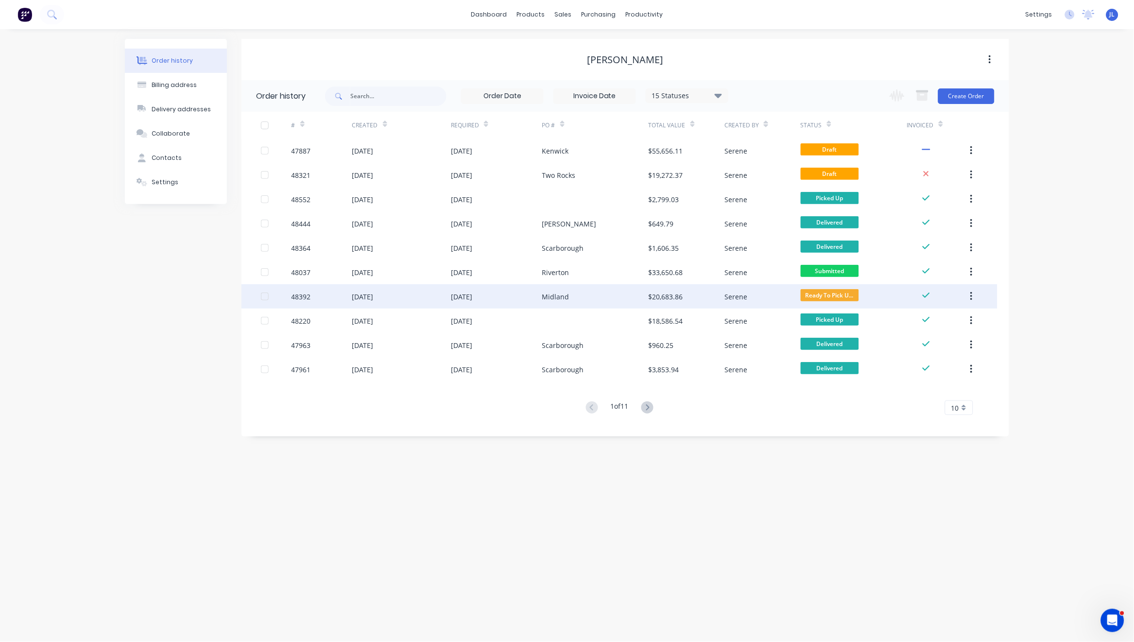
click at [610, 294] on div "Midland" at bounding box center [595, 296] width 106 height 24
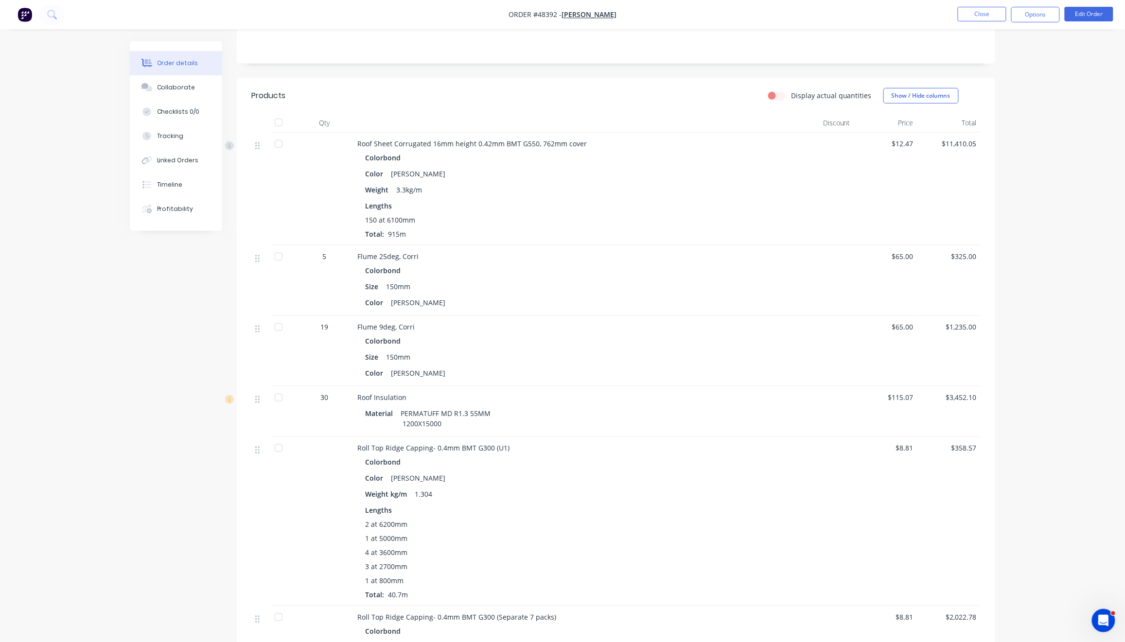
scroll to position [194, 0]
click at [967, 14] on button "Close" at bounding box center [981, 14] width 49 height 15
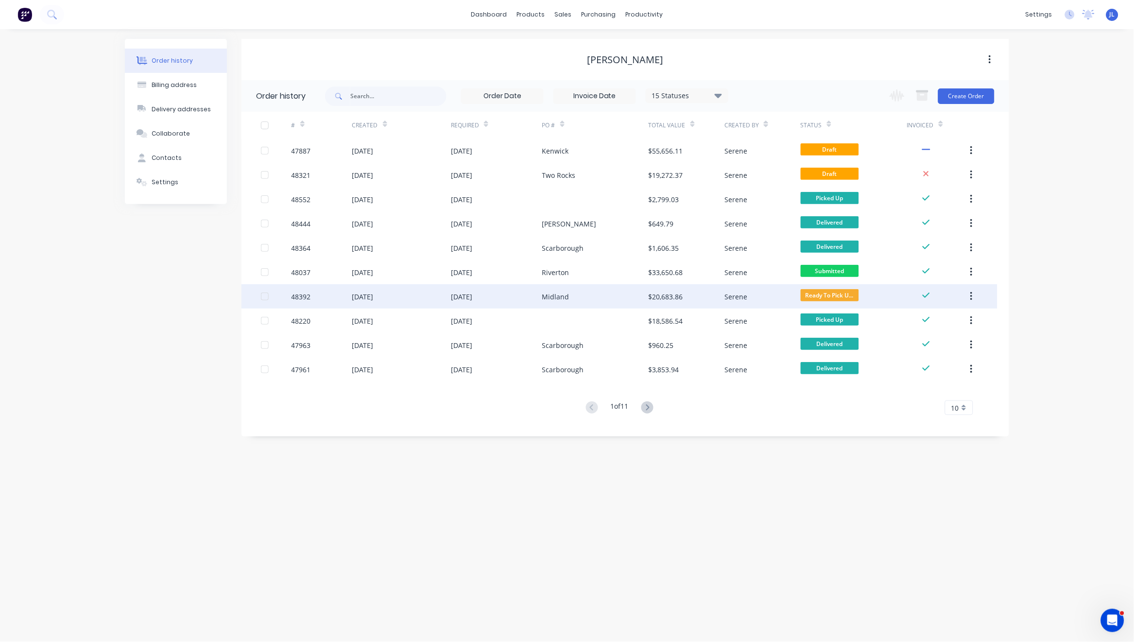
click at [529, 291] on div "[DATE]" at bounding box center [496, 296] width 91 height 24
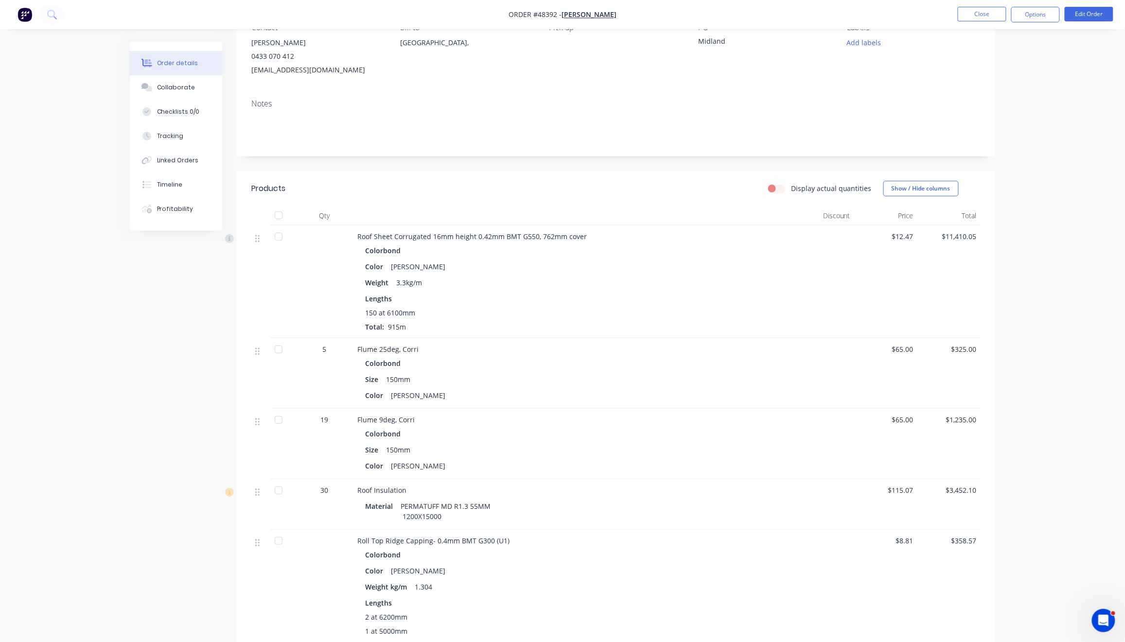
scroll to position [65, 0]
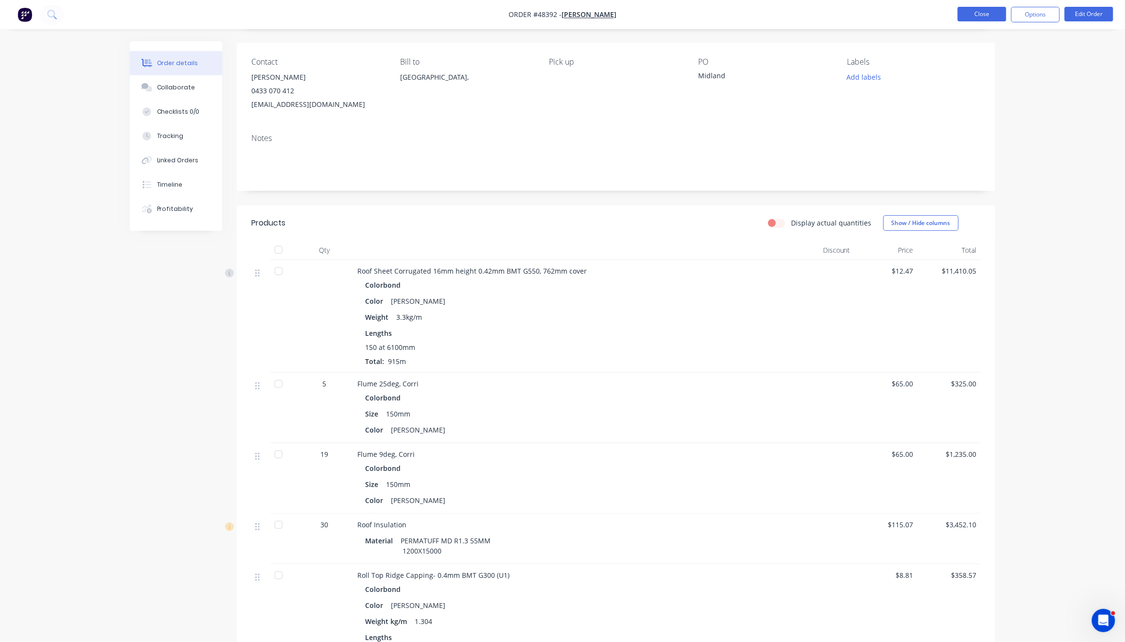
click at [986, 13] on button "Close" at bounding box center [981, 14] width 49 height 15
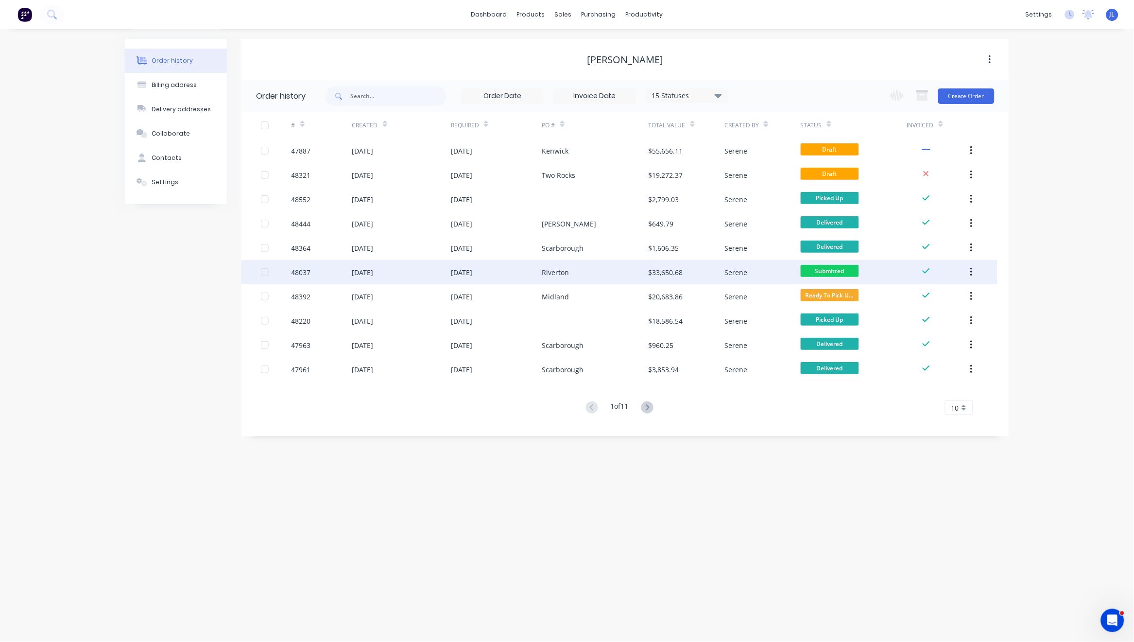
click at [603, 269] on div "Riverton" at bounding box center [595, 272] width 106 height 24
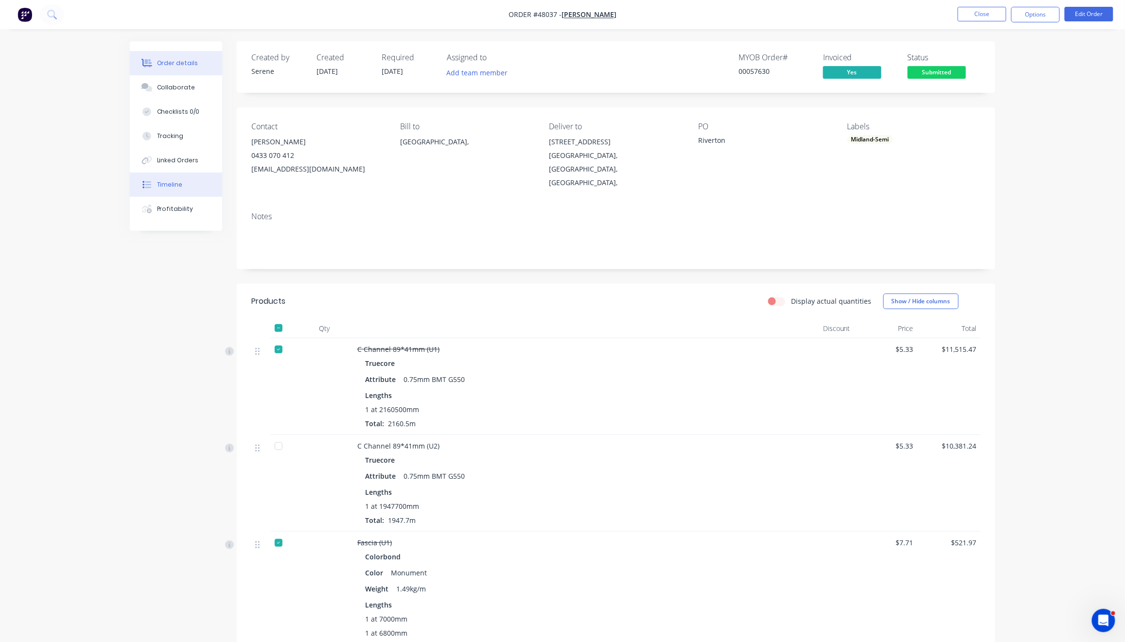
click at [183, 189] on button "Timeline" at bounding box center [176, 185] width 92 height 24
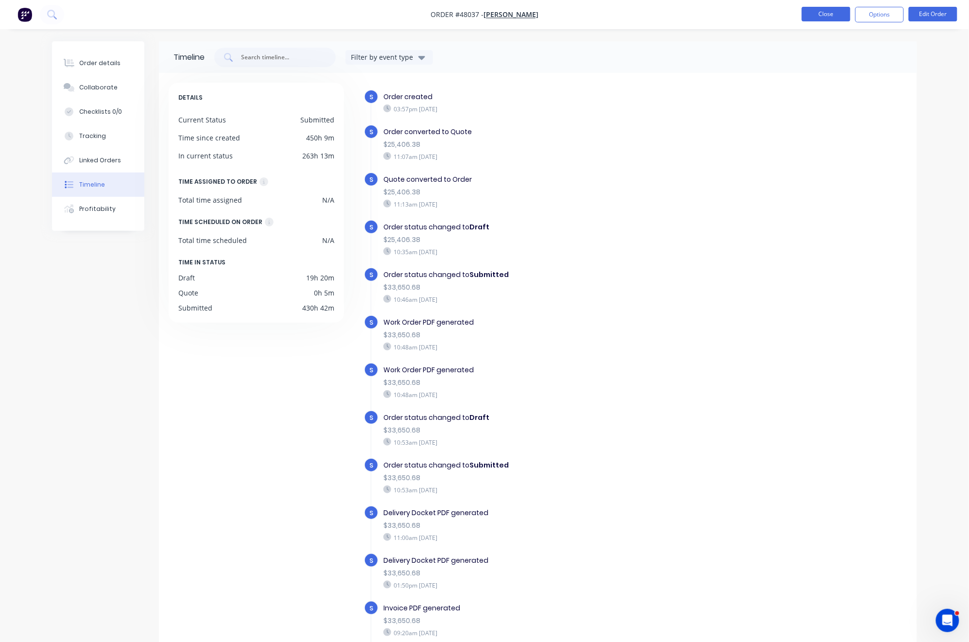
click at [824, 12] on button "Close" at bounding box center [826, 14] width 49 height 15
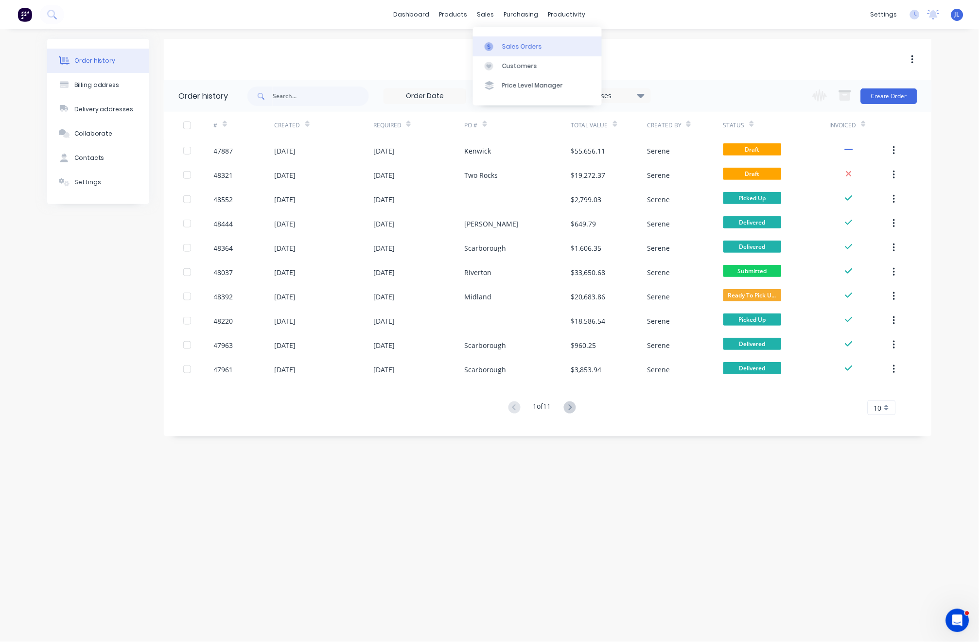
click at [504, 44] on div "Sales Orders" at bounding box center [522, 46] width 40 height 9
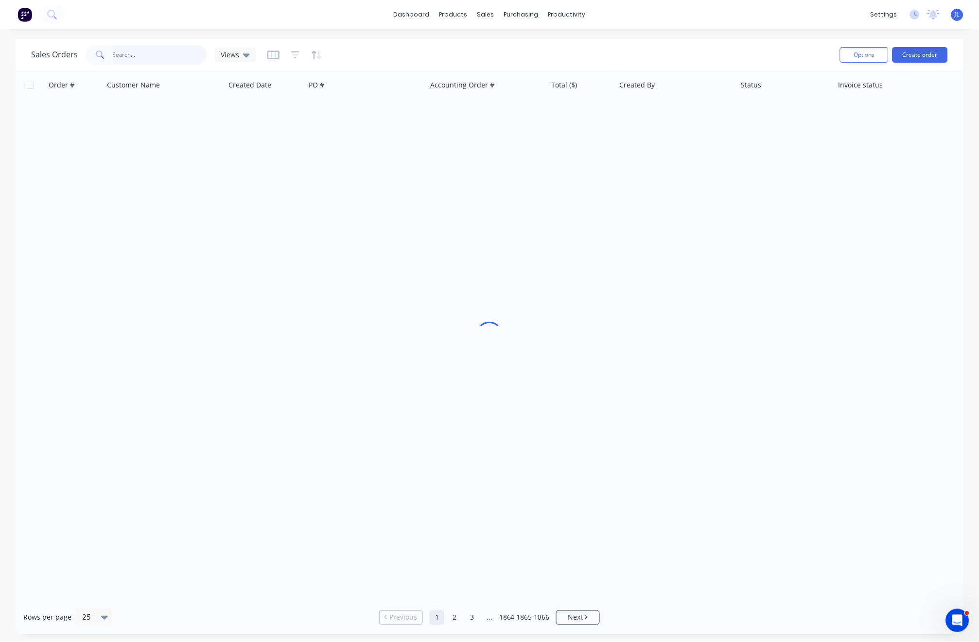
click at [120, 62] on input "text" at bounding box center [160, 54] width 95 height 19
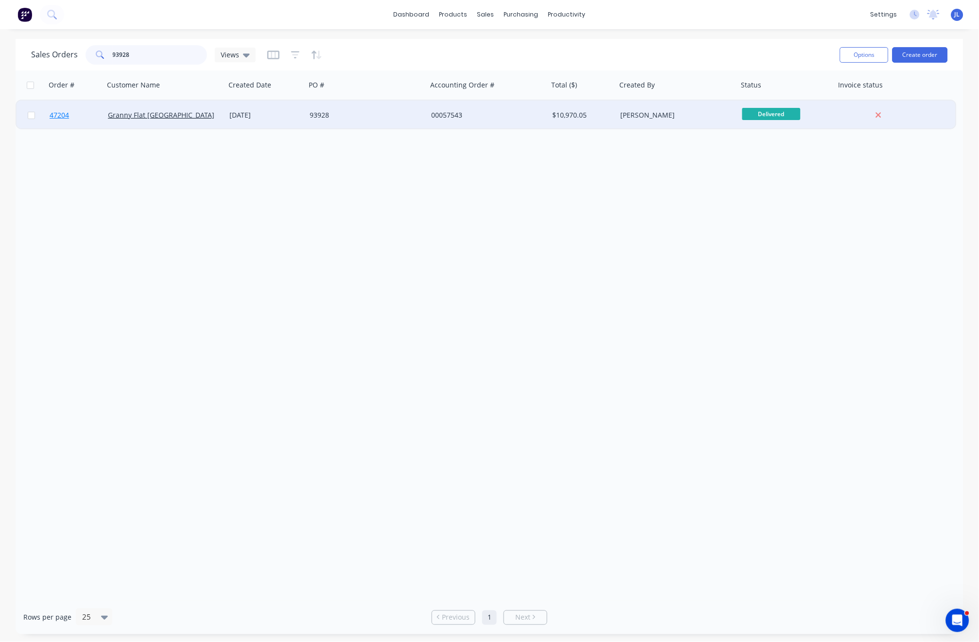
type input "93928"
click at [64, 112] on span "47204" at bounding box center [59, 115] width 19 height 10
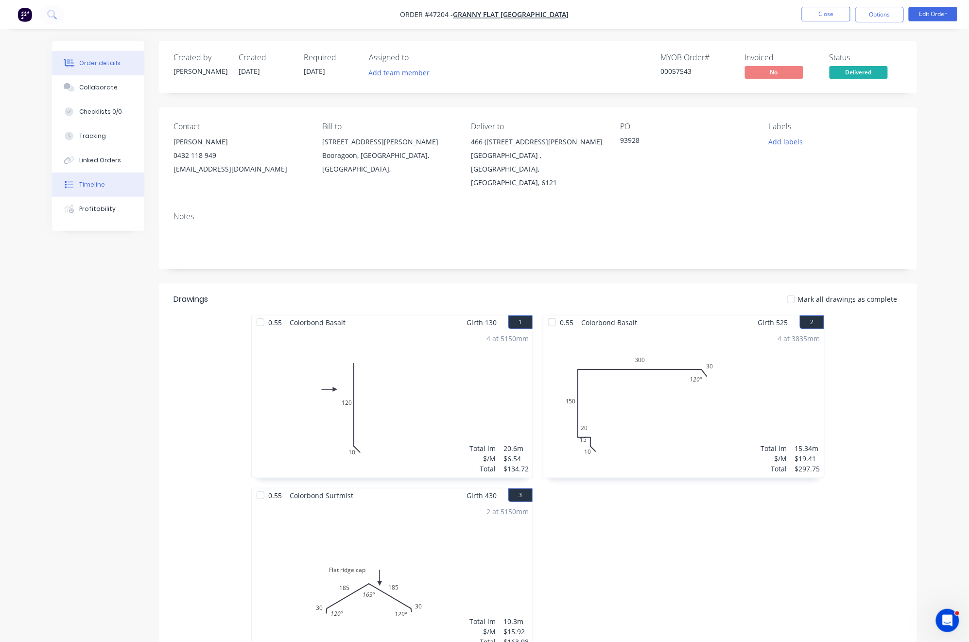
click at [102, 186] on div "Timeline" at bounding box center [92, 184] width 26 height 9
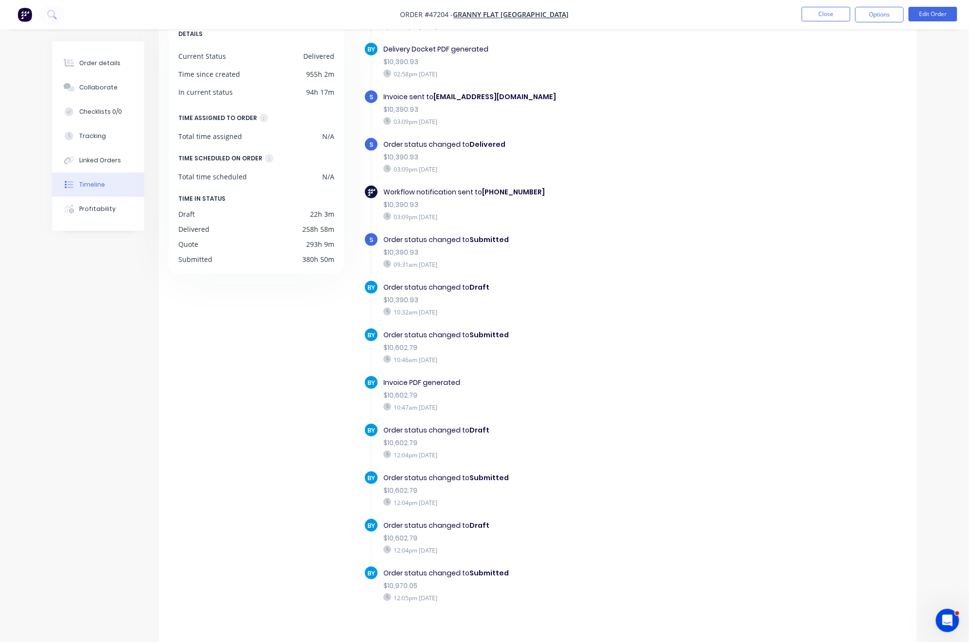
scroll to position [65, 0]
click at [87, 65] on div "Order details" at bounding box center [99, 63] width 41 height 9
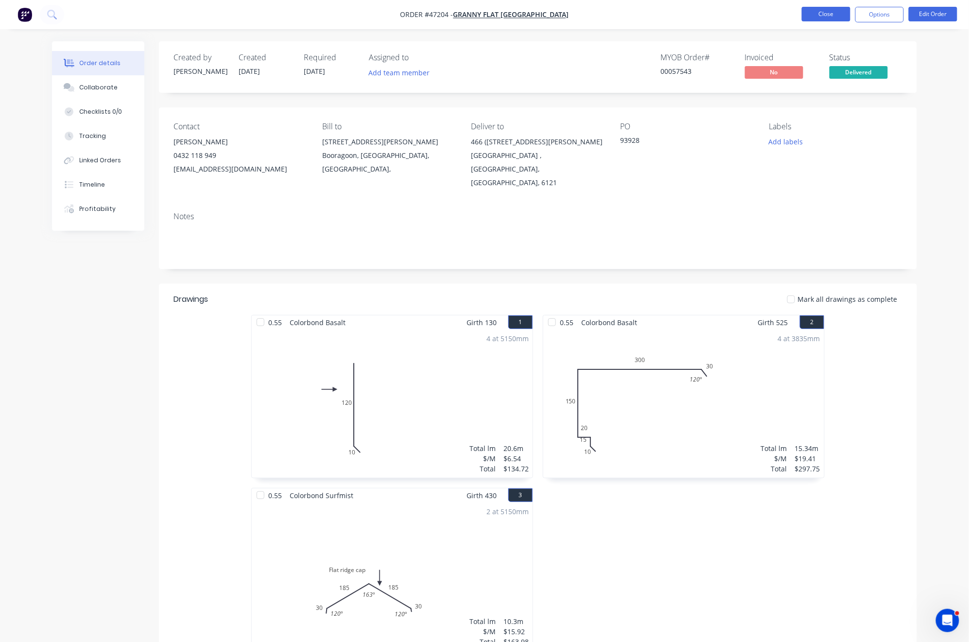
click at [834, 10] on button "Close" at bounding box center [826, 14] width 49 height 15
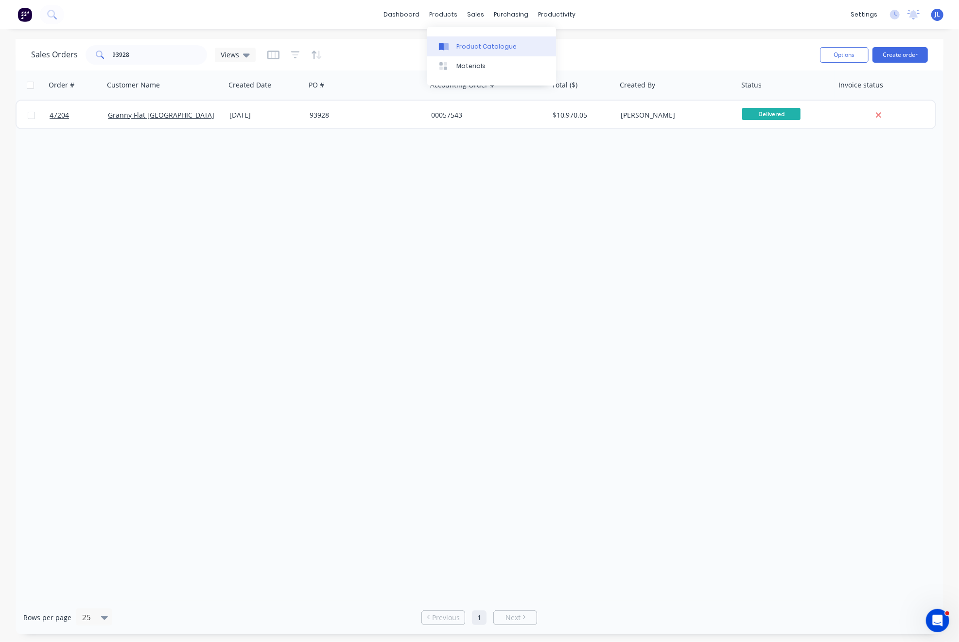
click at [471, 43] on div "Product Catalogue" at bounding box center [486, 46] width 60 height 9
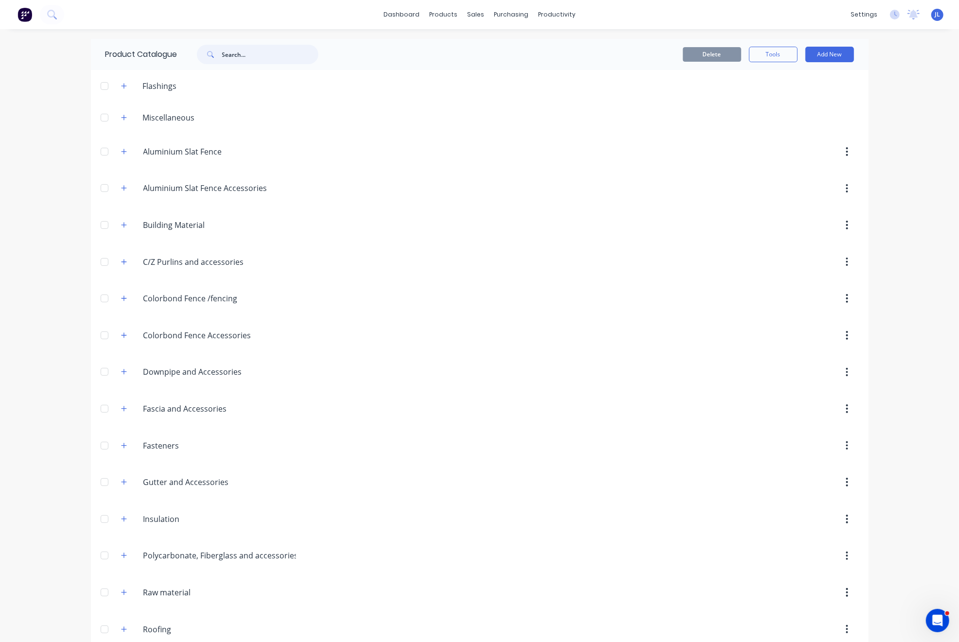
click at [287, 54] on input "text" at bounding box center [270, 54] width 96 height 19
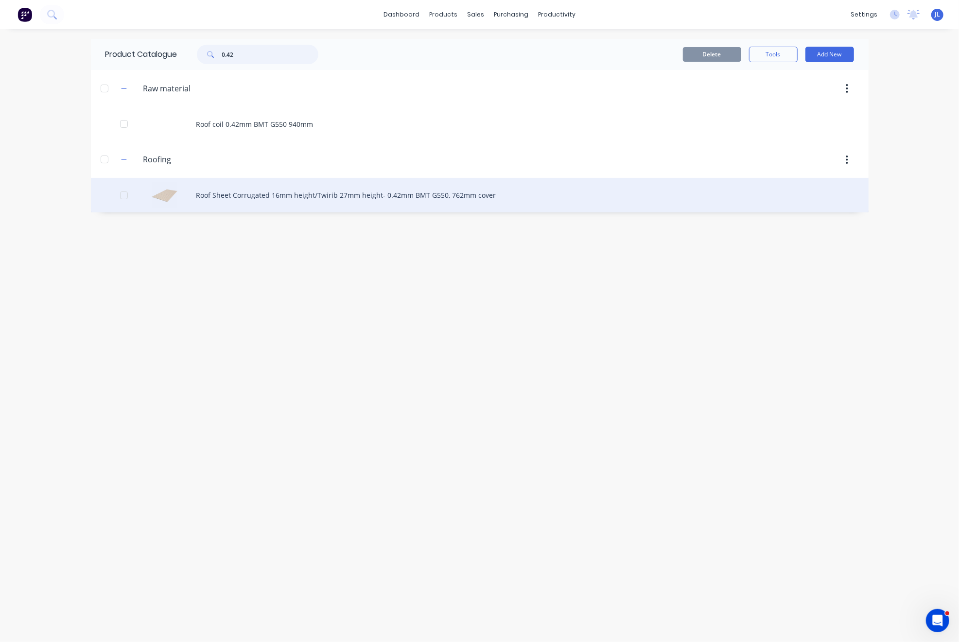
type input "0.42"
click at [243, 196] on div "Roof Sheet Corrugated 16mm height/Twirib 27mm height- 0.42mm BMT G550, 762mm co…" at bounding box center [480, 195] width 778 height 35
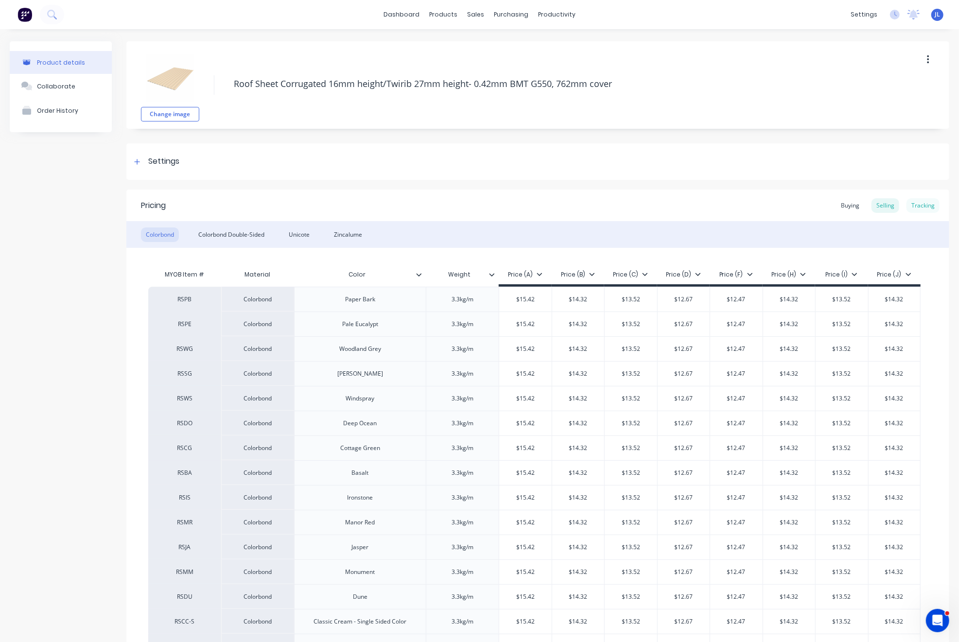
click at [911, 204] on div "Tracking" at bounding box center [922, 205] width 33 height 15
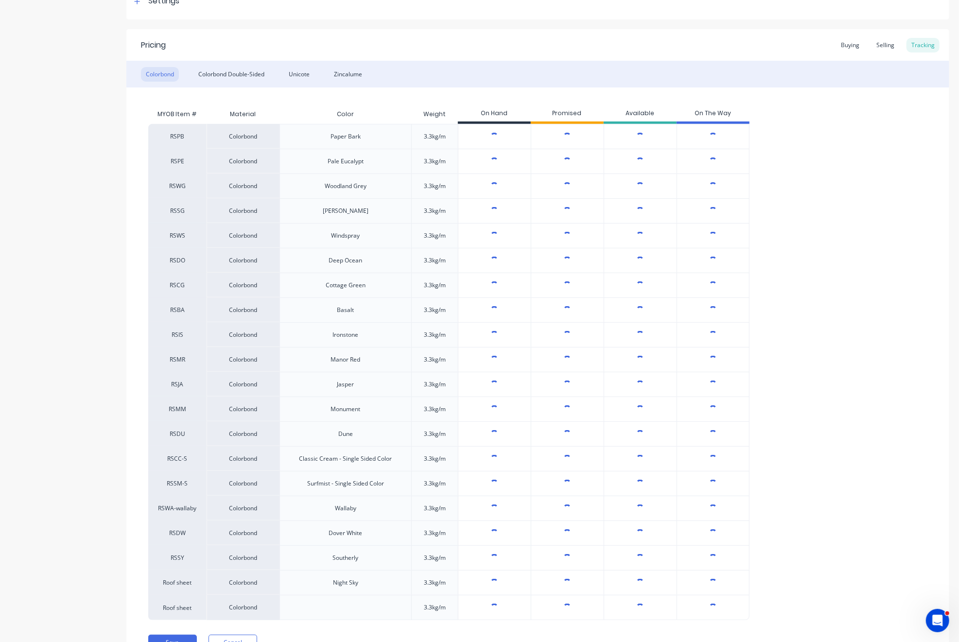
scroll to position [210, 0]
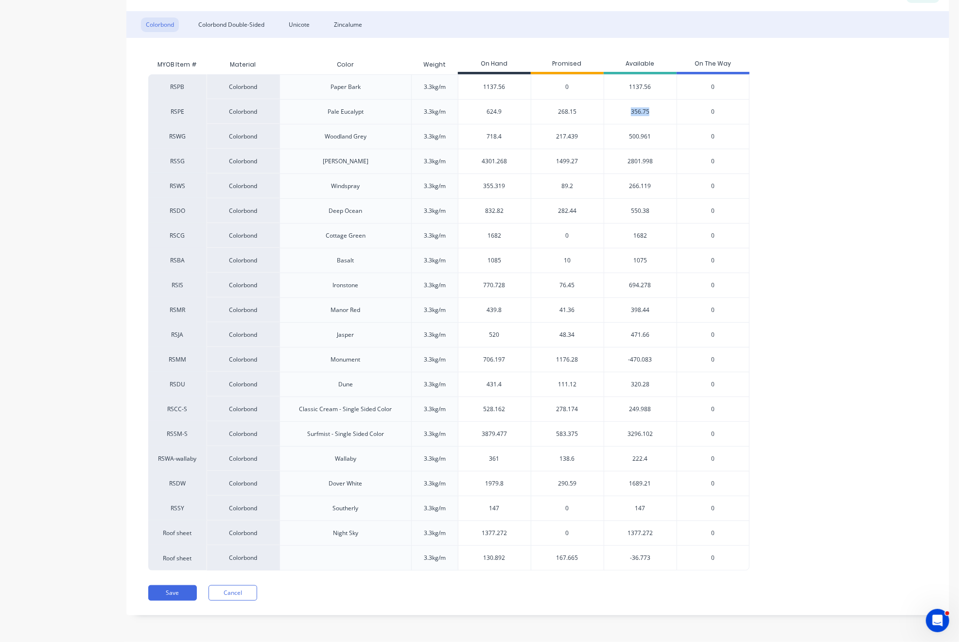
drag, startPoint x: 631, startPoint y: 111, endPoint x: 655, endPoint y: 112, distance: 24.3
click at [655, 112] on div "356.75" at bounding box center [640, 111] width 73 height 25
click at [656, 112] on div "356.75" at bounding box center [640, 111] width 73 height 25
click at [561, 33] on div "Colorbond Colorbond Double-Sided Unicote Zincalume" at bounding box center [537, 24] width 823 height 27
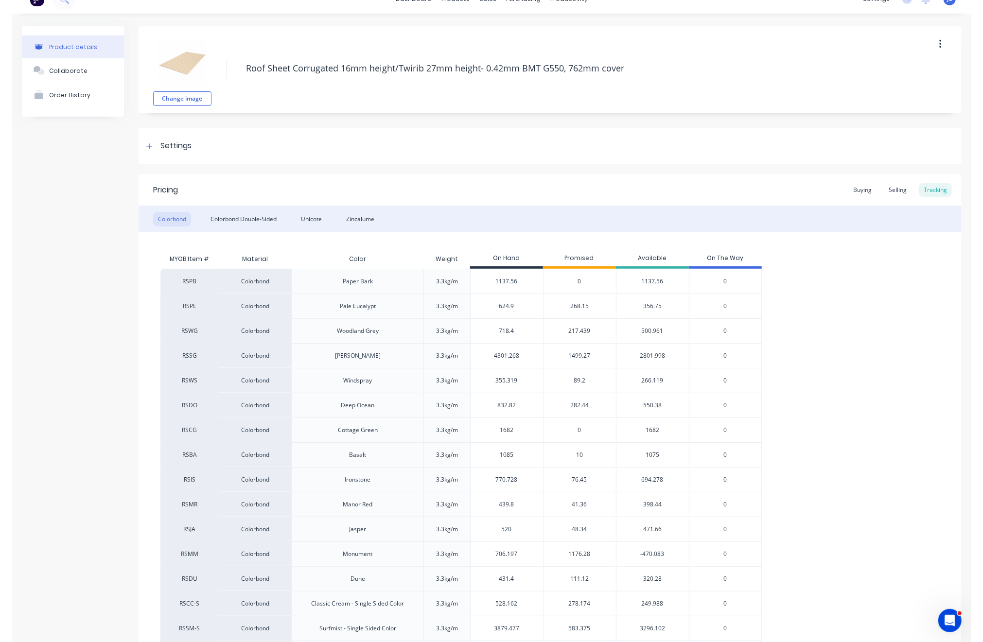
scroll to position [0, 0]
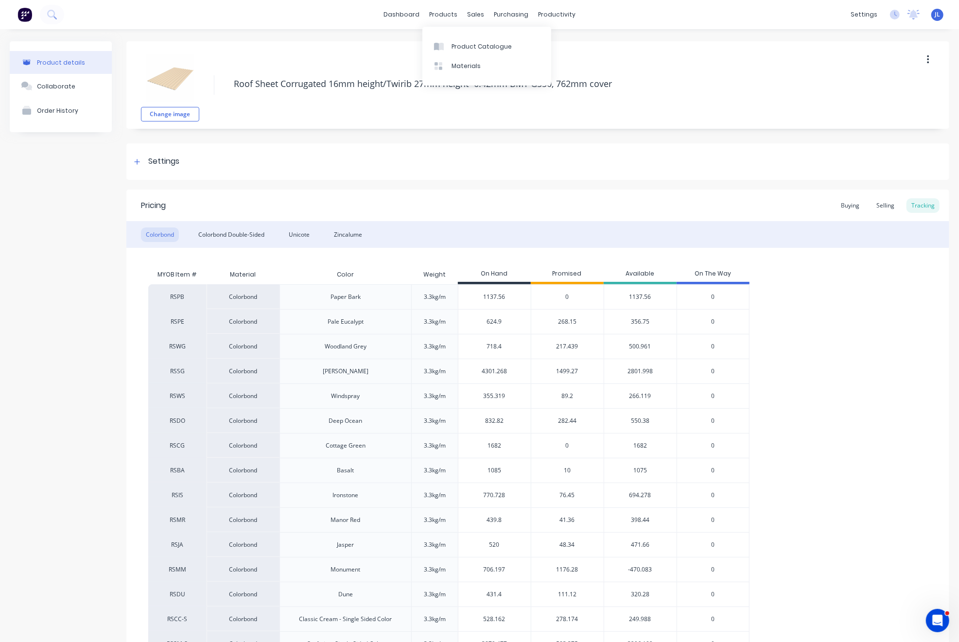
click at [330, 16] on div "dashboard products sales purchasing productivity dashboard products Product Cat…" at bounding box center [479, 14] width 959 height 29
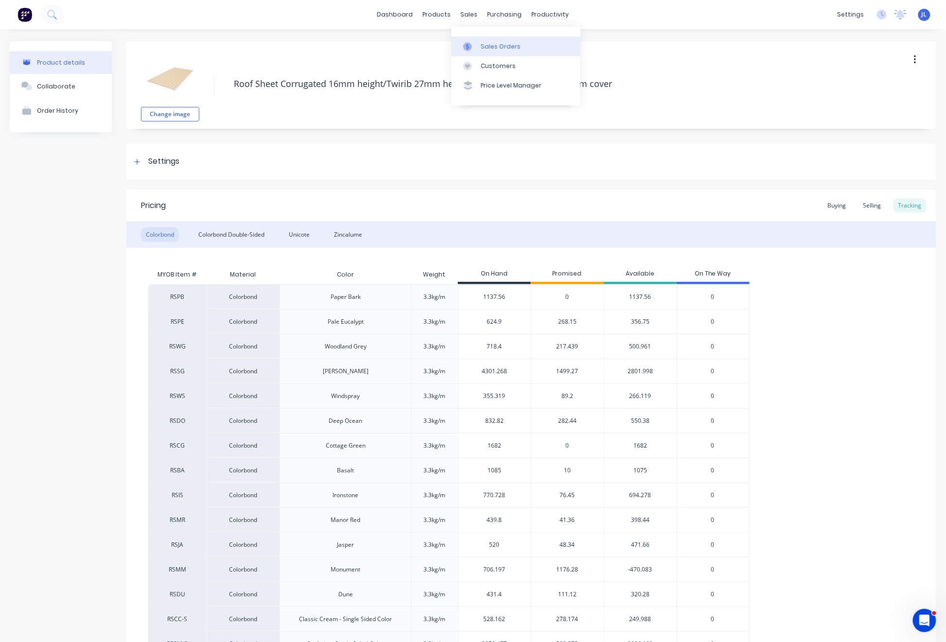
click at [485, 46] on div "Sales Orders" at bounding box center [501, 46] width 40 height 9
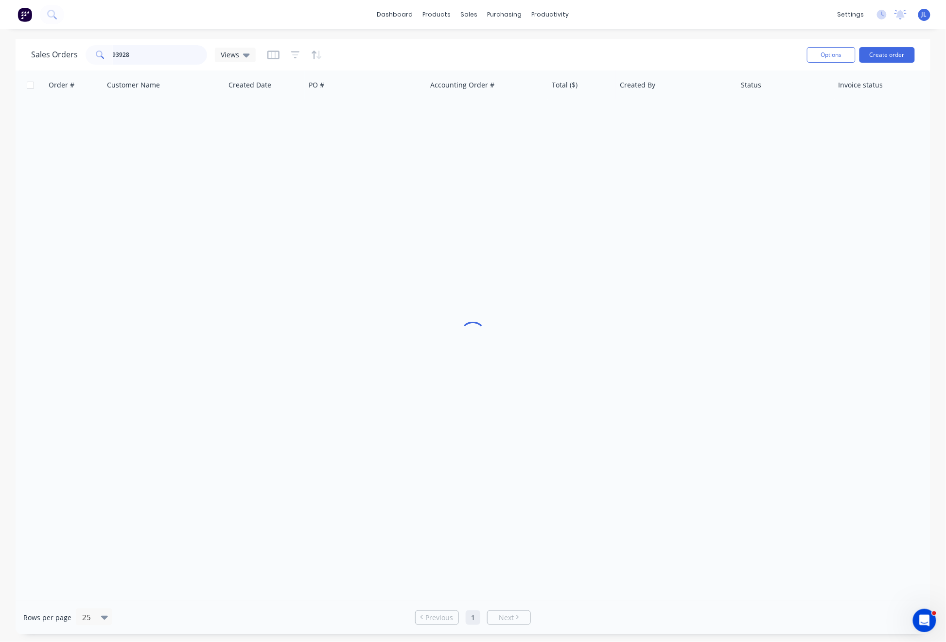
click at [164, 59] on input "93928" at bounding box center [160, 54] width 95 height 19
type input "57817"
click at [185, 51] on input "57817" at bounding box center [160, 54] width 95 height 19
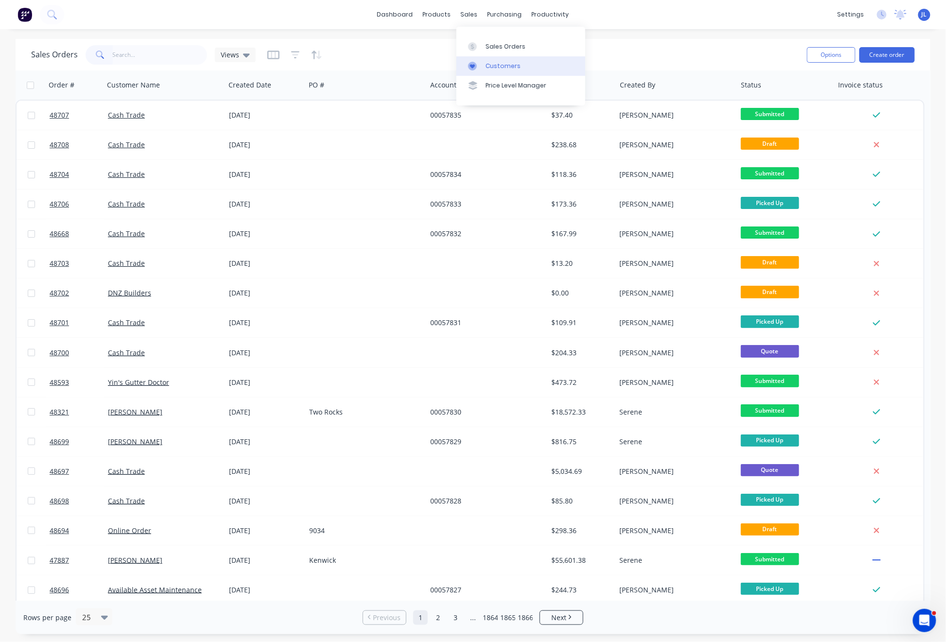
click at [486, 62] on div "Customers" at bounding box center [503, 66] width 35 height 9
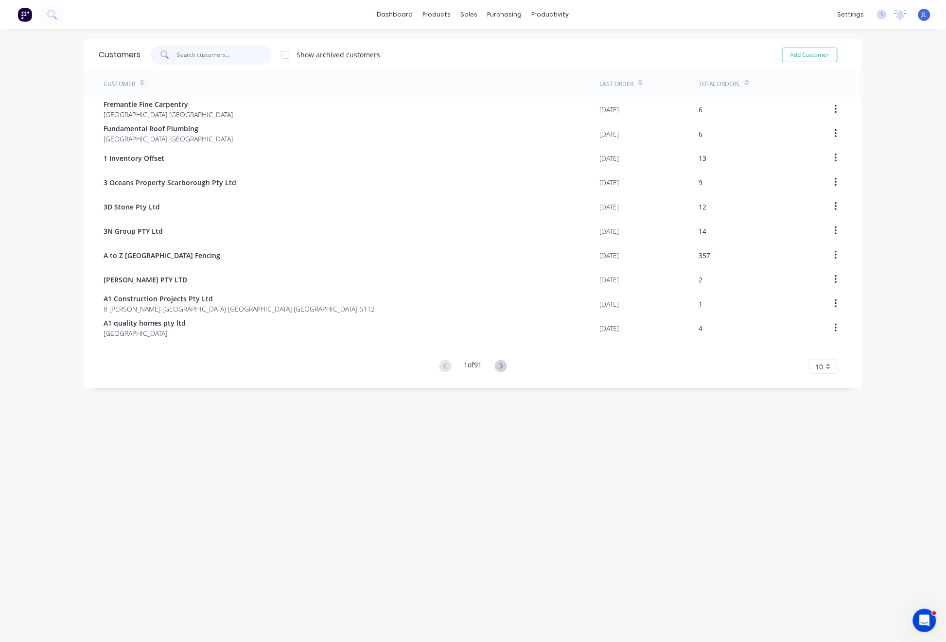
click at [208, 55] on input "text" at bounding box center [224, 54] width 95 height 19
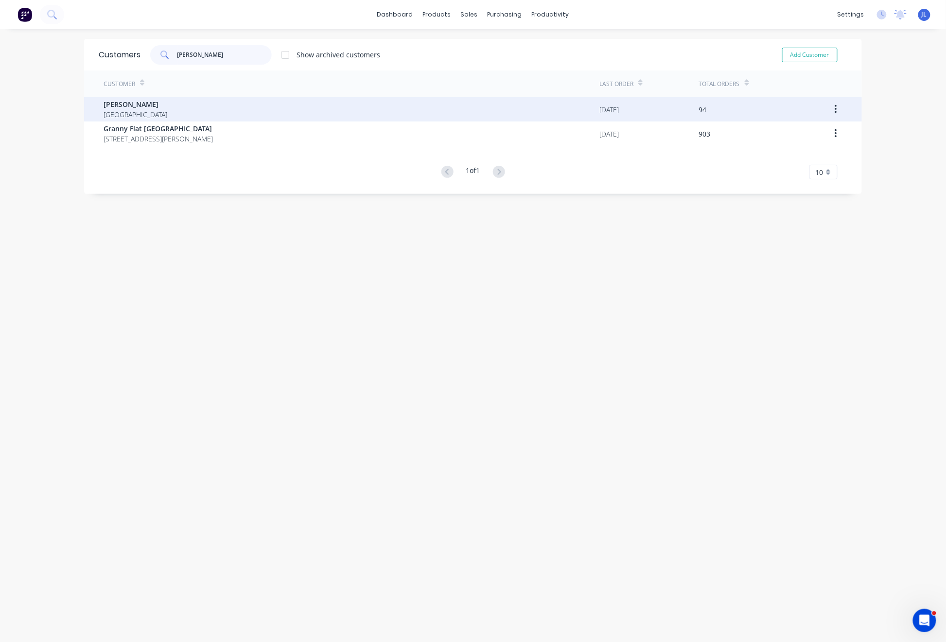
type input "chris"
click at [197, 105] on div "Chris Gu Australia" at bounding box center [352, 109] width 496 height 24
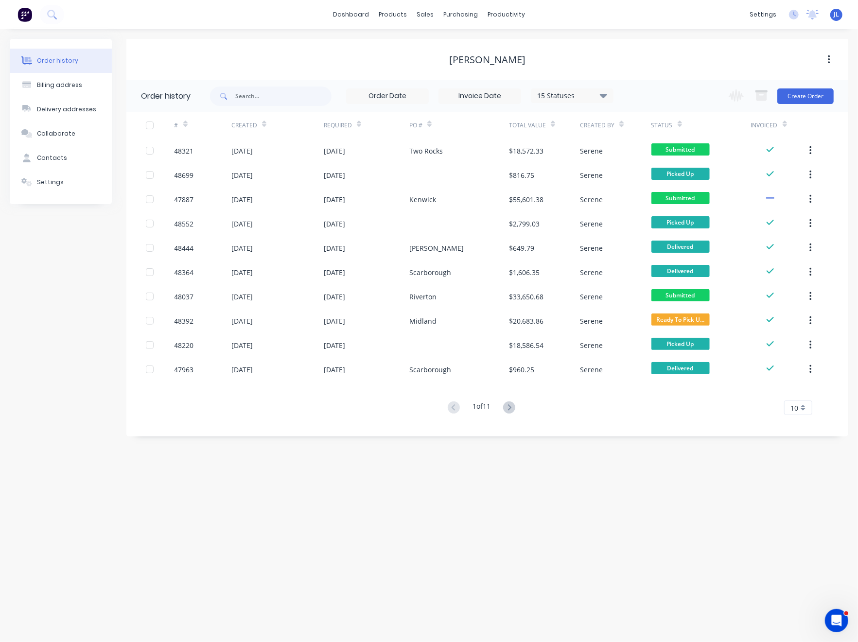
click at [0, 8] on div at bounding box center [32, 14] width 64 height 19
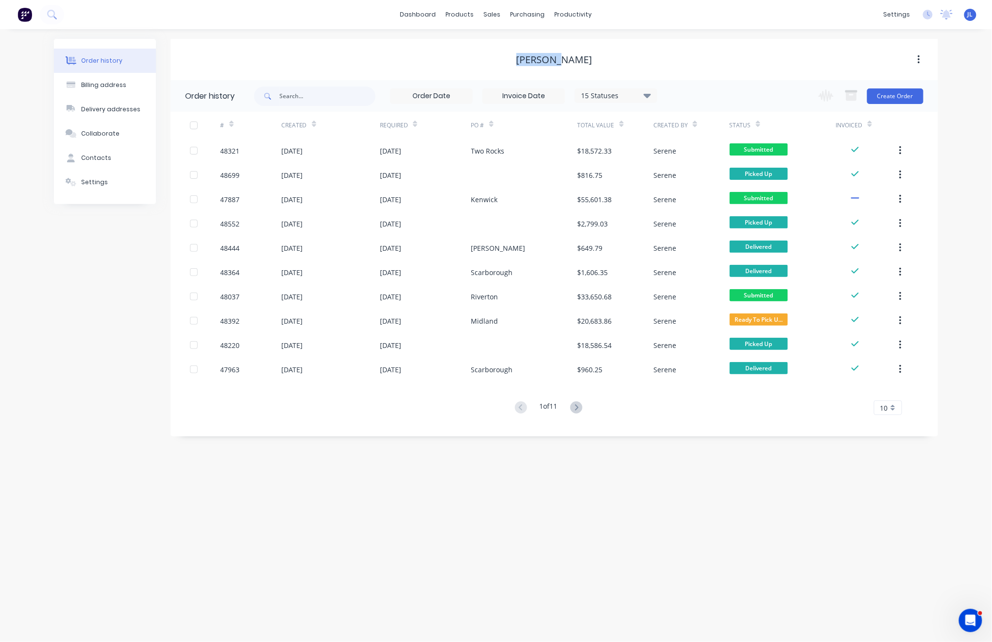
drag, startPoint x: 531, startPoint y: 60, endPoint x: 578, endPoint y: 59, distance: 46.7
click at [578, 59] on div "[PERSON_NAME]" at bounding box center [555, 60] width 768 height 12
click at [580, 58] on div "[PERSON_NAME]" at bounding box center [555, 60] width 768 height 12
click at [394, 29] on div "dashboard products sales purchasing productivity dashboard products Product Cat…" at bounding box center [496, 14] width 992 height 29
click at [828, 28] on div "dashboard products sales purchasing productivity dashboard products Product Cat…" at bounding box center [496, 14] width 992 height 29
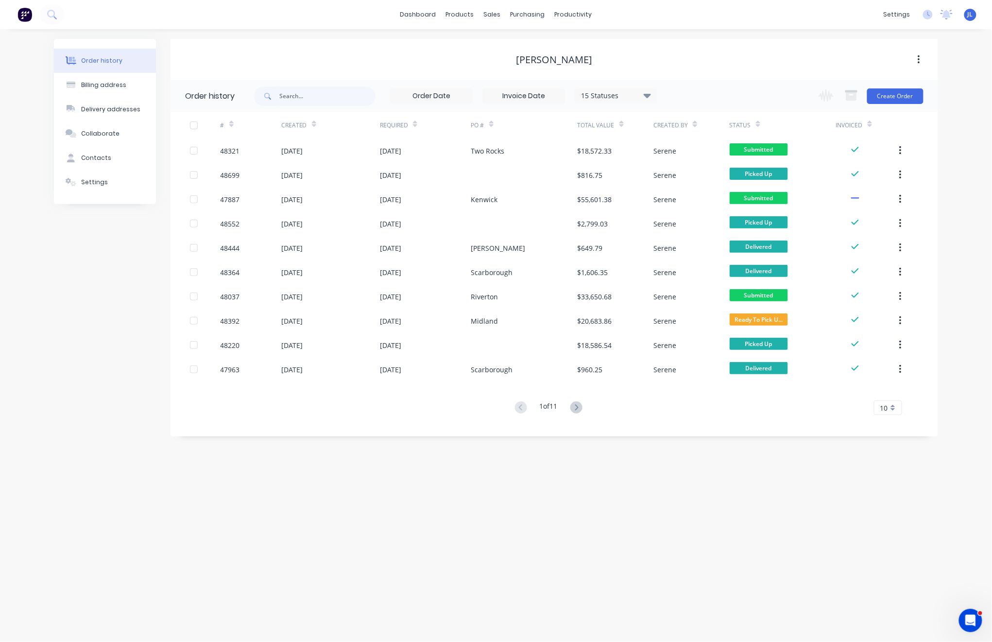
click at [168, 7] on div "dashboard products sales purchasing productivity dashboard products Product Cat…" at bounding box center [496, 14] width 992 height 29
click at [362, 30] on div "Order history Billing address Delivery addresses Collaborate Contacts Settings …" at bounding box center [496, 335] width 992 height 613
click at [355, 29] on div "dashboard products sales purchasing productivity dashboard products Product Cat…" at bounding box center [496, 14] width 992 height 29
click at [253, 17] on div "dashboard products sales purchasing productivity dashboard products Product Cat…" at bounding box center [496, 14] width 992 height 29
click at [10, 31] on div "Order history Billing address Delivery addresses Collaborate Contacts Settings …" at bounding box center [496, 335] width 992 height 613
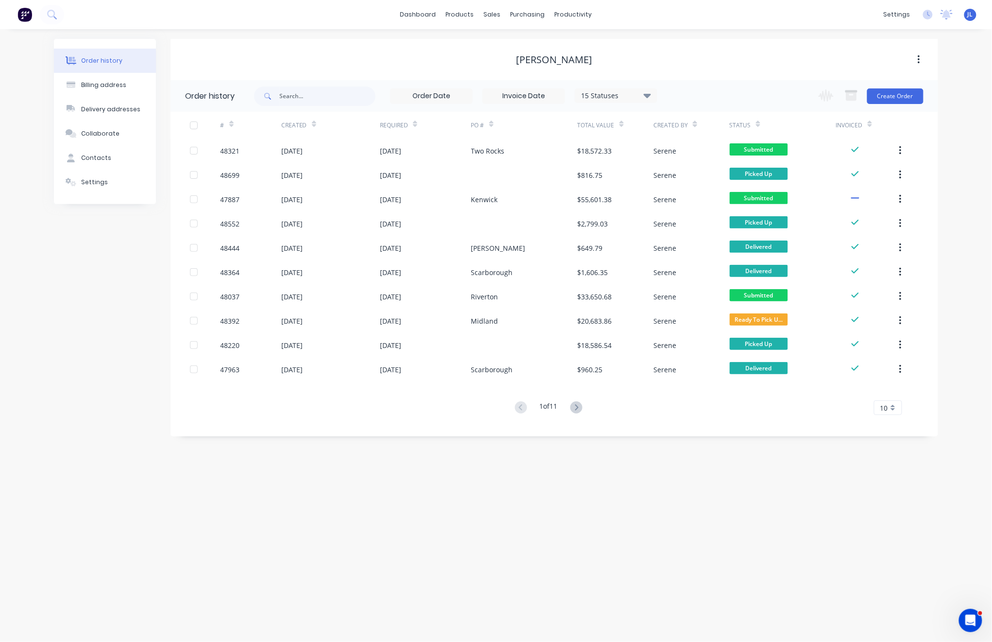
click at [211, 42] on div "[PERSON_NAME]" at bounding box center [555, 59] width 768 height 41
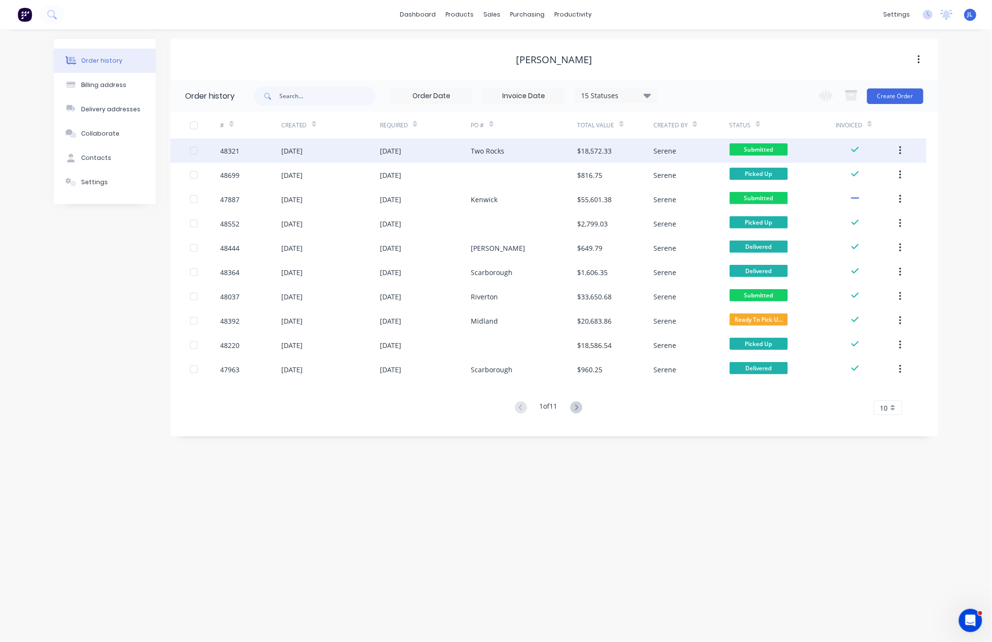
click at [452, 155] on div "[DATE]" at bounding box center [425, 151] width 91 height 24
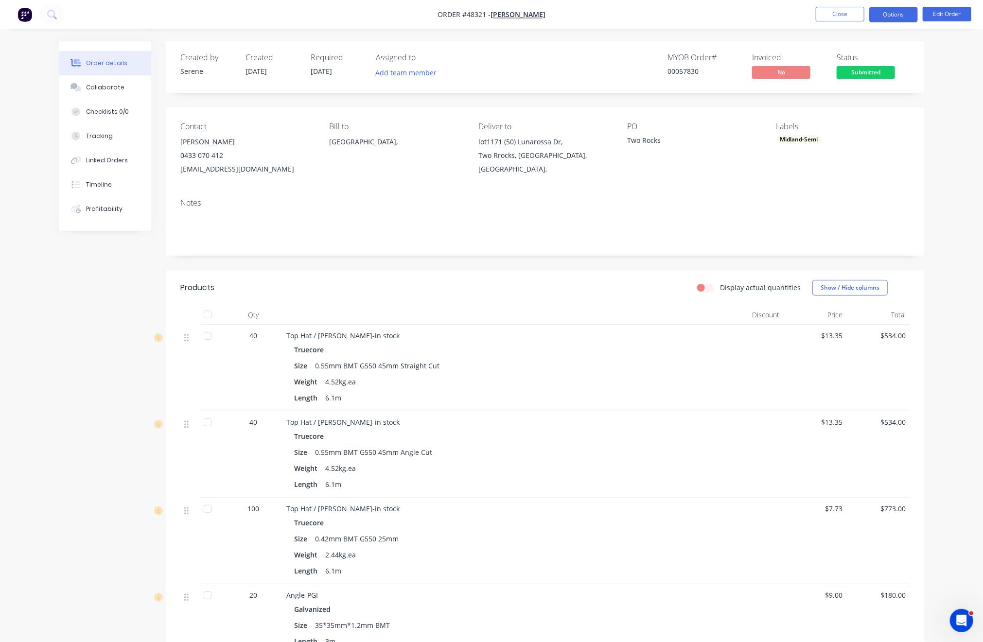
click at [903, 12] on button "Options" at bounding box center [893, 15] width 49 height 16
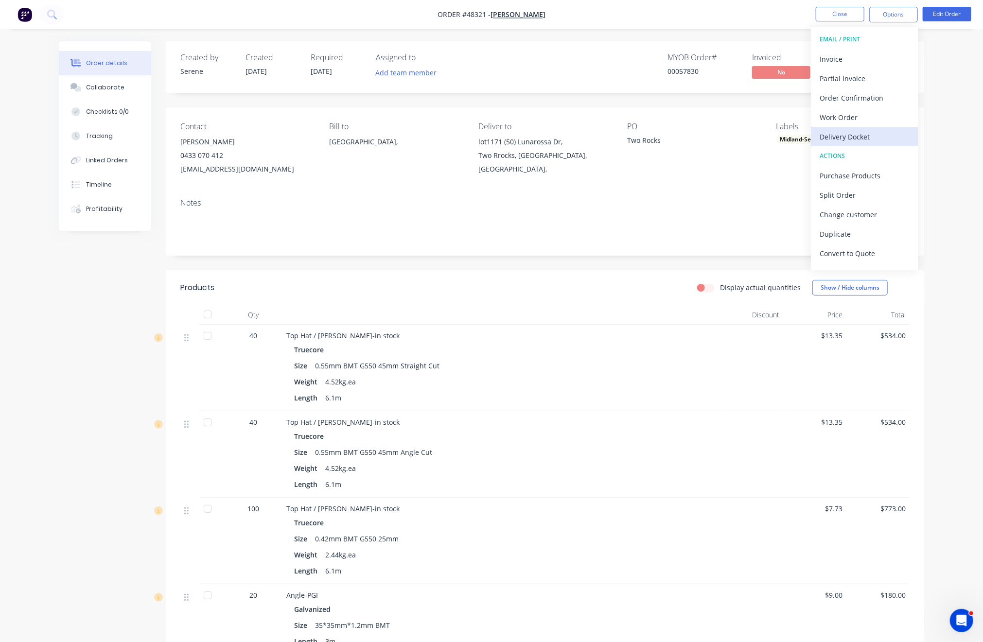
click at [868, 137] on div "Delivery Docket" at bounding box center [863, 137] width 89 height 14
click at [699, 5] on nav "Order #48321 - Chris Gu Close Options DELIVERY DOCKET Back With pricing Without…" at bounding box center [491, 14] width 983 height 29
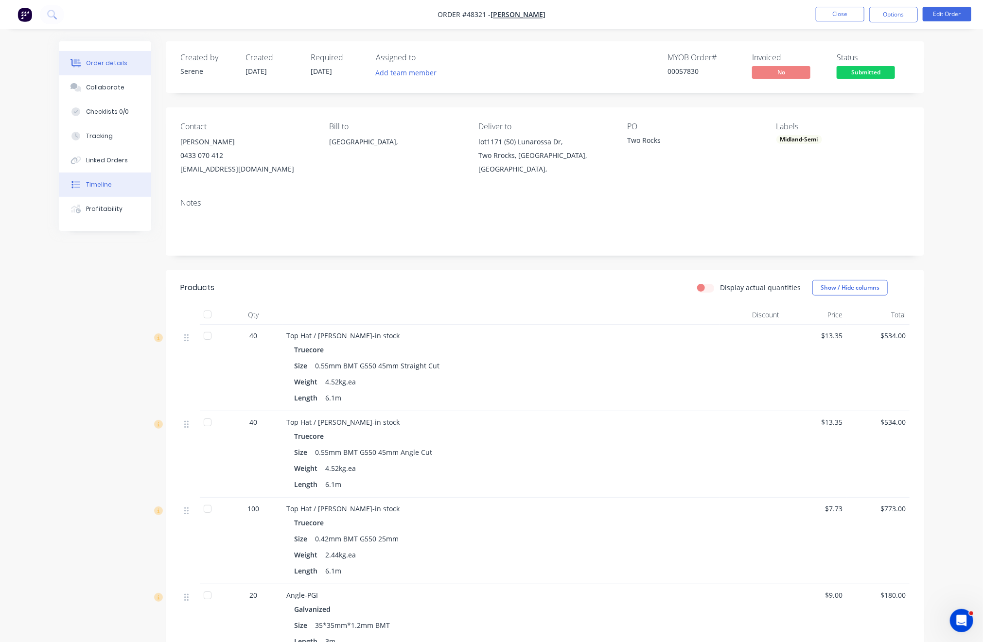
click at [113, 195] on button "Timeline" at bounding box center [105, 185] width 92 height 24
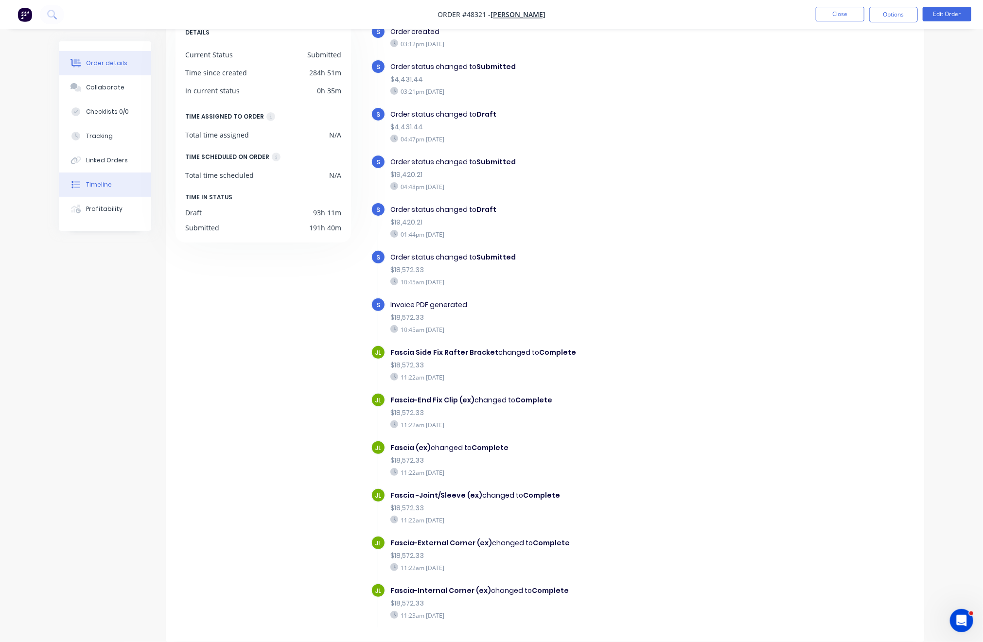
click at [110, 52] on button "Order details" at bounding box center [105, 63] width 92 height 24
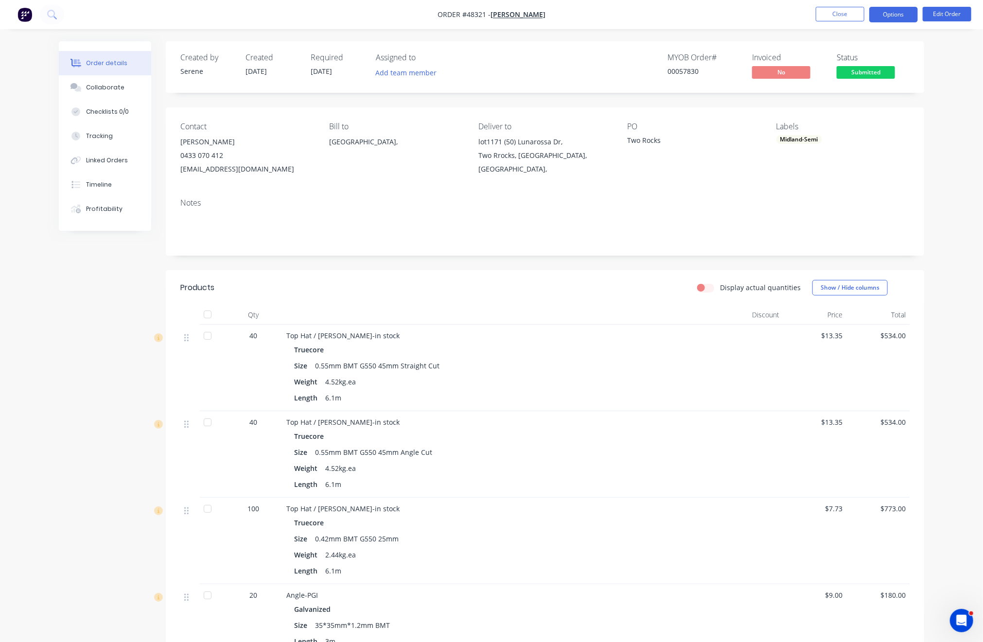
click at [889, 15] on button "Options" at bounding box center [893, 15] width 49 height 16
click at [904, 14] on button "Options" at bounding box center [893, 15] width 49 height 16
click at [832, 15] on button "Close" at bounding box center [840, 14] width 49 height 15
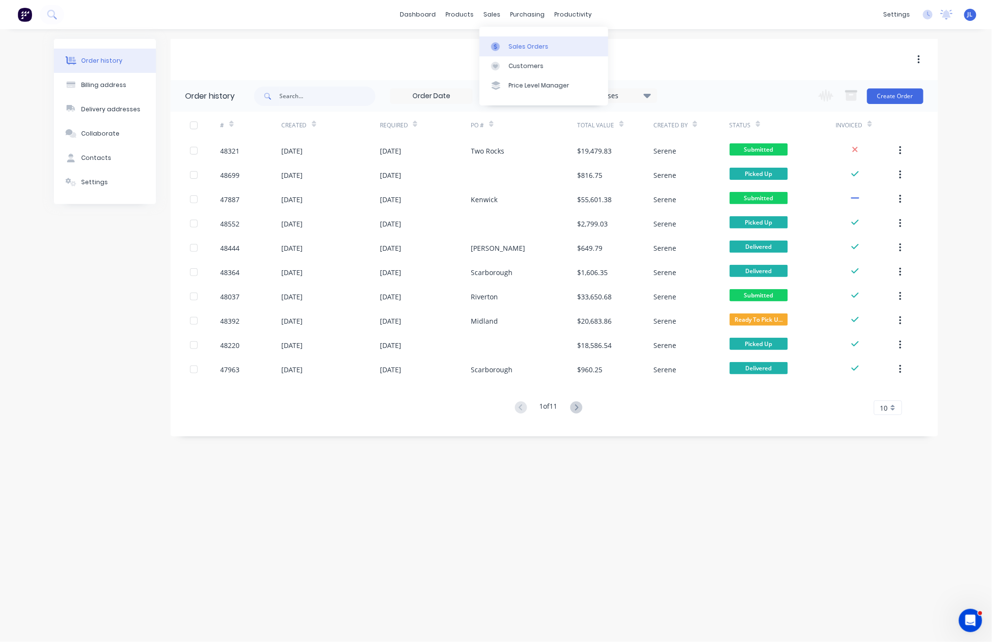
click at [523, 51] on link "Sales Orders" at bounding box center [544, 45] width 129 height 19
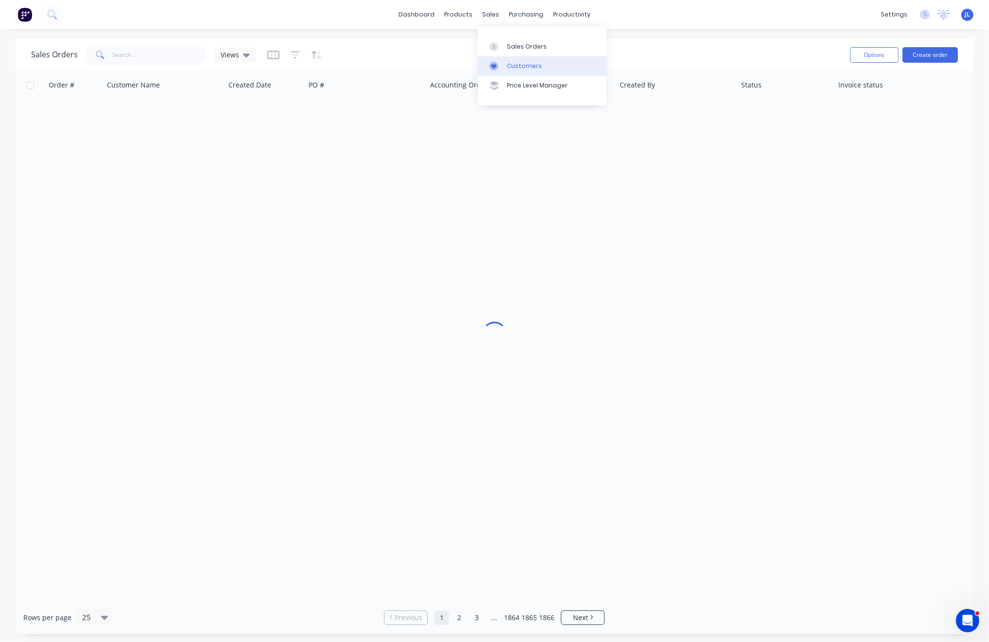
click at [519, 65] on div "Customers" at bounding box center [524, 66] width 35 height 9
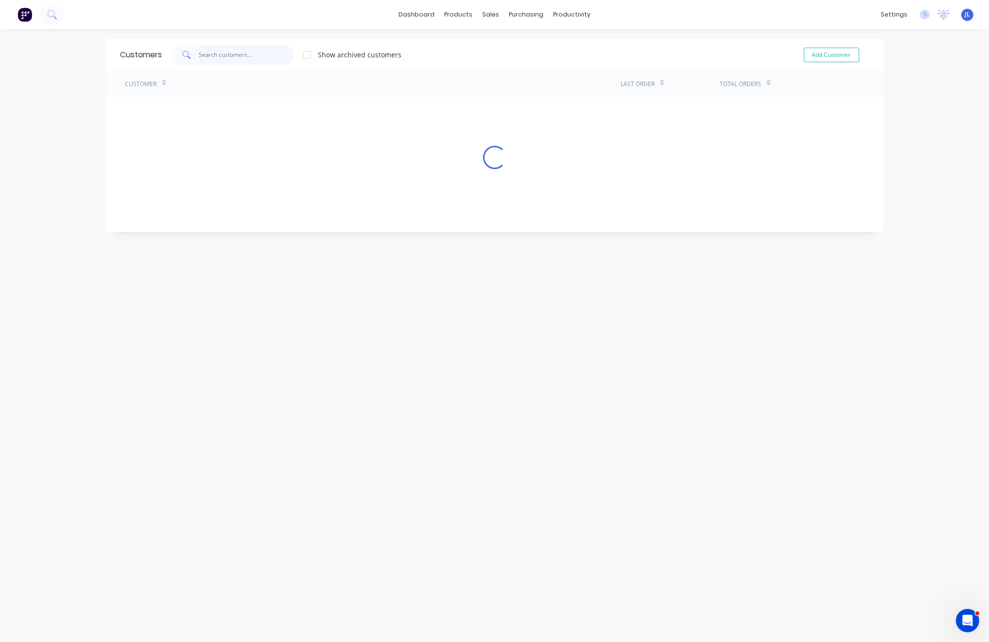
click at [262, 51] on input "text" at bounding box center [246, 54] width 95 height 19
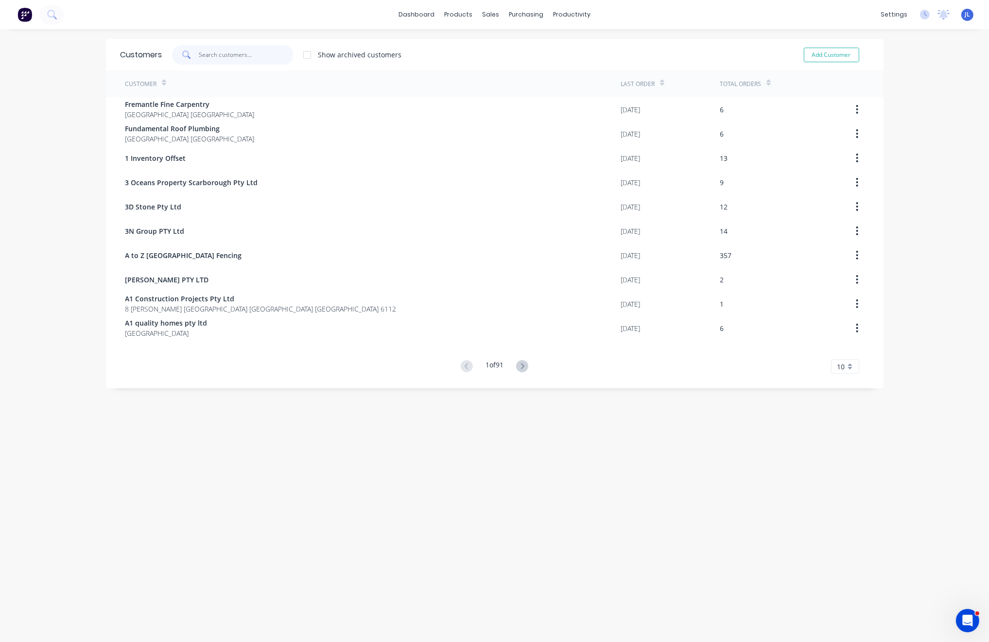
click at [262, 51] on input "text" at bounding box center [246, 54] width 95 height 19
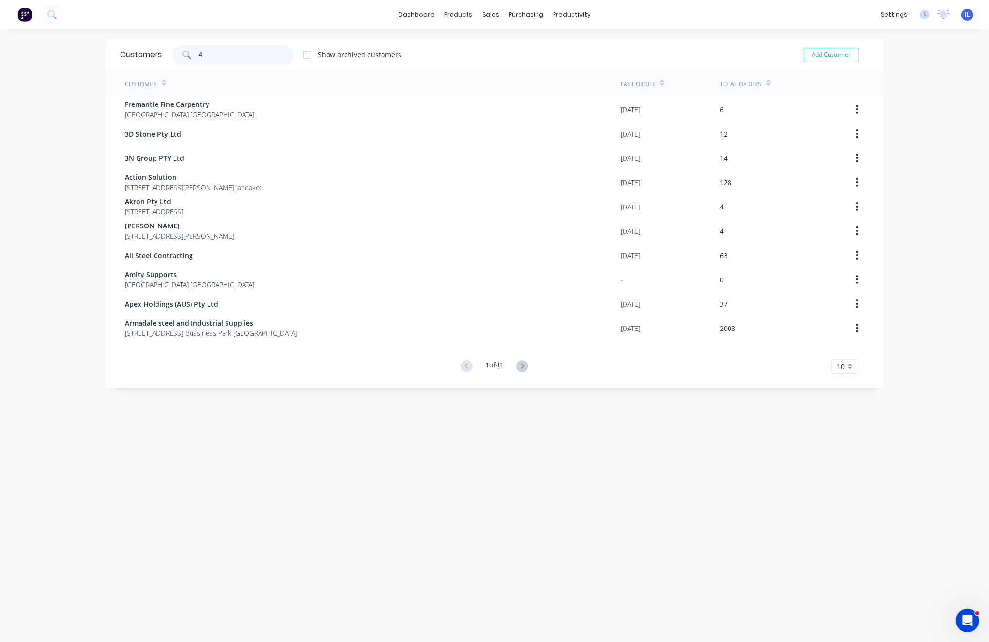
type input "4"
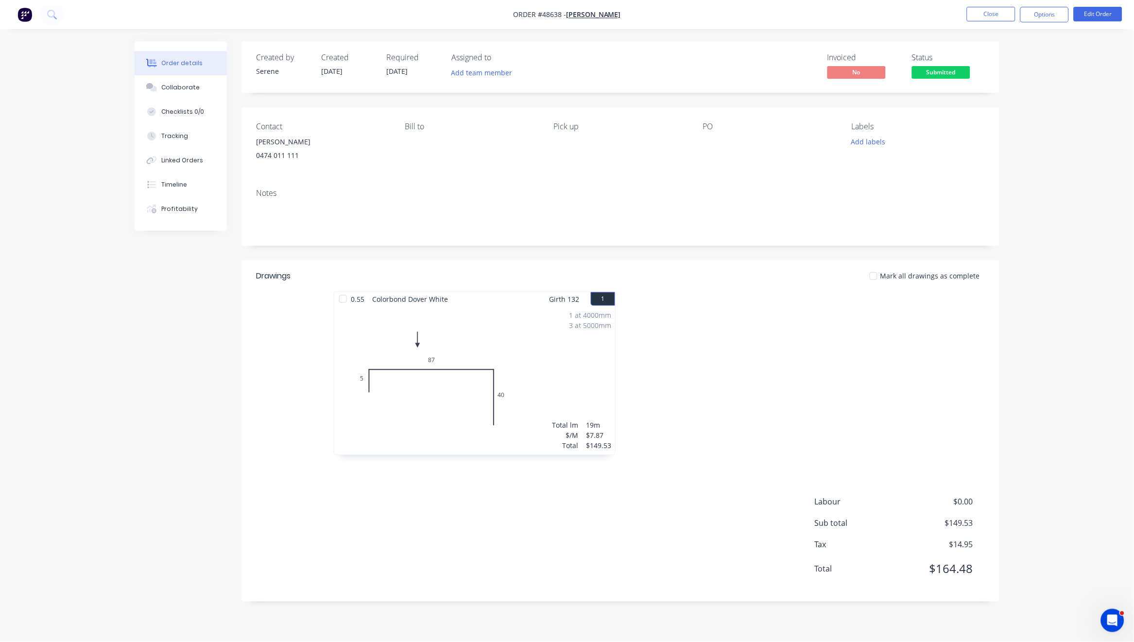
click at [111, 30] on div "Order details Collaborate Checklists 0/0 Tracking Linked Orders Timeline Profit…" at bounding box center [567, 321] width 1134 height 642
click at [971, 10] on button "Close" at bounding box center [991, 14] width 49 height 15
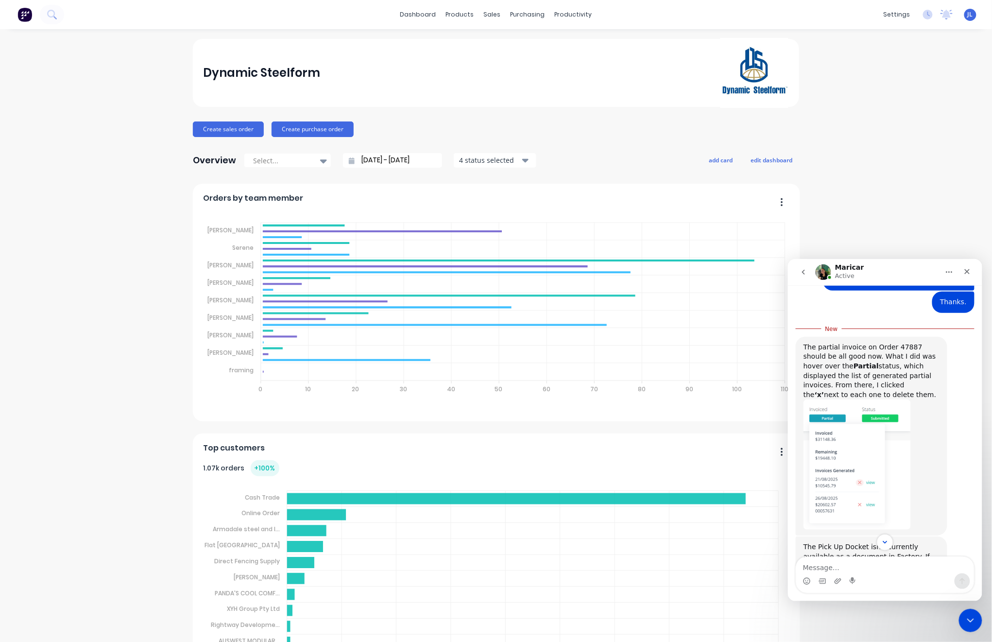
scroll to position [794, 0]
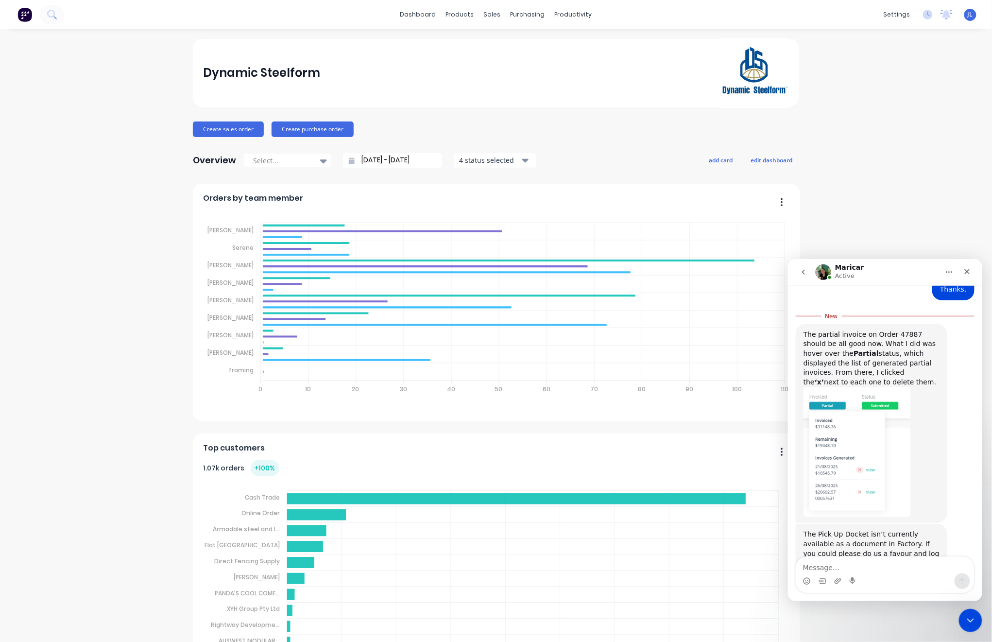
click at [850, 566] on textarea "Message…" at bounding box center [885, 564] width 178 height 17
type textarea "Good know this. Thanks."
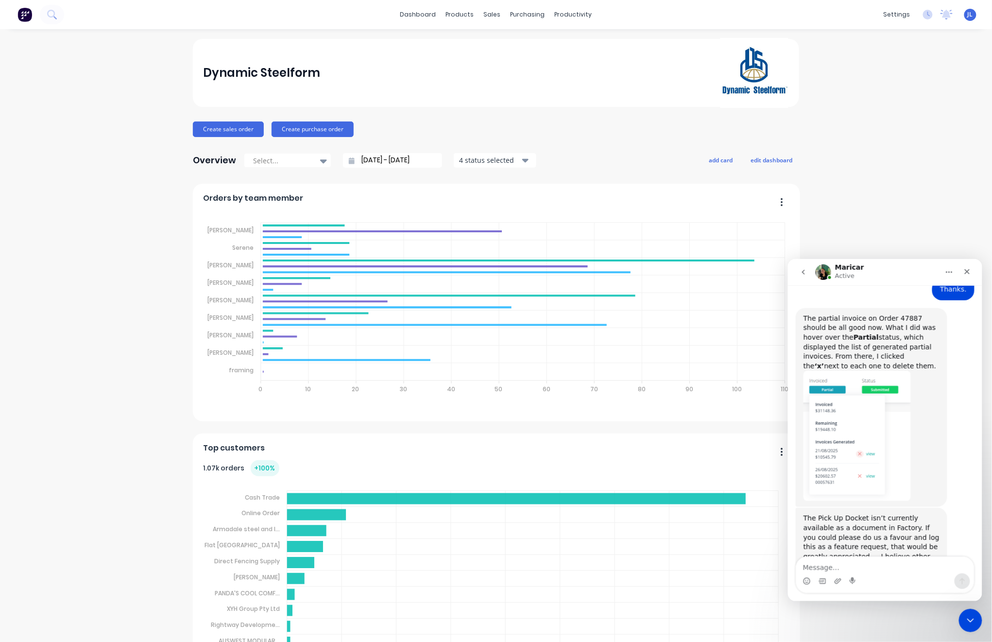
scroll to position [807, 0]
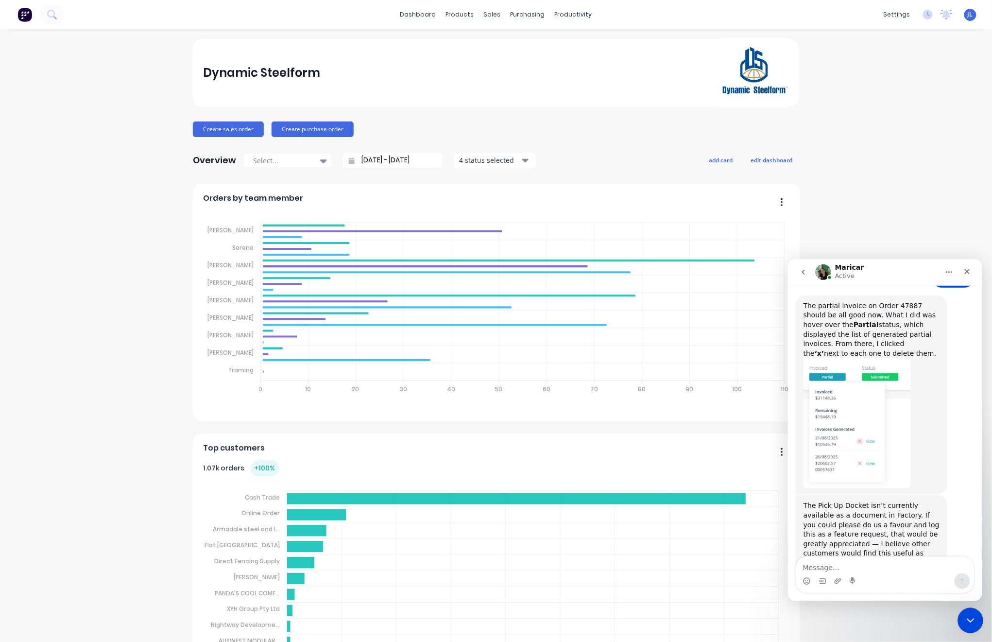
drag, startPoint x: 971, startPoint y: 621, endPoint x: 1931, endPoint y: 1207, distance: 1125.3
click at [971, 622] on icon "Close Intercom Messenger" at bounding box center [969, 619] width 12 height 12
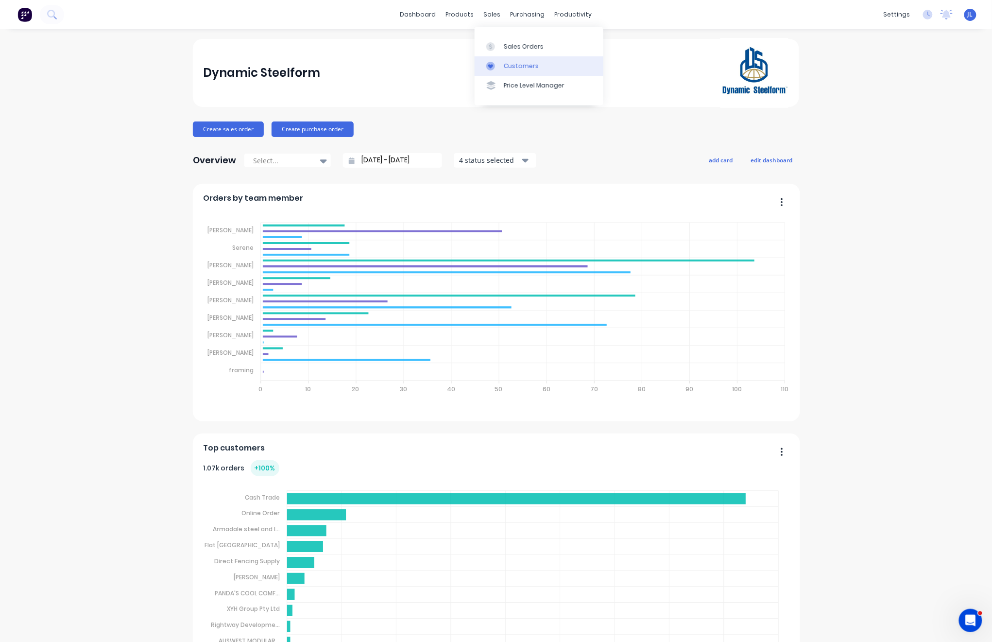
click at [502, 62] on link "Customers" at bounding box center [539, 65] width 129 height 19
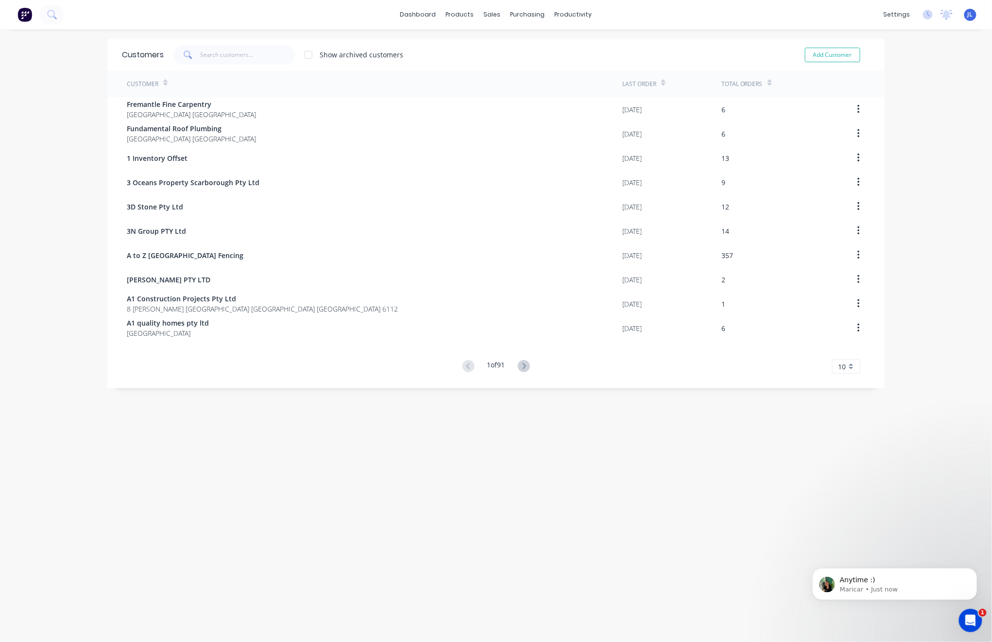
scroll to position [836, 0]
drag, startPoint x: 393, startPoint y: 511, endPoint x: 395, endPoint y: 497, distance: 13.7
click at [393, 511] on div "Customers Show archived customers Add Customer Customer Last Order Total Orders…" at bounding box center [496, 345] width 778 height 613
click at [979, 620] on div "Open Intercom Messenger" at bounding box center [969, 619] width 32 height 32
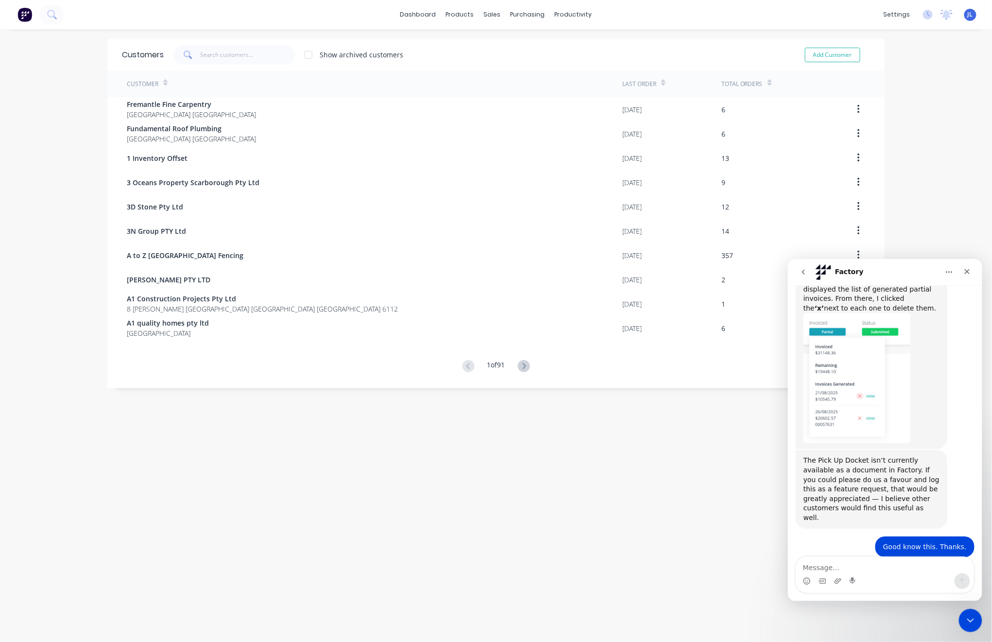
scroll to position [852, 0]
click at [801, 271] on icon "go back" at bounding box center [803, 272] width 8 height 8
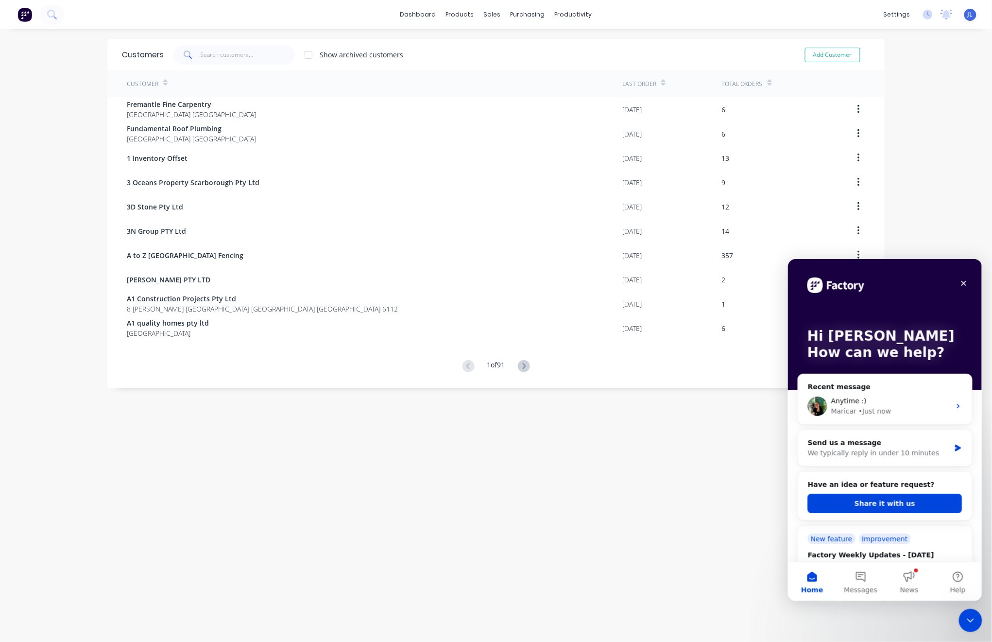
scroll to position [0, 0]
click at [904, 504] on button "Share it with us" at bounding box center [885, 502] width 155 height 19
